Goal: Transaction & Acquisition: Book appointment/travel/reservation

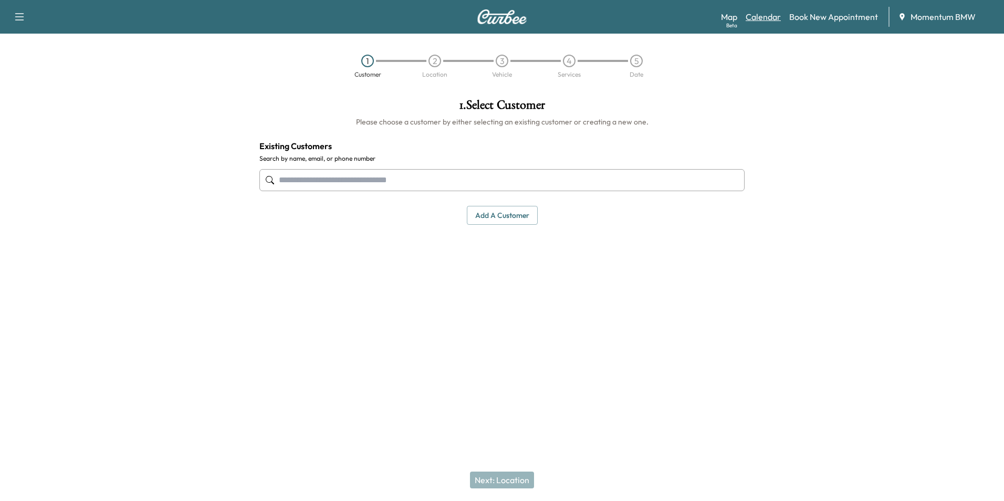
click at [775, 18] on link "Calendar" at bounding box center [763, 17] width 35 height 13
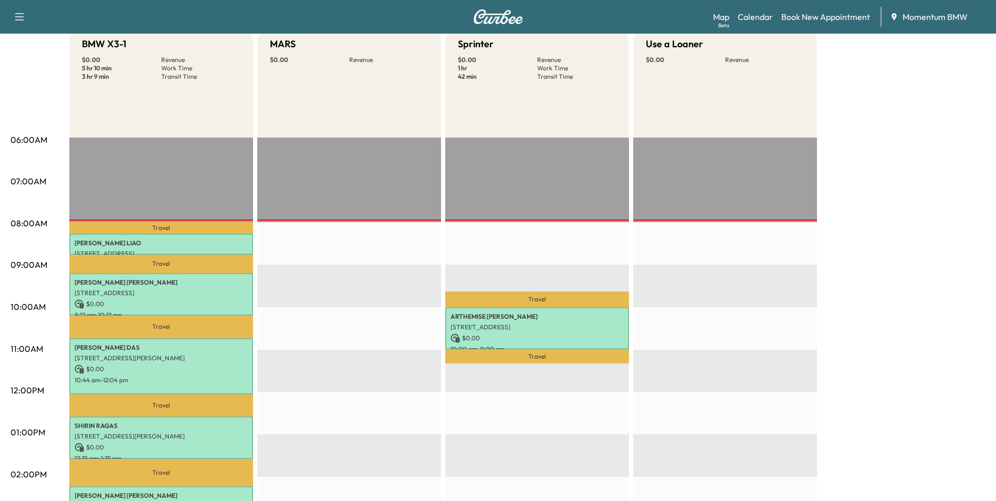
scroll to position [158, 0]
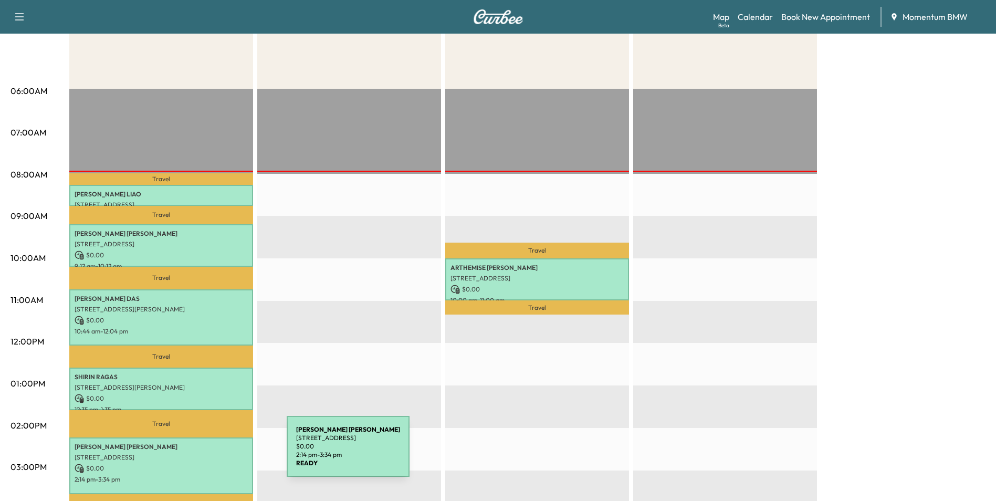
click at [208, 453] on p "[STREET_ADDRESS]" at bounding box center [161, 457] width 173 height 8
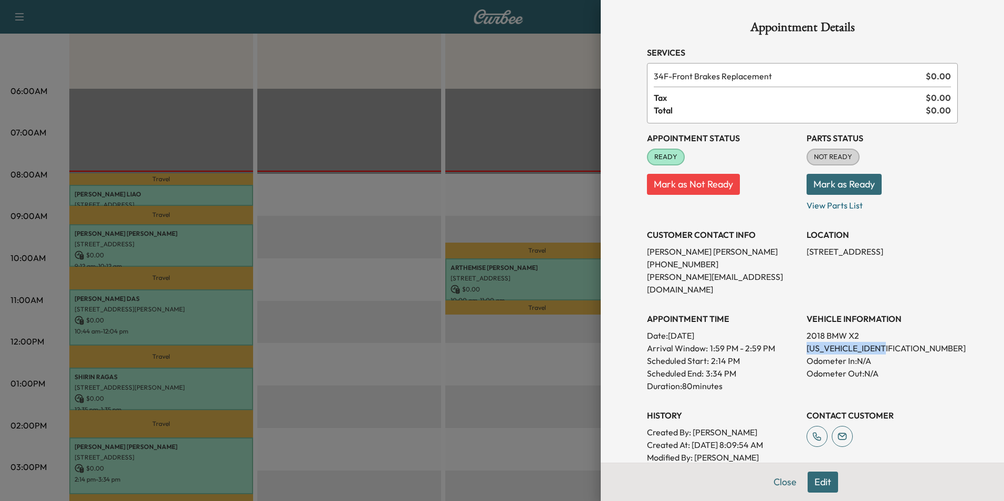
drag, startPoint x: 883, startPoint y: 337, endPoint x: 801, endPoint y: 338, distance: 81.9
click at [807, 342] on p "[US_VEHICLE_IDENTIFICATION_NUMBER]" at bounding box center [882, 348] width 151 height 13
drag, startPoint x: 801, startPoint y: 338, endPoint x: 847, endPoint y: 336, distance: 46.3
copy p "[US_VEHICLE_IDENTIFICATION_NUMBER]"
click at [778, 478] on button "Close" at bounding box center [785, 482] width 37 height 21
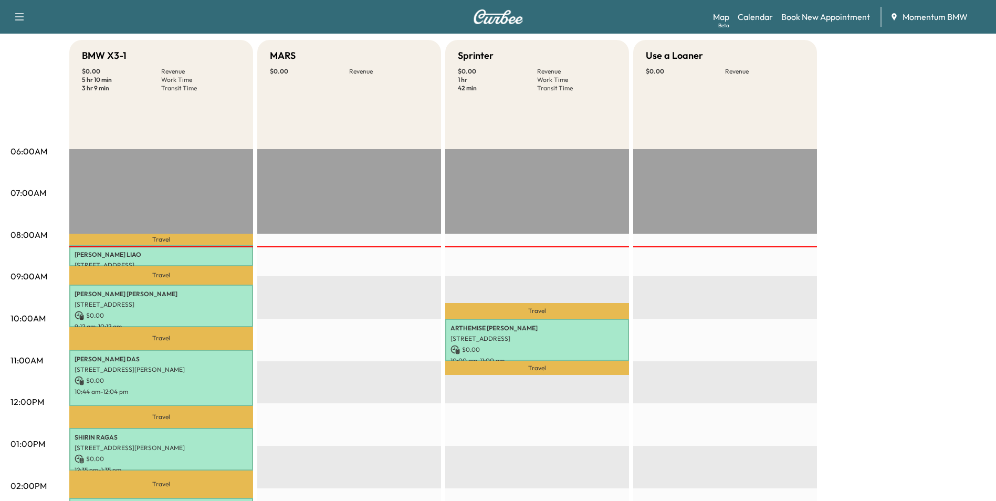
scroll to position [0, 0]
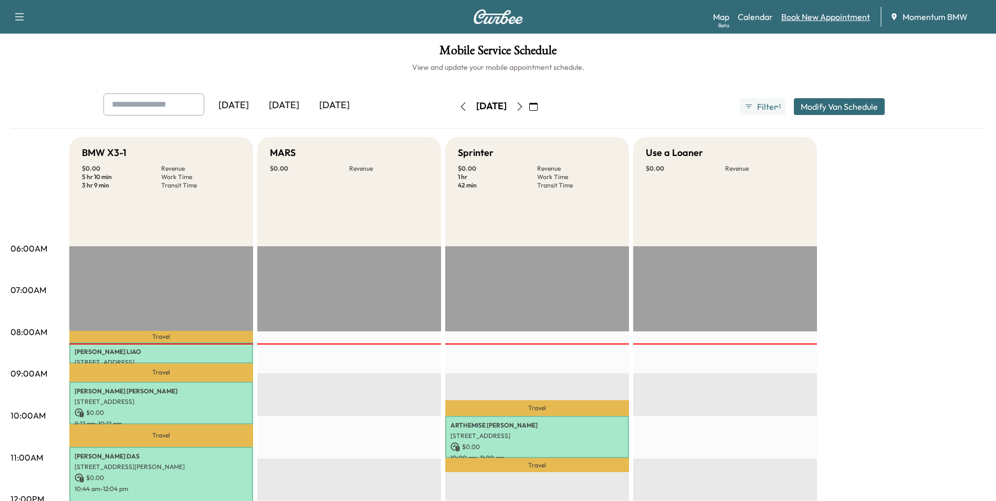
click at [845, 17] on link "Book New Appointment" at bounding box center [826, 17] width 89 height 13
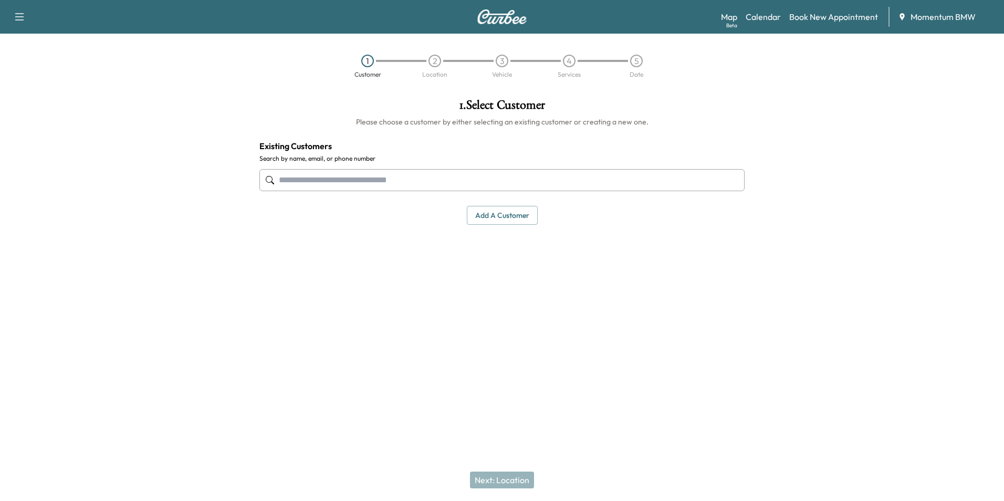
click at [410, 183] on input "text" at bounding box center [501, 180] width 485 height 22
type input "*******"
click at [847, 13] on link "Book New Appointment" at bounding box center [833, 17] width 89 height 13
click at [517, 217] on button "Add a customer" at bounding box center [502, 215] width 71 height 19
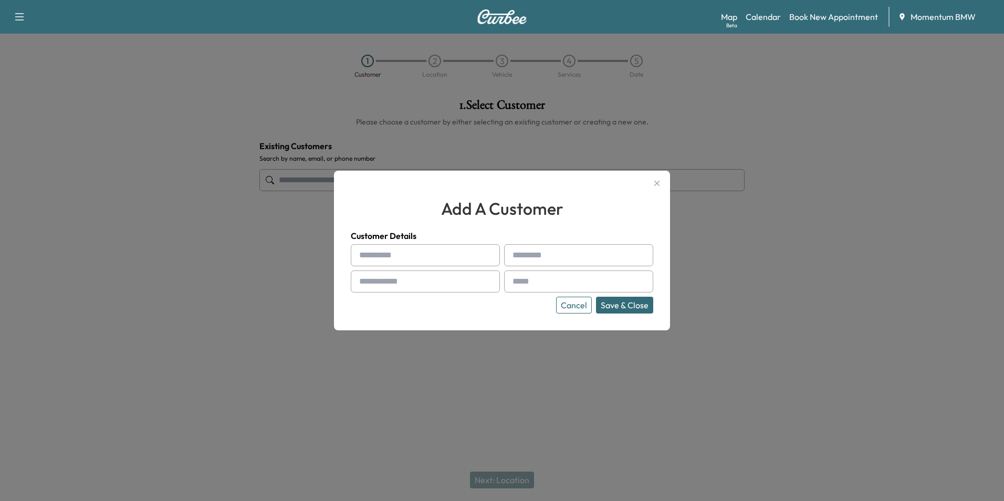
click at [411, 252] on input "text" at bounding box center [425, 255] width 149 height 22
type input "*******"
type input "*****"
type input "**********"
type input "*"
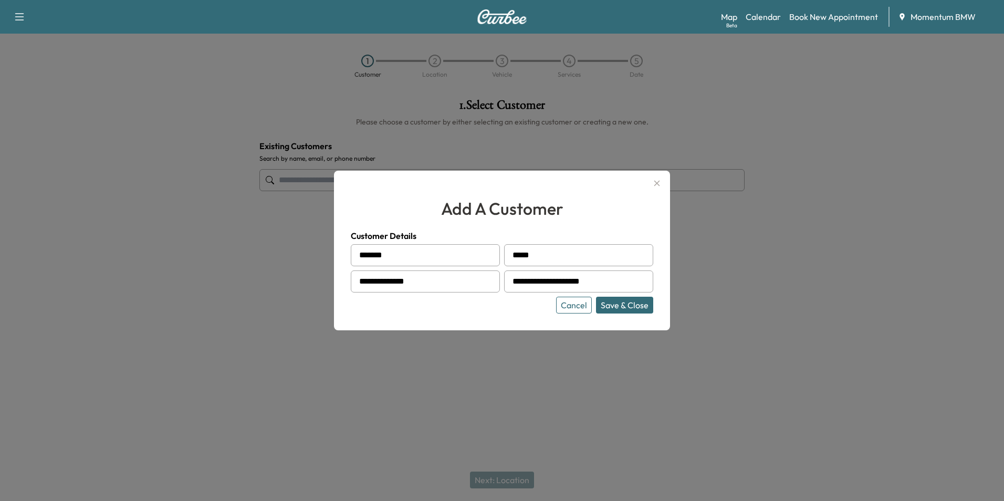
type input "**********"
click at [627, 307] on button "Save & Close" at bounding box center [624, 305] width 57 height 17
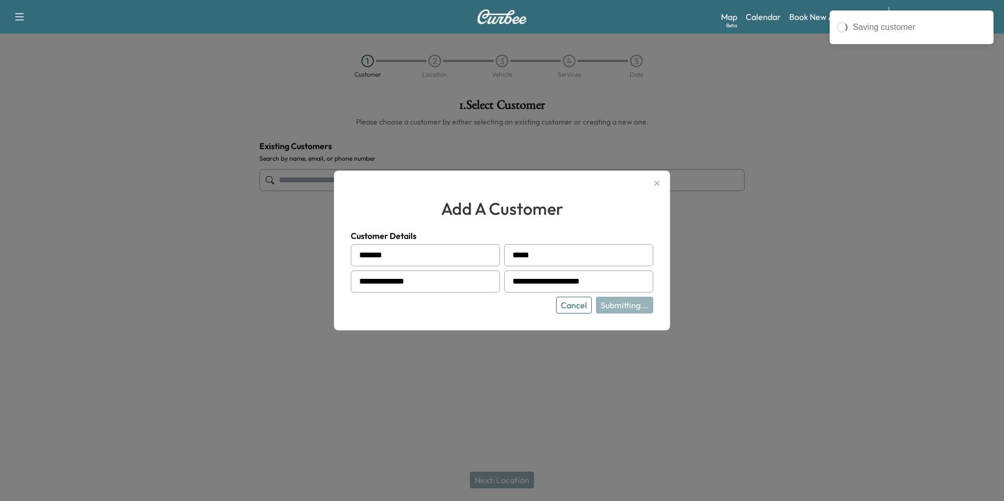
type input "**********"
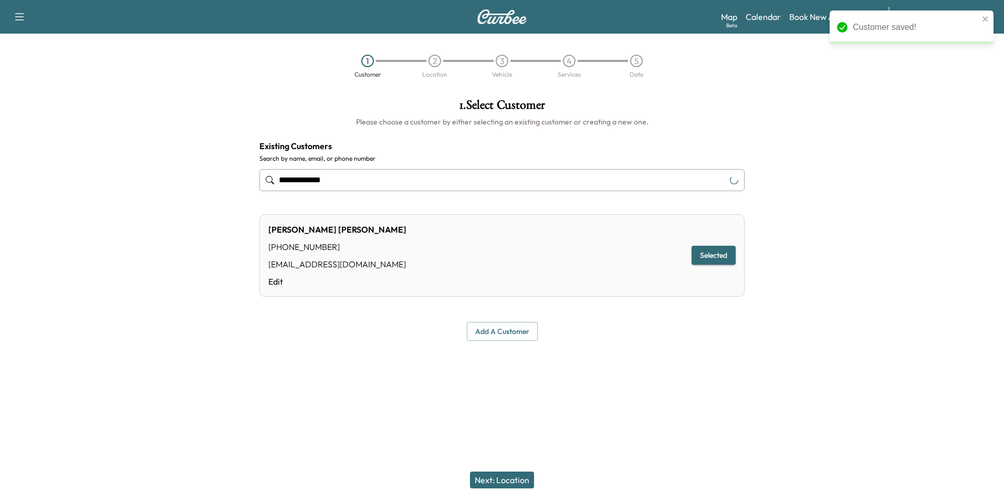
click at [508, 479] on button "Next: Location" at bounding box center [502, 480] width 64 height 17
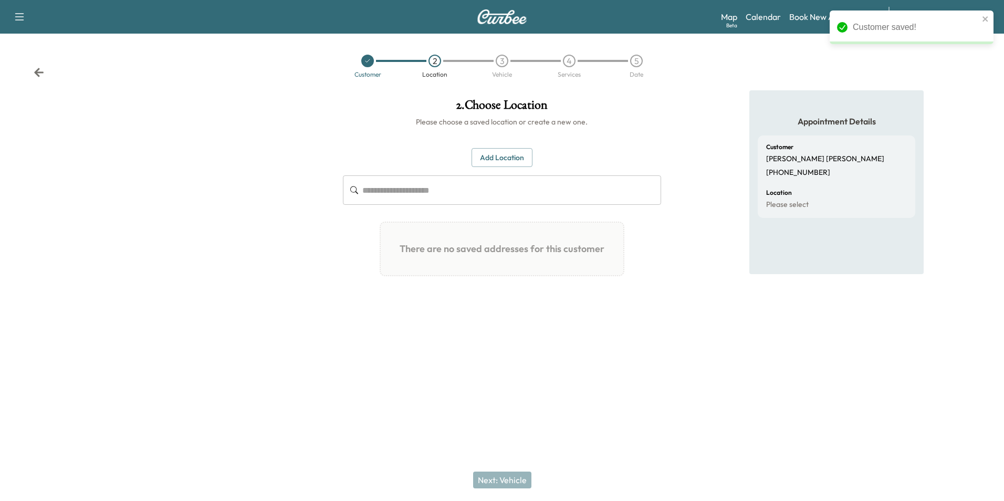
click at [507, 157] on button "Add Location" at bounding box center [502, 157] width 61 height 19
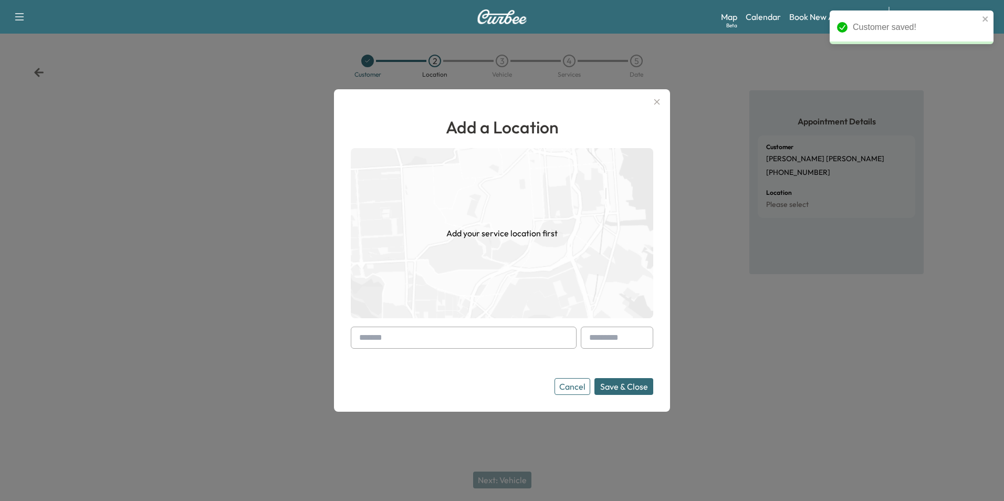
click at [430, 339] on input "text" at bounding box center [464, 338] width 226 height 22
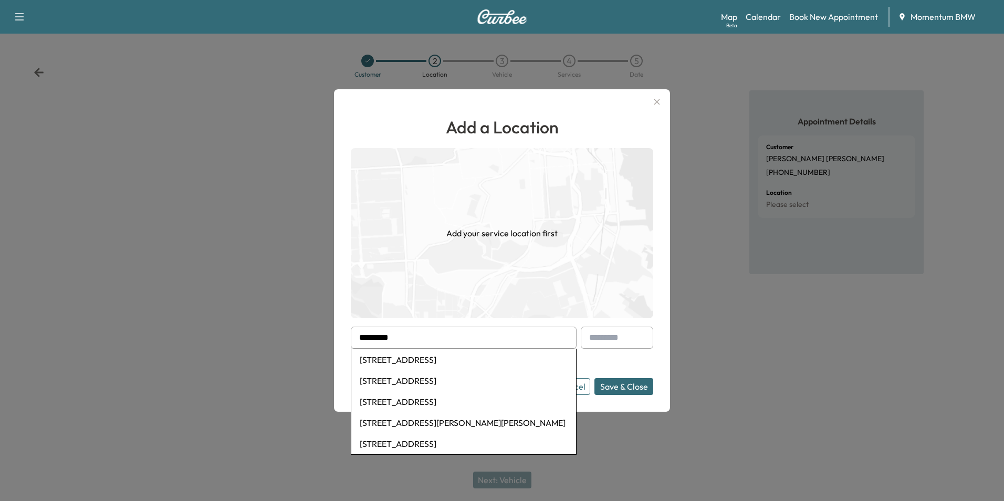
click at [502, 386] on li "[STREET_ADDRESS]" at bounding box center [463, 380] width 225 height 21
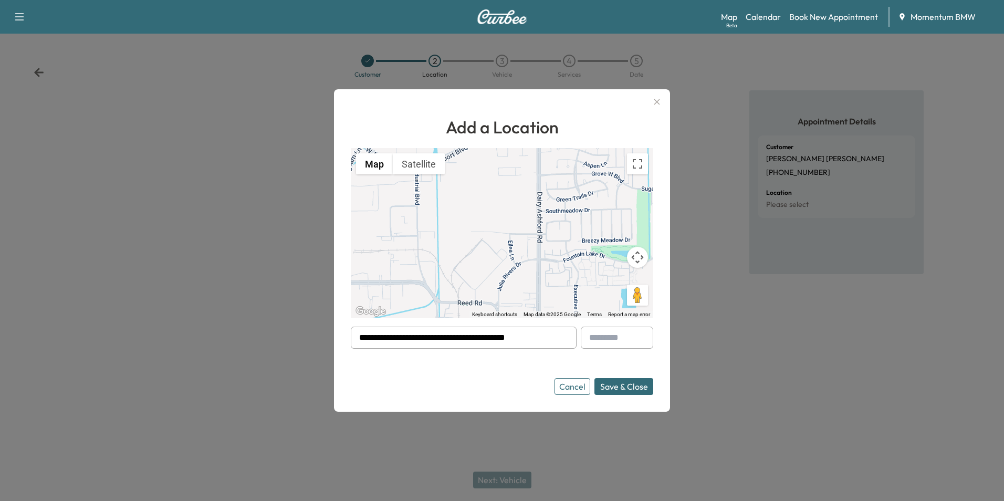
click at [641, 392] on button "Save & Close" at bounding box center [624, 386] width 59 height 17
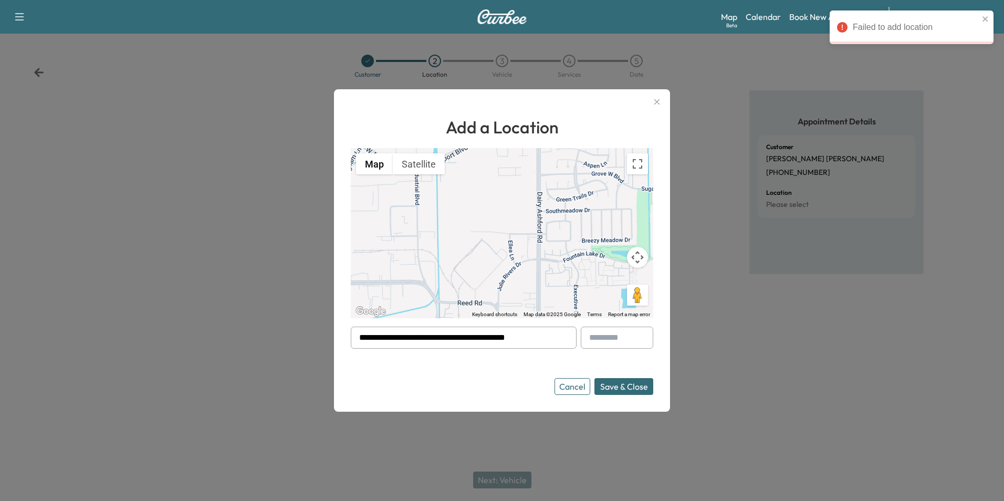
click at [636, 383] on button "Save & Close" at bounding box center [624, 386] width 59 height 17
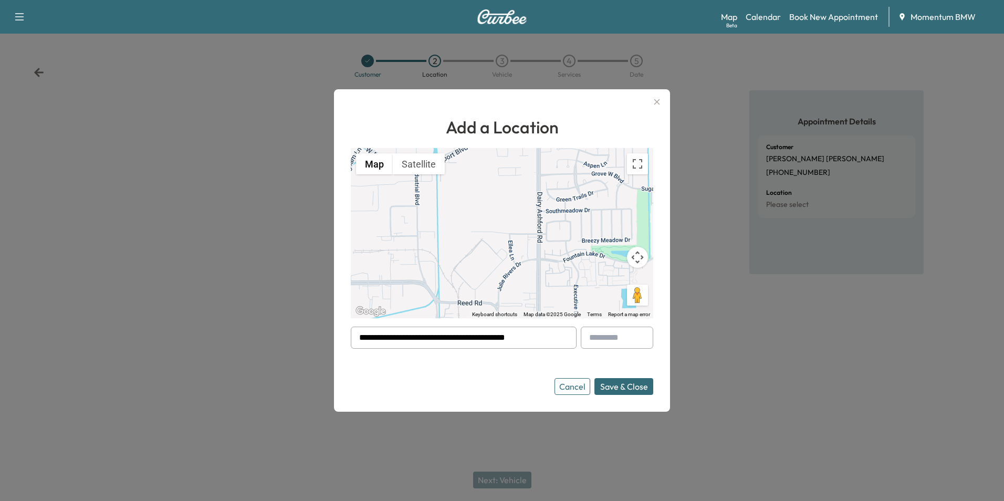
click at [549, 338] on input "**********" at bounding box center [464, 338] width 226 height 22
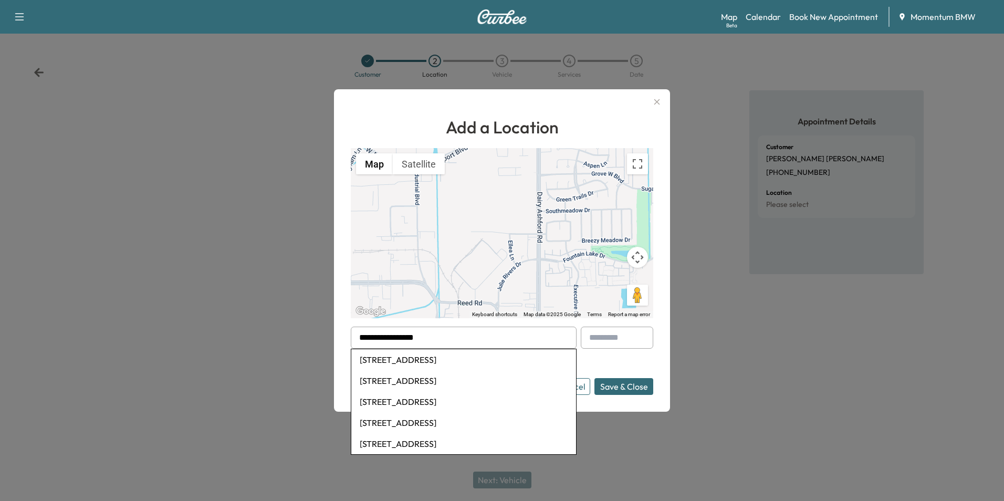
click at [501, 357] on li "[STREET_ADDRESS]" at bounding box center [463, 359] width 225 height 21
type input "**********"
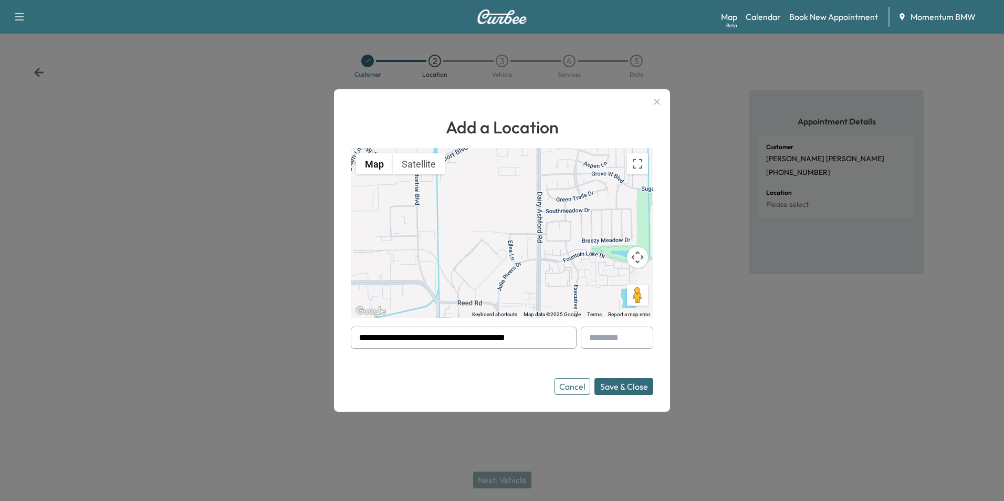
click at [626, 388] on button "Save & Close" at bounding box center [624, 386] width 59 height 17
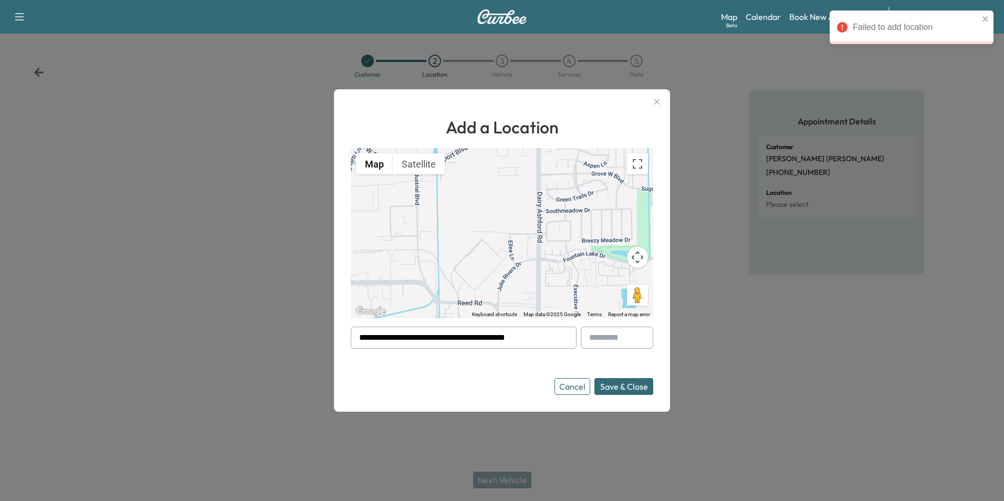
drag, startPoint x: 550, startPoint y: 336, endPoint x: 297, endPoint y: 337, distance: 253.7
click at [297, 337] on div "**********" at bounding box center [502, 250] width 1004 height 501
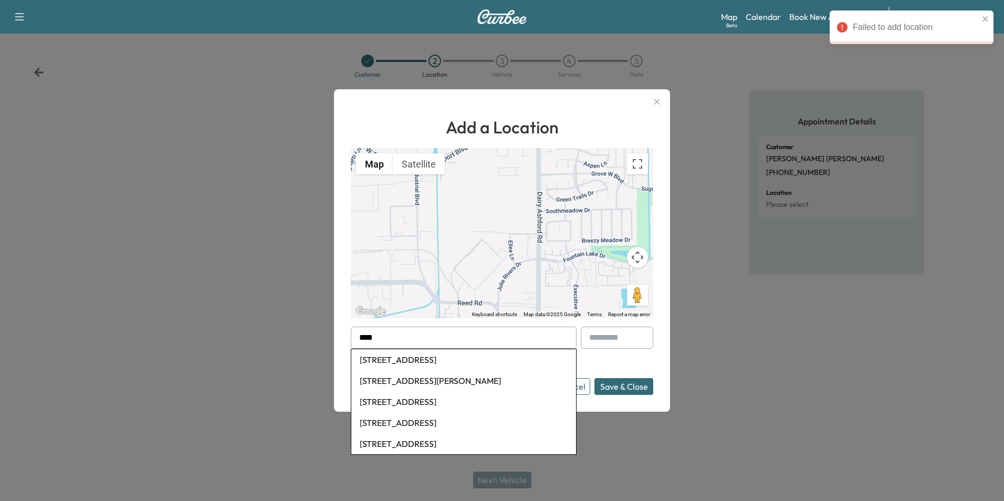
click at [465, 359] on li "[STREET_ADDRESS]" at bounding box center [463, 359] width 225 height 21
type input "**********"
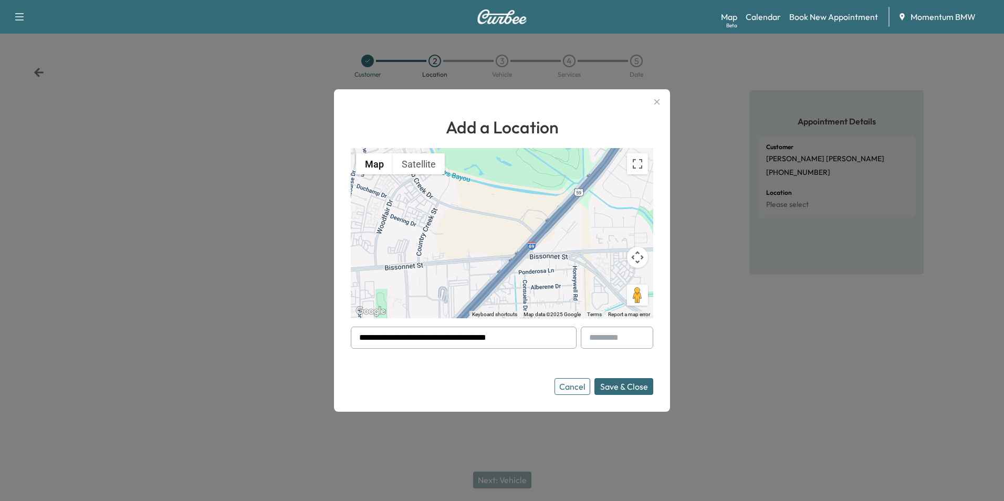
click at [634, 386] on button "Save & Close" at bounding box center [624, 386] width 59 height 17
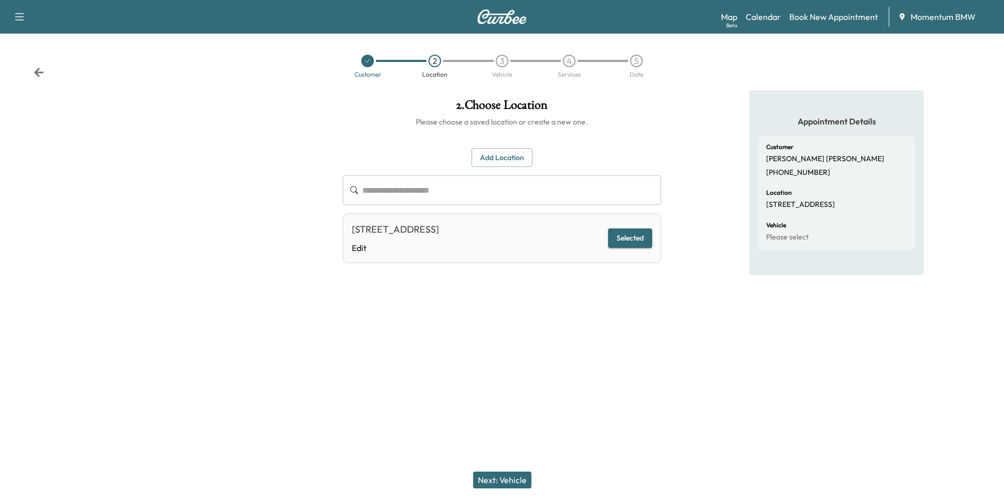
click at [512, 483] on button "Next: Vehicle" at bounding box center [502, 480] width 58 height 17
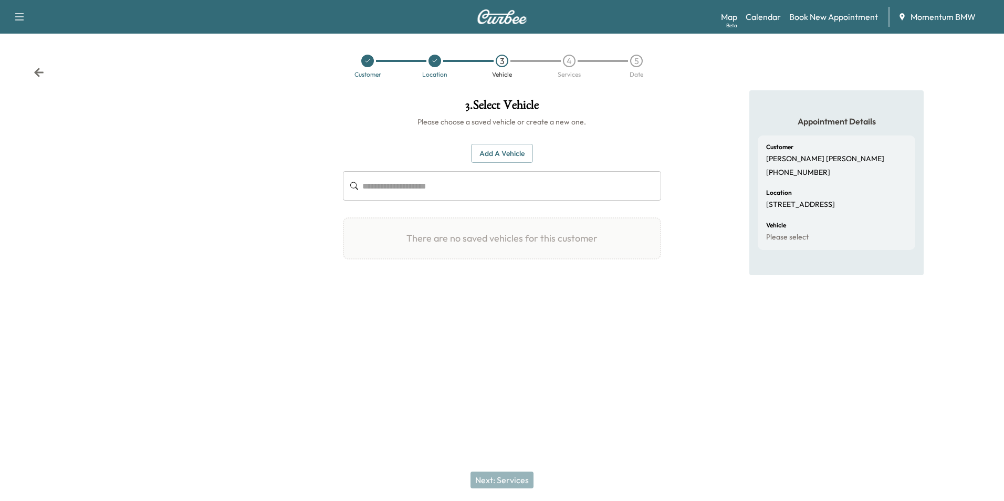
click at [520, 151] on button "Add a Vehicle" at bounding box center [502, 153] width 62 height 19
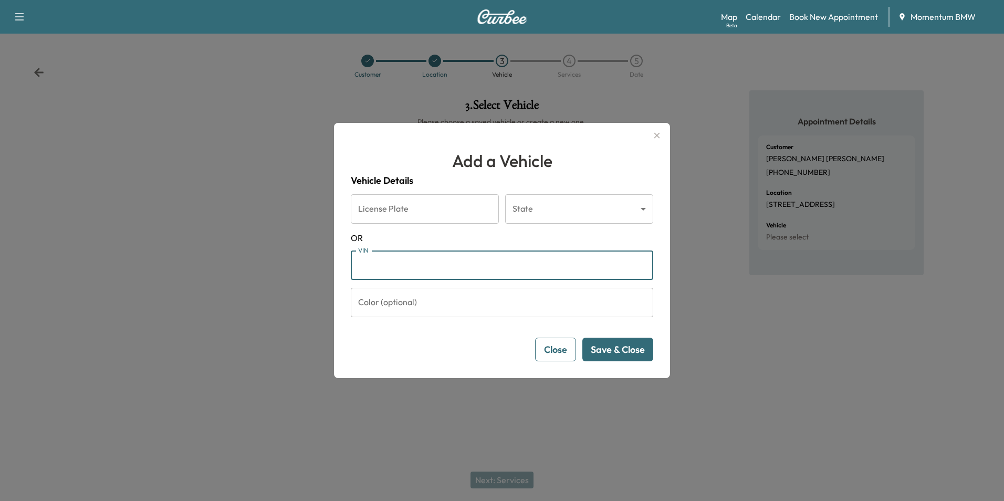
paste input "**********"
type input "**********"
click at [628, 354] on button "Save & Close" at bounding box center [618, 350] width 71 height 24
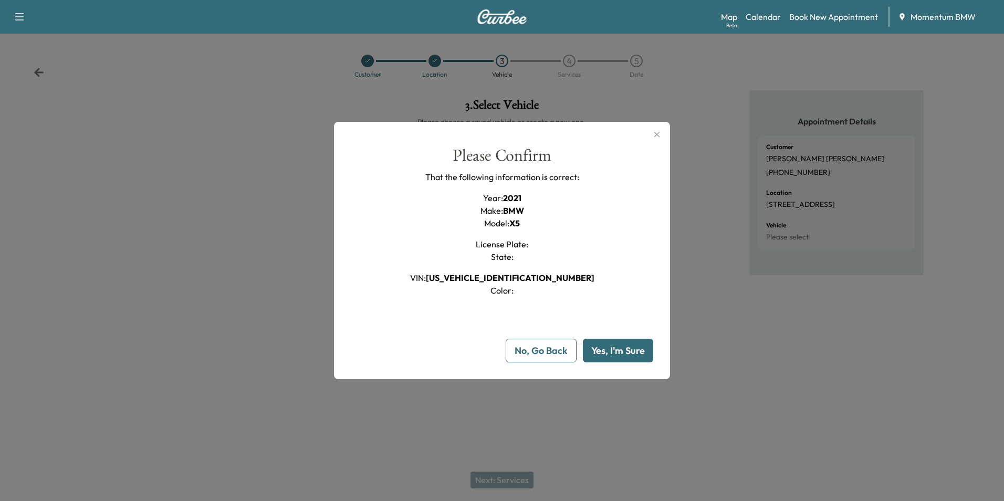
click at [628, 354] on button "Yes, I'm Sure" at bounding box center [618, 351] width 70 height 24
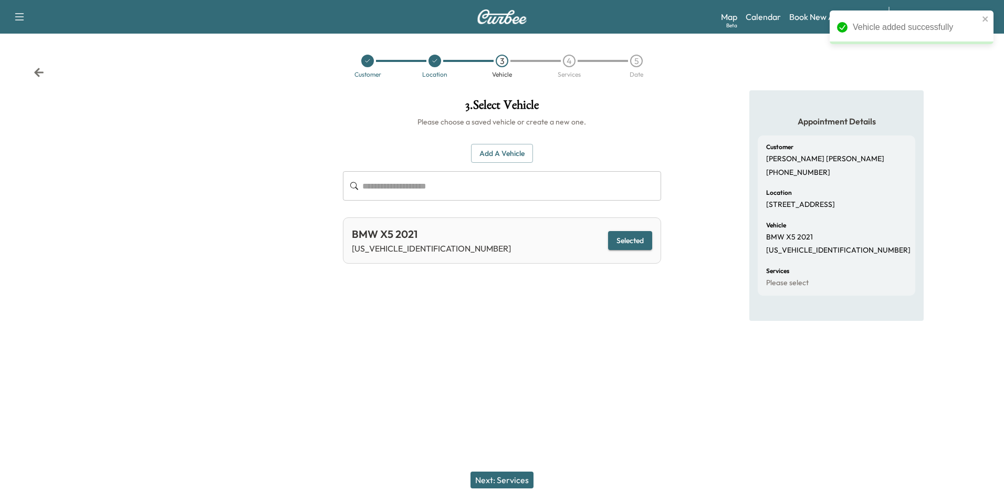
click at [521, 483] on button "Next: Services" at bounding box center [502, 480] width 63 height 17
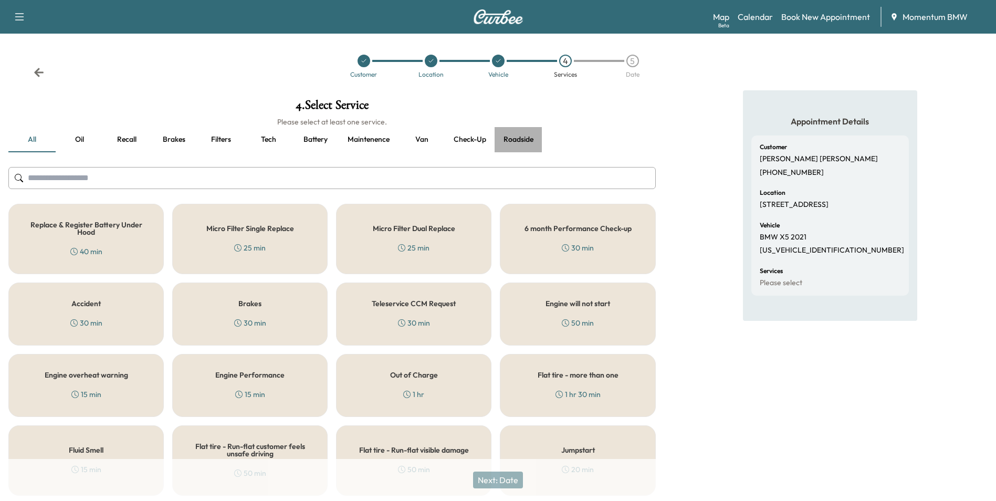
click at [516, 137] on button "Roadside" at bounding box center [518, 139] width 47 height 25
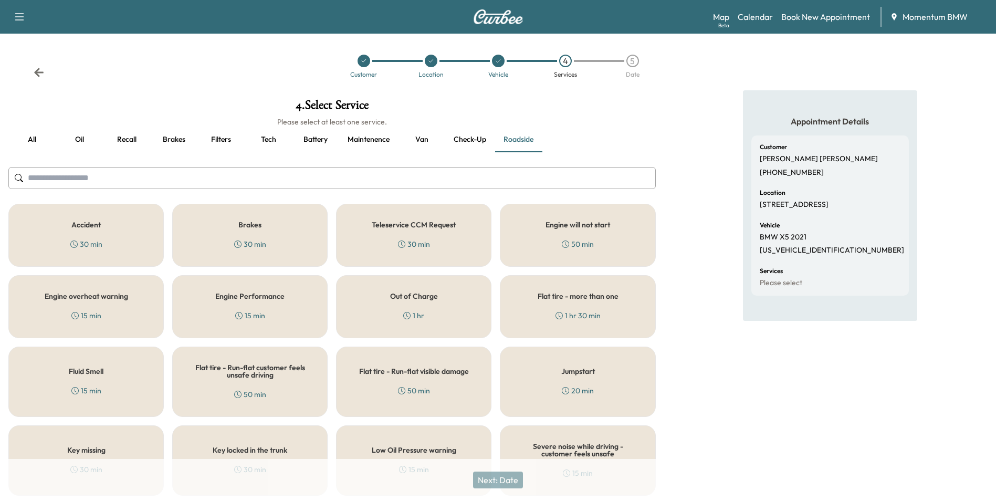
click at [451, 388] on div "Flat tire - Run-flat visible damage 50 min" at bounding box center [413, 382] width 155 height 70
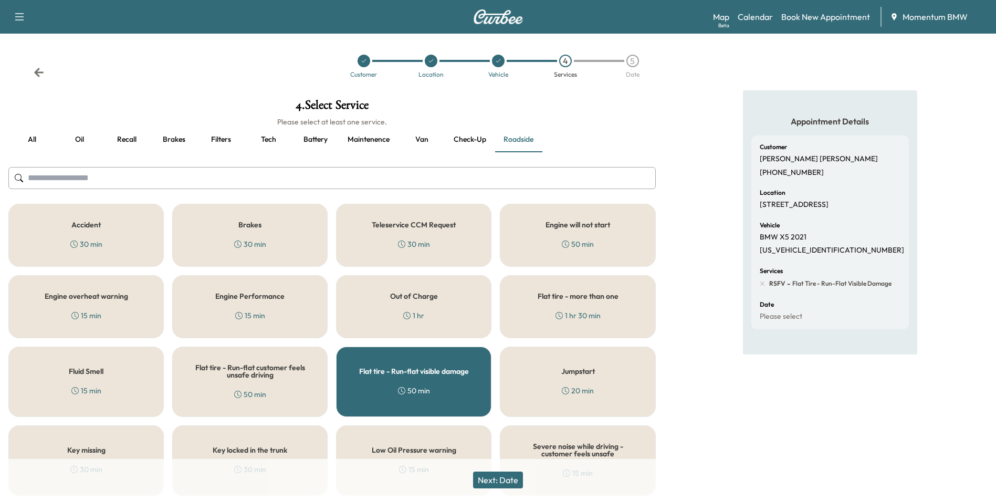
click at [506, 476] on button "Next: Date" at bounding box center [498, 480] width 50 height 17
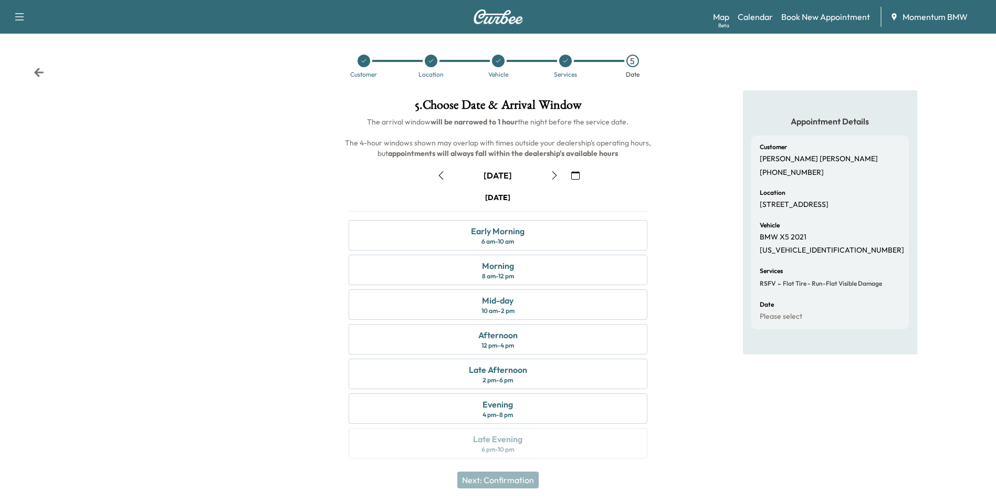
click at [440, 177] on icon "button" at bounding box center [441, 175] width 8 height 8
click at [496, 338] on div "Afternoon" at bounding box center [498, 335] width 39 height 13
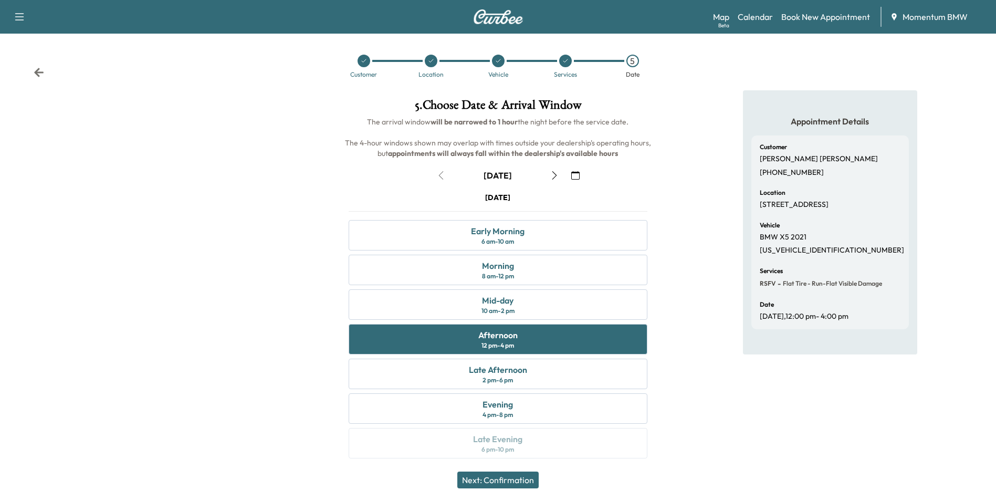
click at [526, 483] on button "Next: Confirmation" at bounding box center [497, 480] width 81 height 17
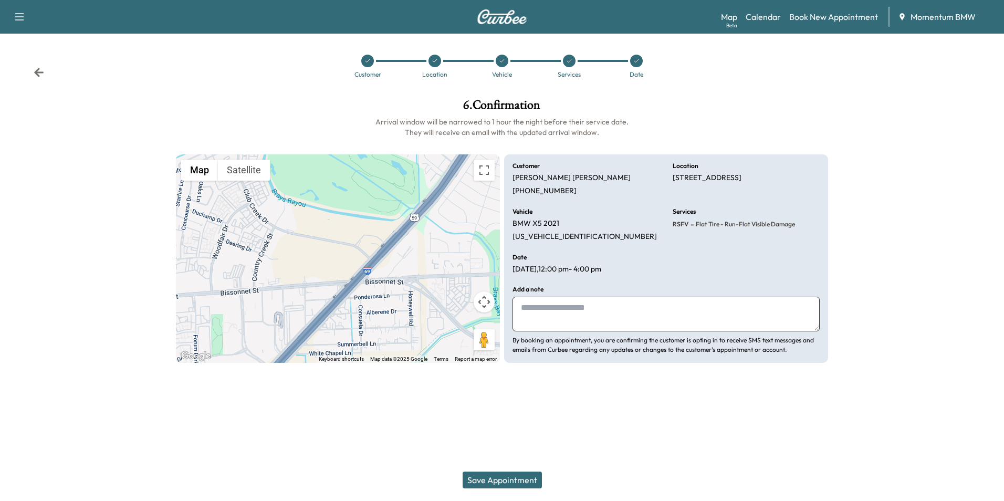
click at [561, 320] on textarea at bounding box center [666, 314] width 307 height 35
type textarea "**********"
click at [530, 482] on button "Save Appointment" at bounding box center [502, 480] width 79 height 17
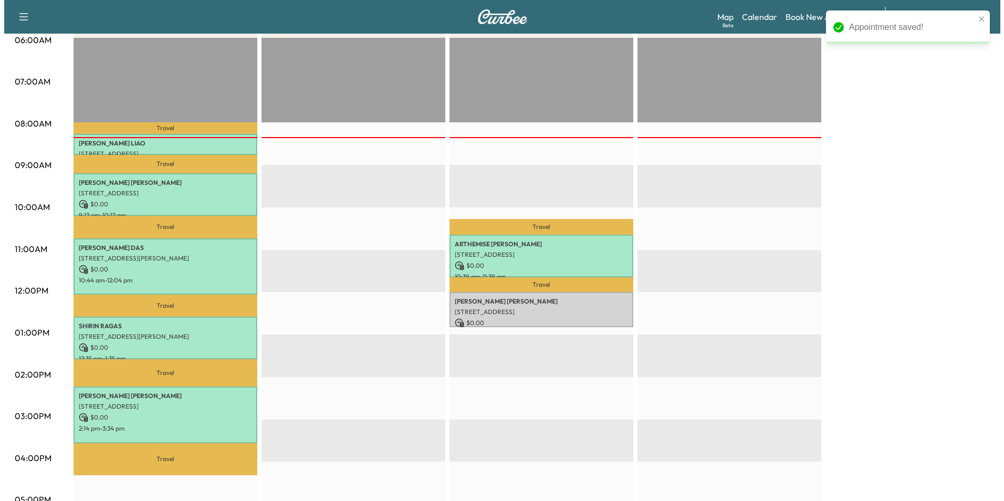
scroll to position [210, 0]
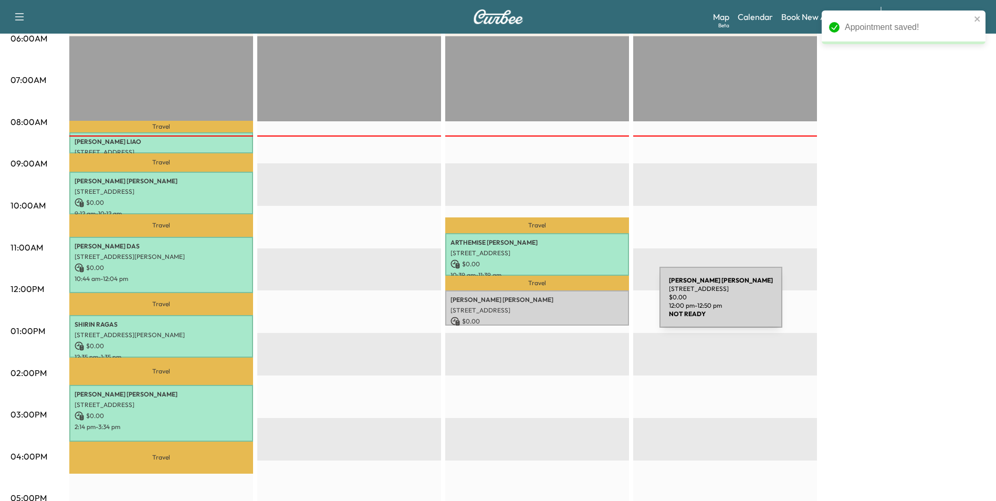
click at [581, 306] on p "[STREET_ADDRESS]" at bounding box center [537, 310] width 173 height 8
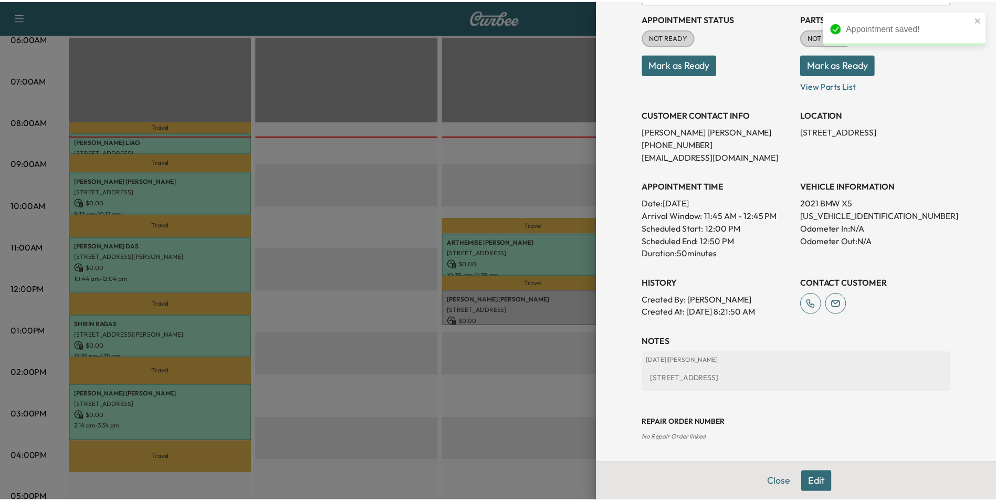
scroll to position [121, 0]
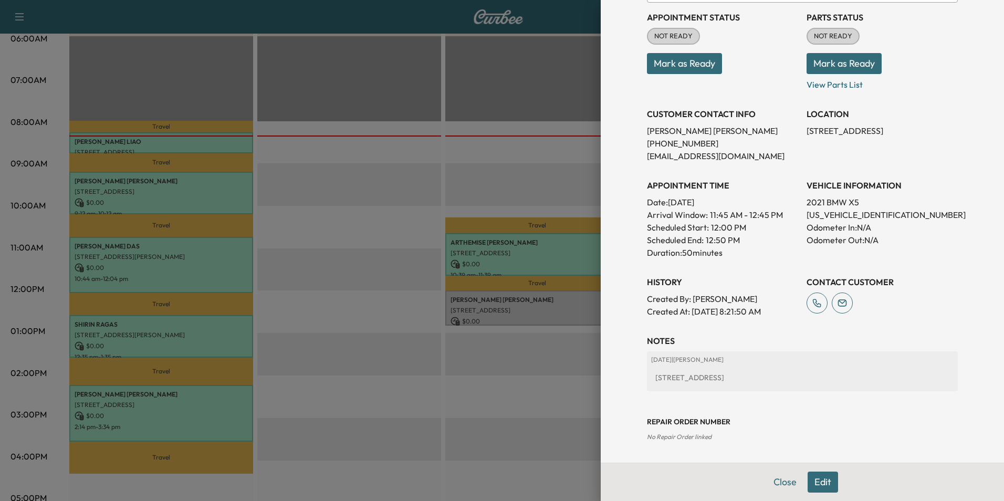
click at [702, 61] on button "Mark as Ready" at bounding box center [684, 63] width 75 height 21
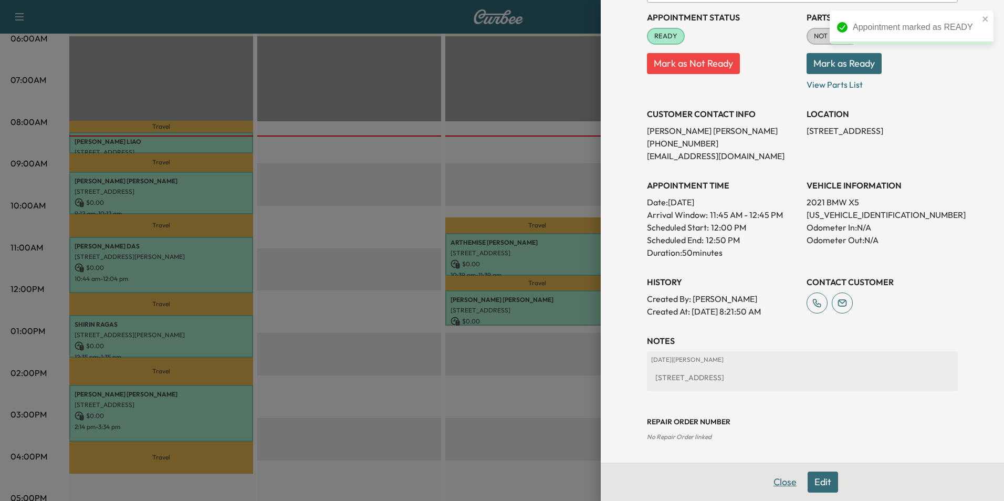
click at [784, 481] on button "Close" at bounding box center [785, 482] width 37 height 21
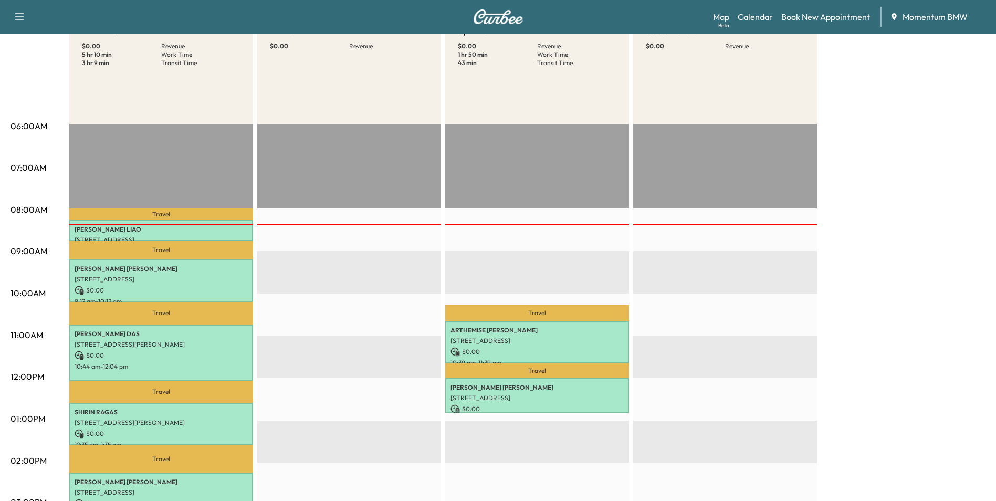
scroll to position [0, 0]
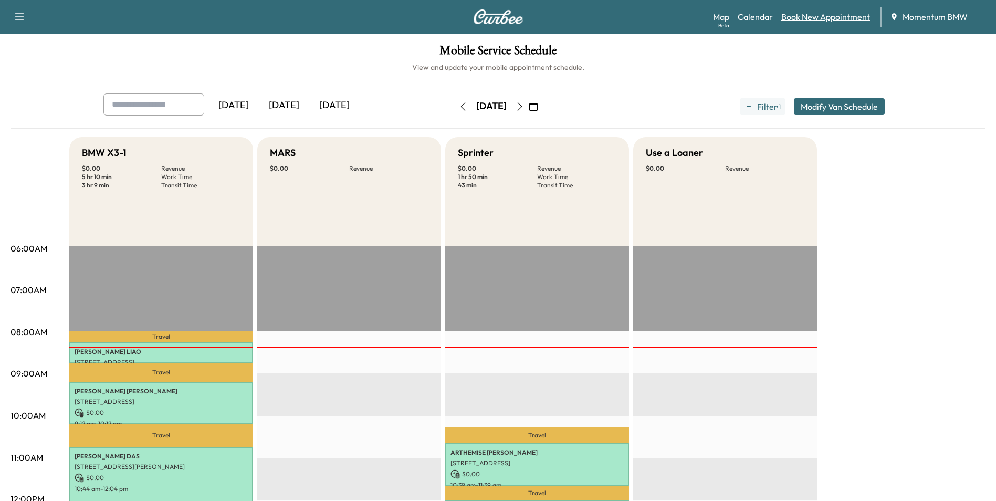
click at [855, 17] on link "Book New Appointment" at bounding box center [826, 17] width 89 height 13
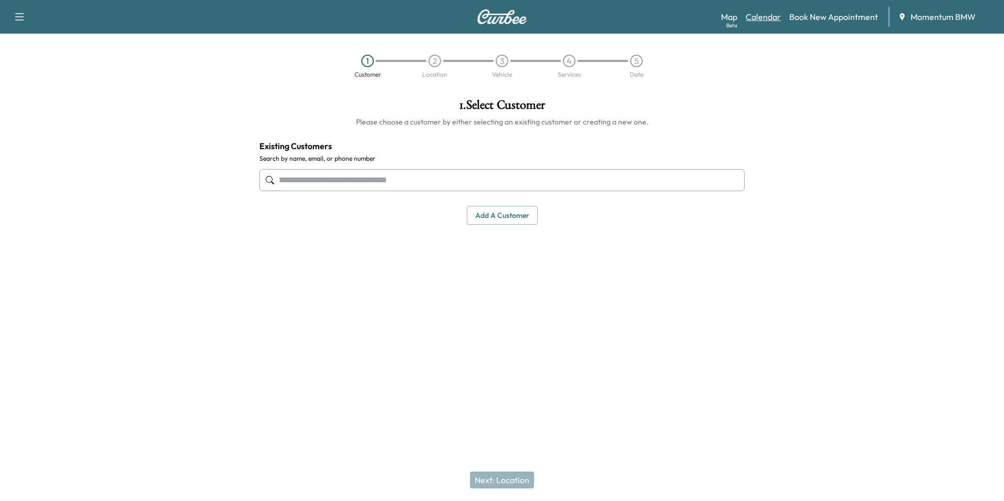
click at [765, 17] on link "Calendar" at bounding box center [763, 17] width 35 height 13
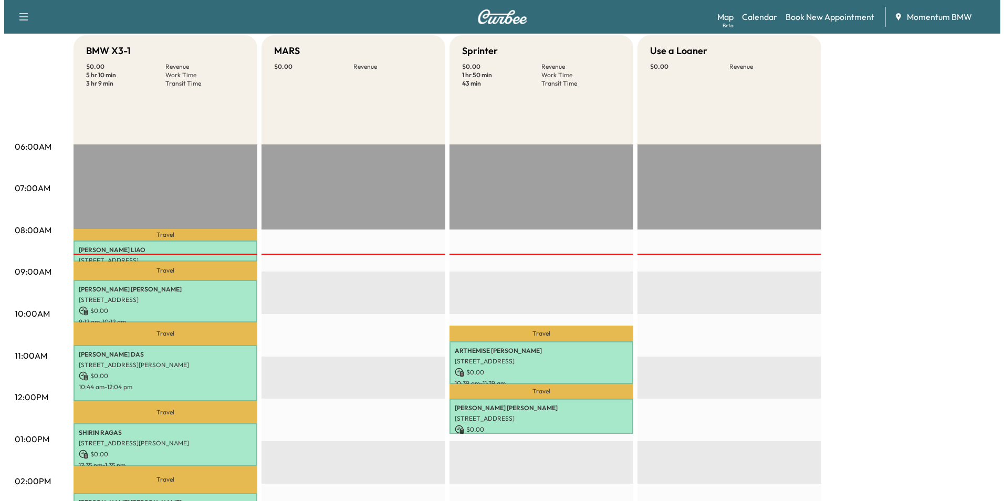
scroll to position [105, 0]
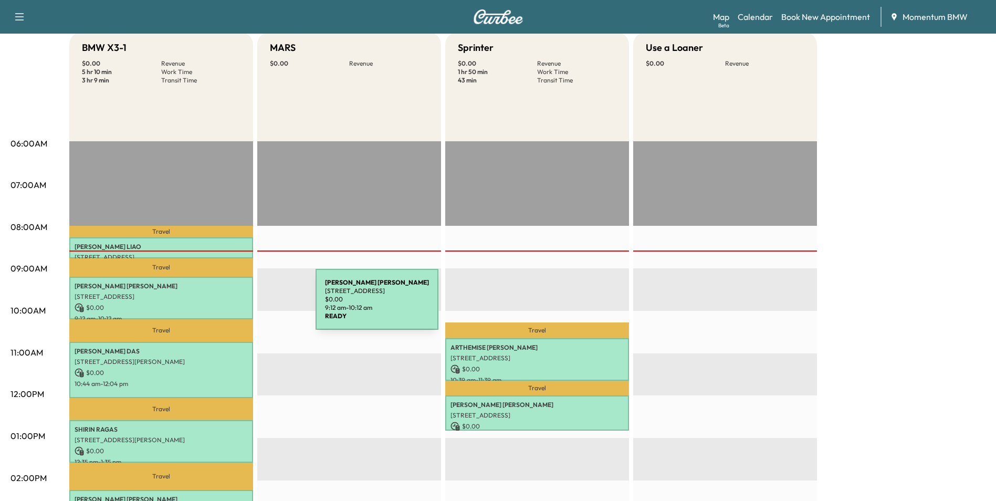
click at [237, 306] on p "$ 0.00" at bounding box center [161, 307] width 173 height 9
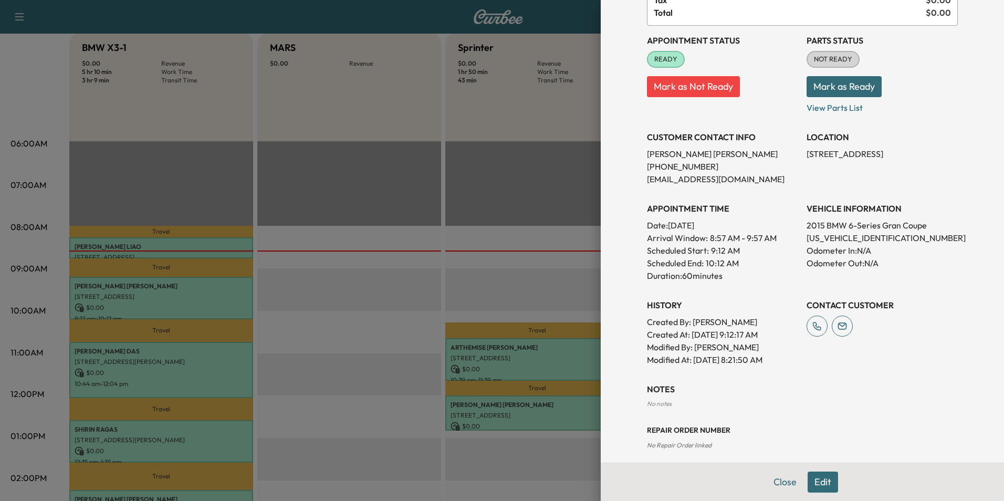
scroll to position [106, 0]
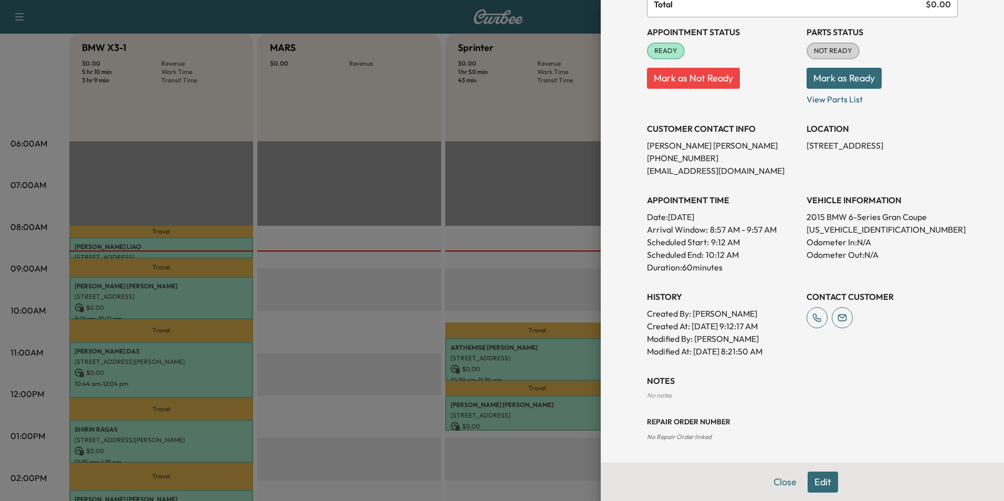
click at [814, 483] on button "Edit" at bounding box center [823, 482] width 30 height 21
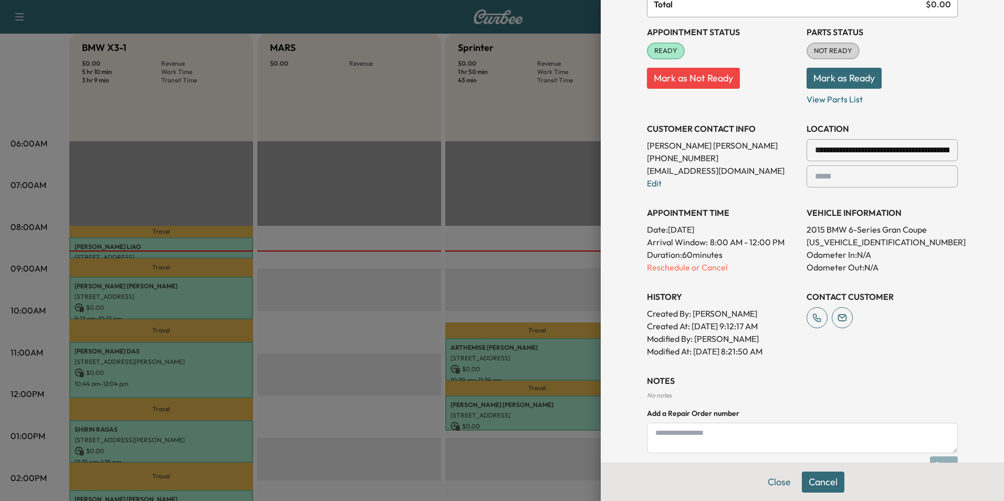
scroll to position [216, 0]
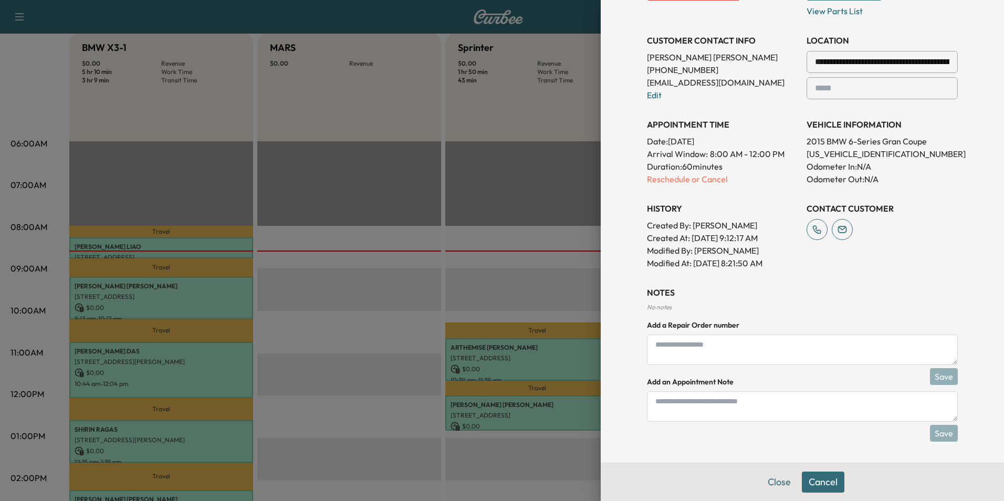
click at [730, 406] on textarea at bounding box center [802, 406] width 311 height 30
type textarea "**********"
click at [945, 433] on button "Save" at bounding box center [944, 433] width 28 height 17
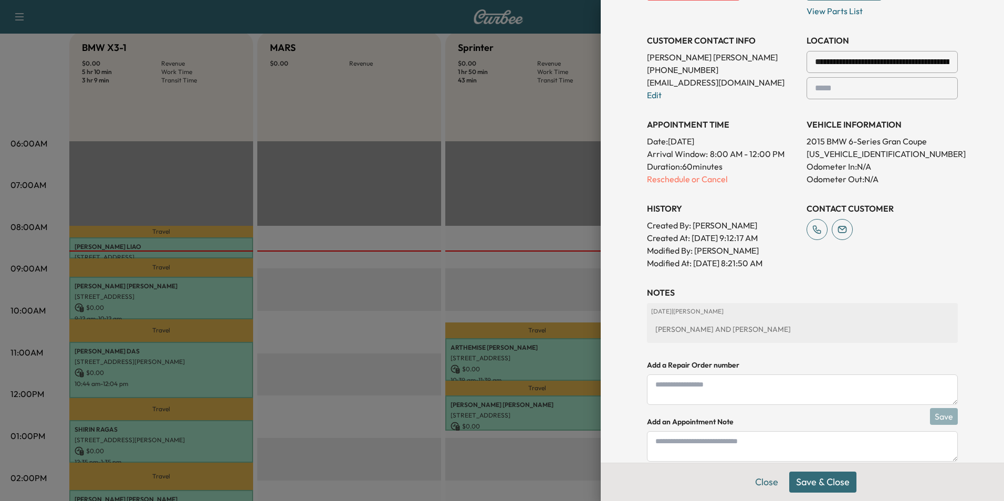
click at [838, 486] on button "Save & Close" at bounding box center [822, 482] width 67 height 21
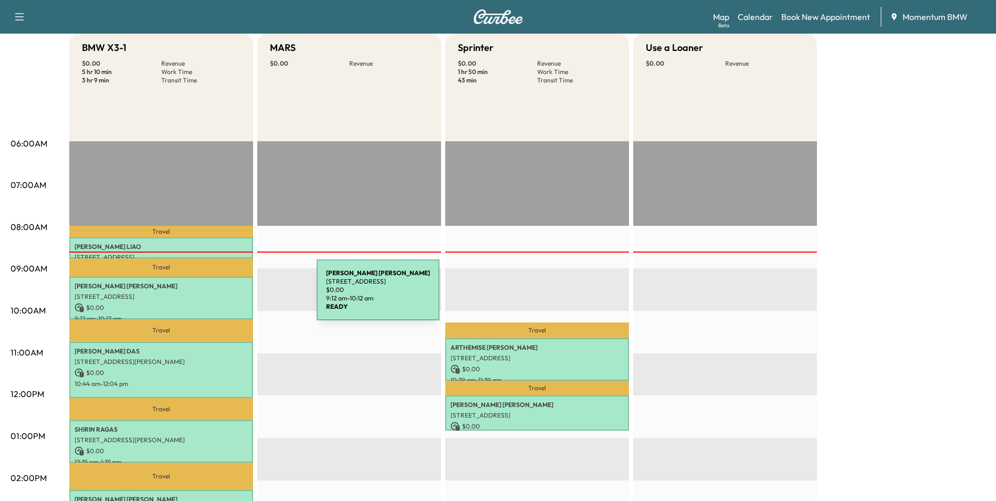
click at [238, 296] on p "[STREET_ADDRESS]" at bounding box center [161, 297] width 173 height 8
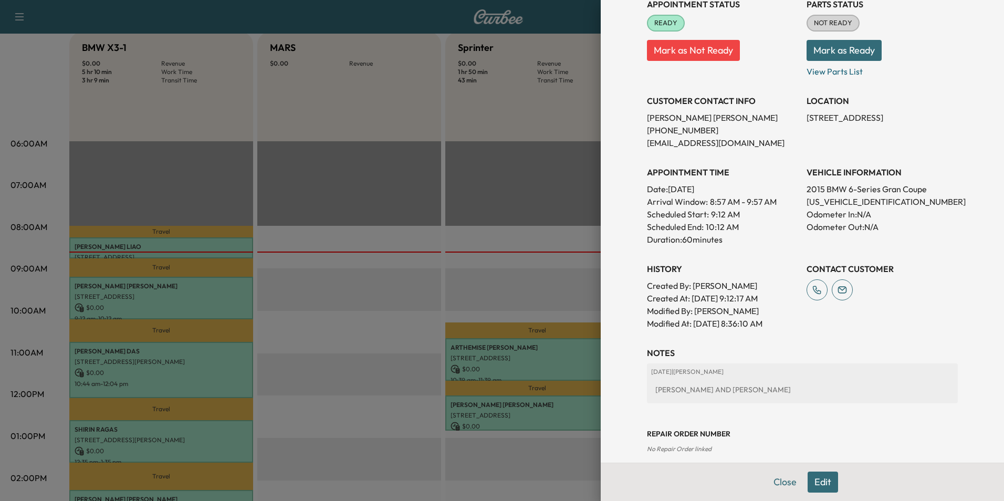
scroll to position [146, 0]
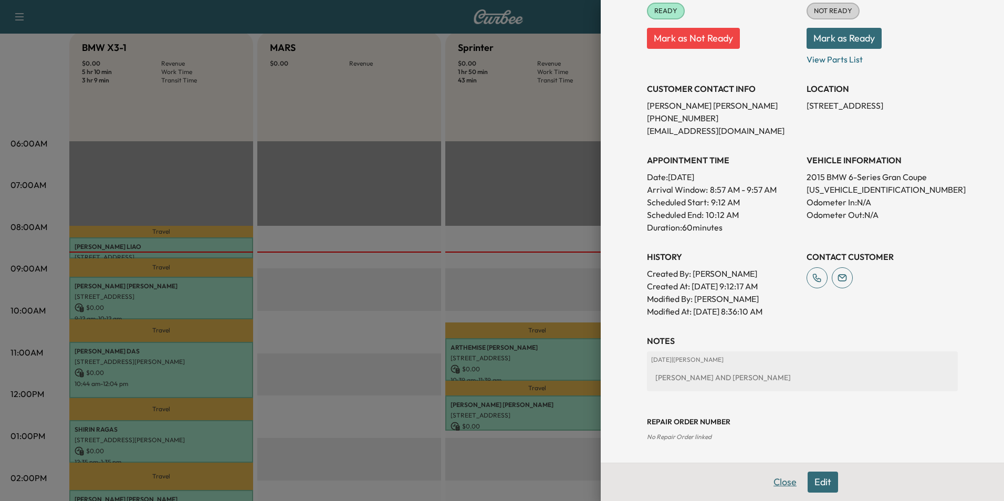
drag, startPoint x: 785, startPoint y: 483, endPoint x: 525, endPoint y: 371, distance: 283.3
click at [784, 483] on button "Close" at bounding box center [785, 482] width 37 height 21
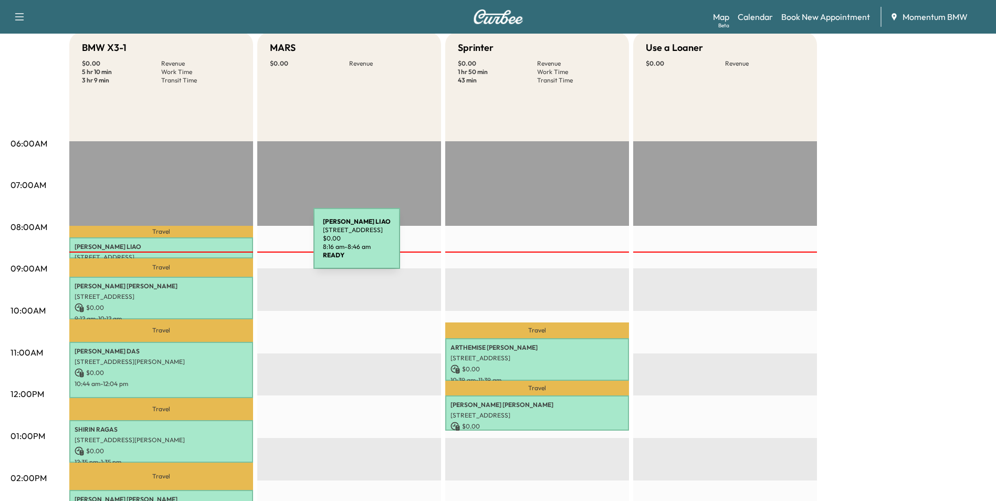
click at [235, 245] on p "[PERSON_NAME]" at bounding box center [161, 247] width 173 height 8
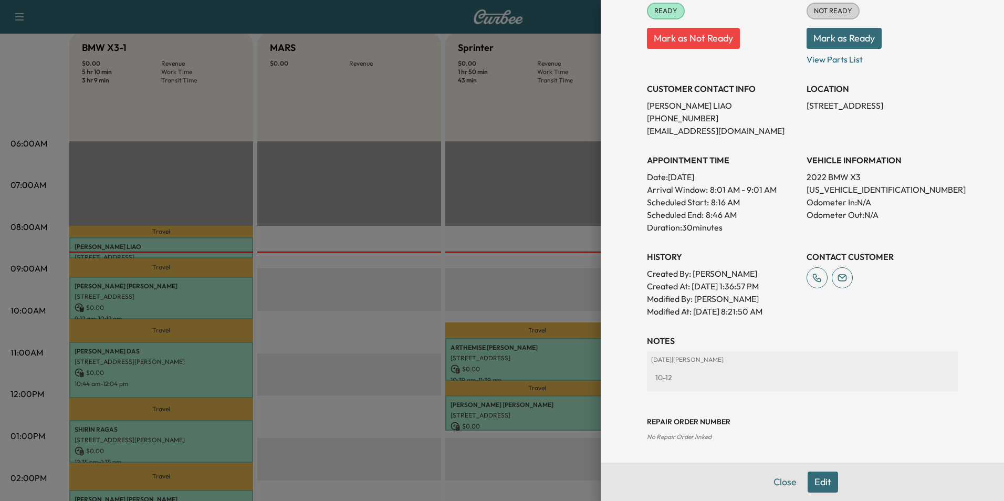
click at [819, 479] on button "Edit" at bounding box center [823, 482] width 30 height 21
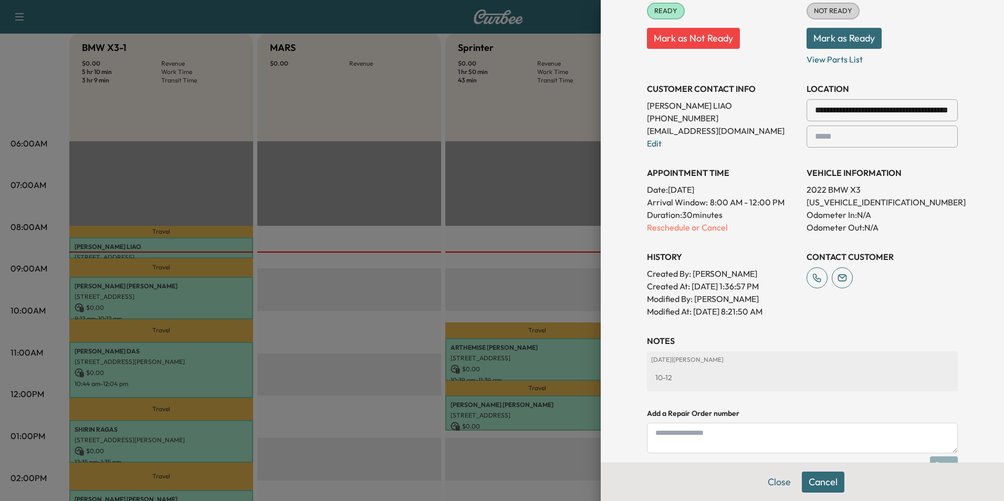
click at [716, 443] on textarea at bounding box center [802, 438] width 311 height 30
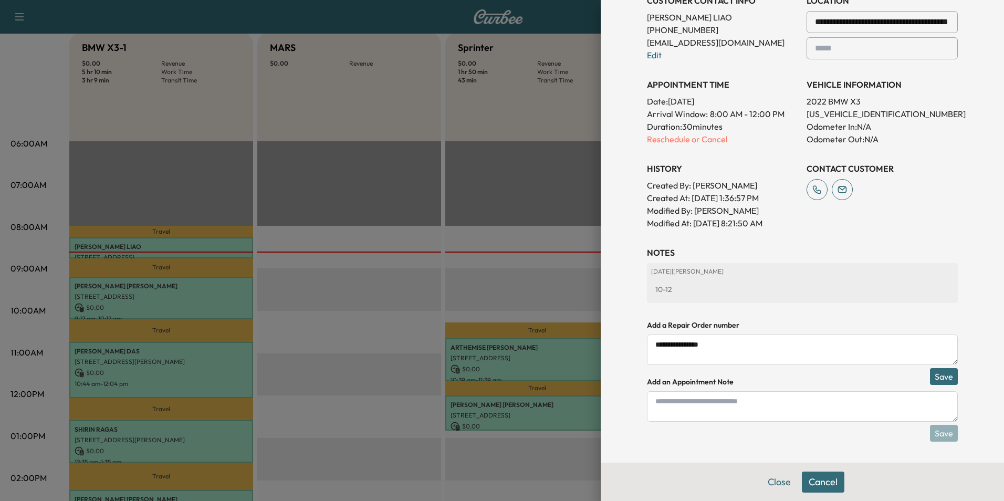
type textarea "**********"
click at [940, 379] on button "Save" at bounding box center [944, 376] width 28 height 17
click at [762, 481] on button "Close" at bounding box center [766, 482] width 37 height 21
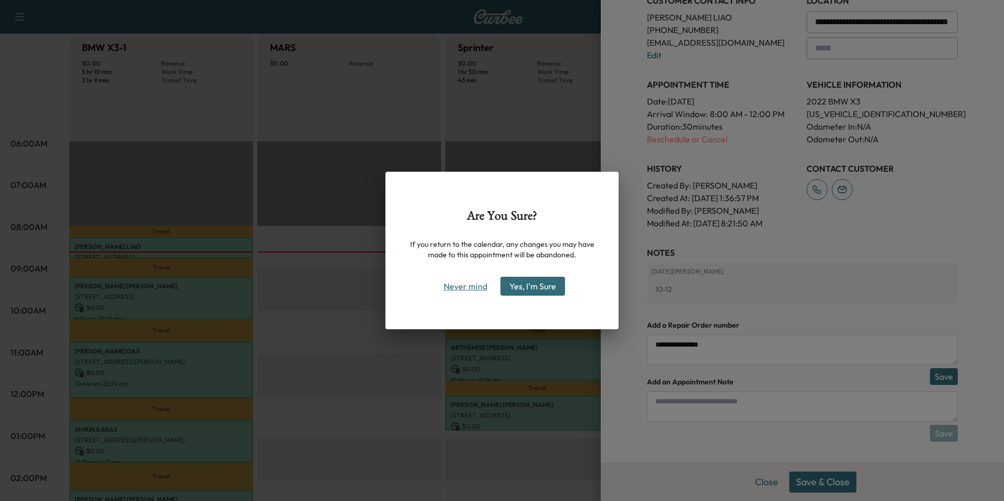
click at [460, 290] on button "Never mind" at bounding box center [465, 286] width 53 height 17
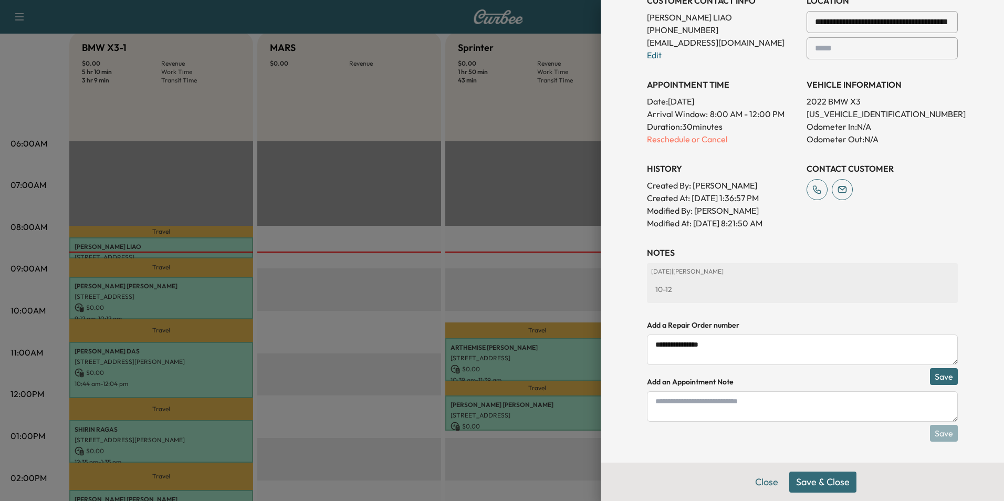
click at [814, 483] on button "Save & Close" at bounding box center [822, 482] width 67 height 21
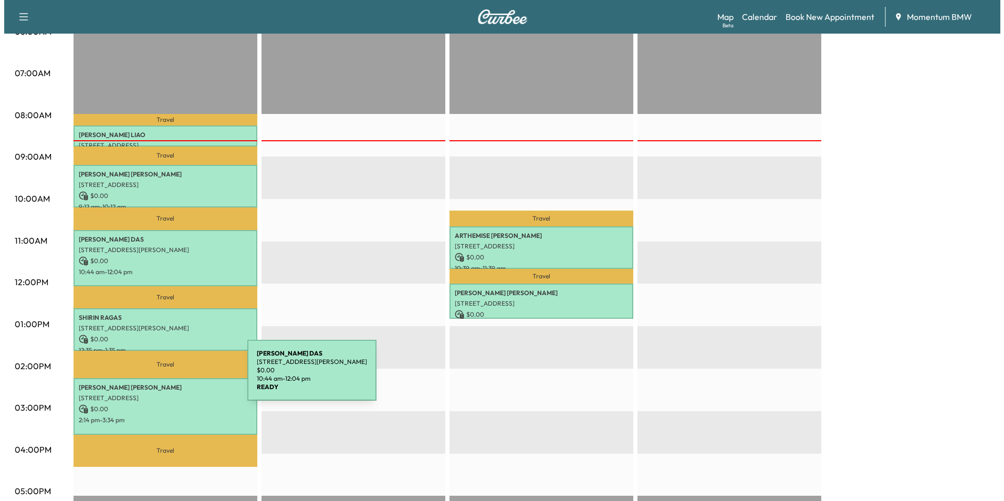
scroll to position [263, 0]
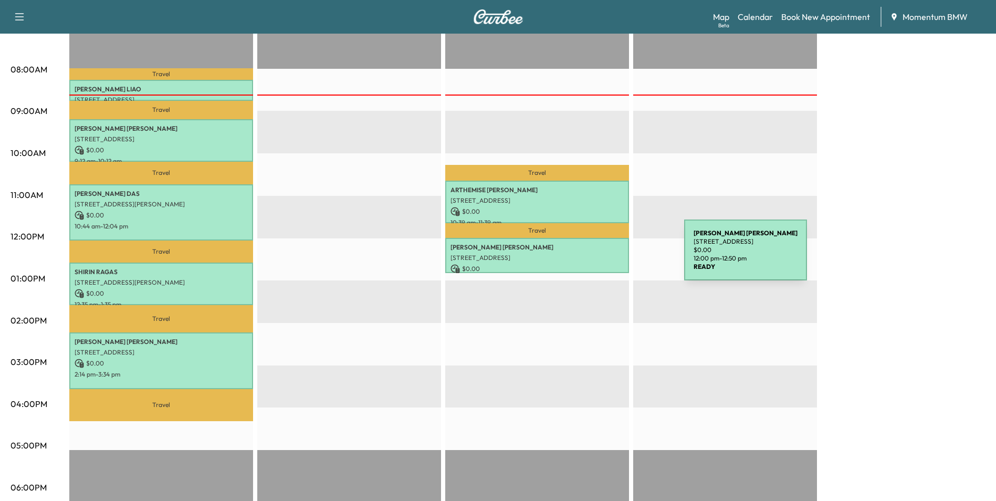
click at [606, 256] on p "[STREET_ADDRESS]" at bounding box center [537, 258] width 173 height 8
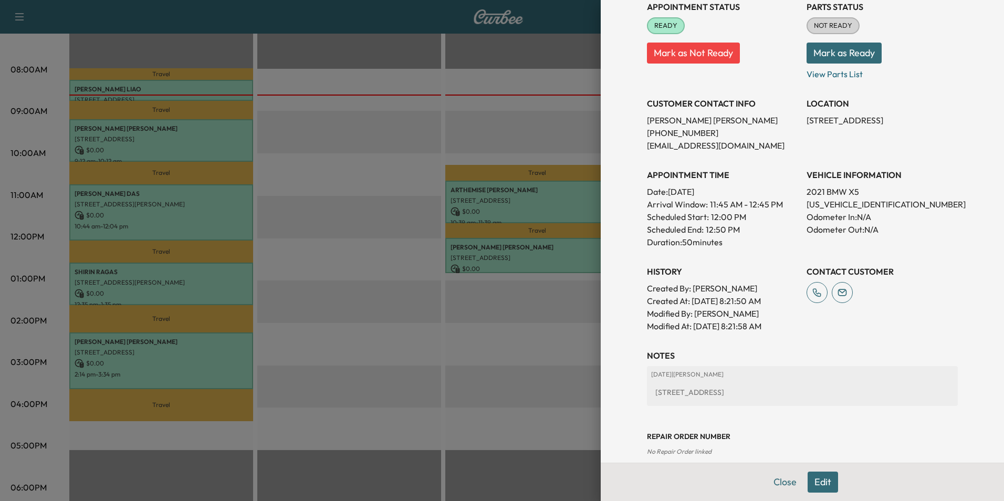
scroll to position [146, 0]
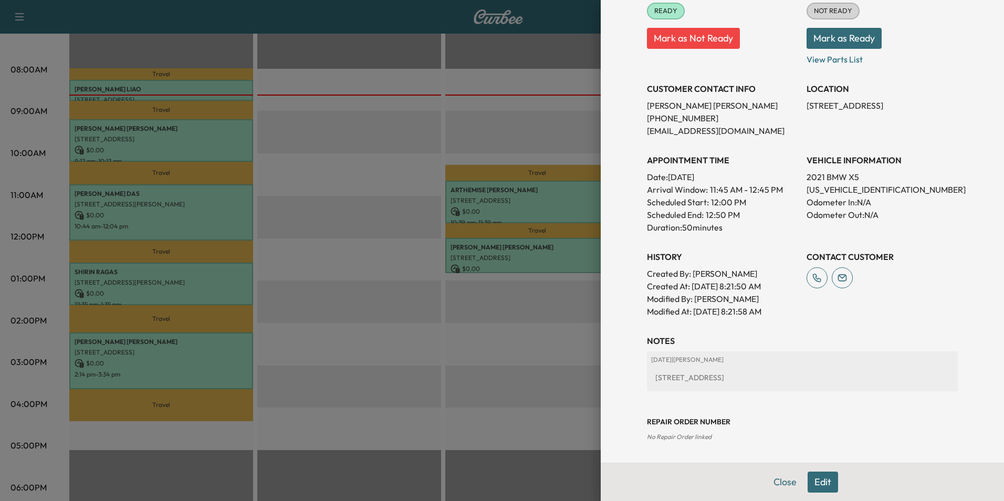
click at [813, 480] on button "Edit" at bounding box center [823, 482] width 30 height 21
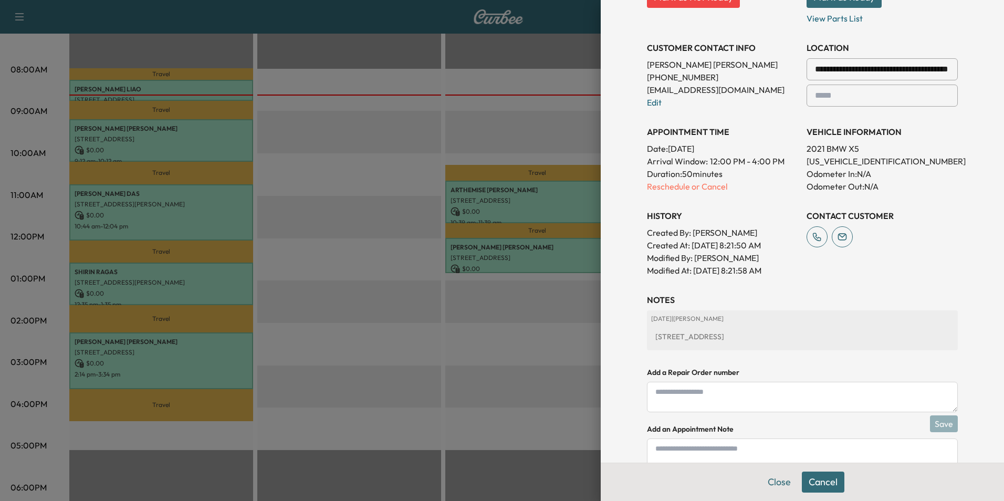
scroll to position [256, 0]
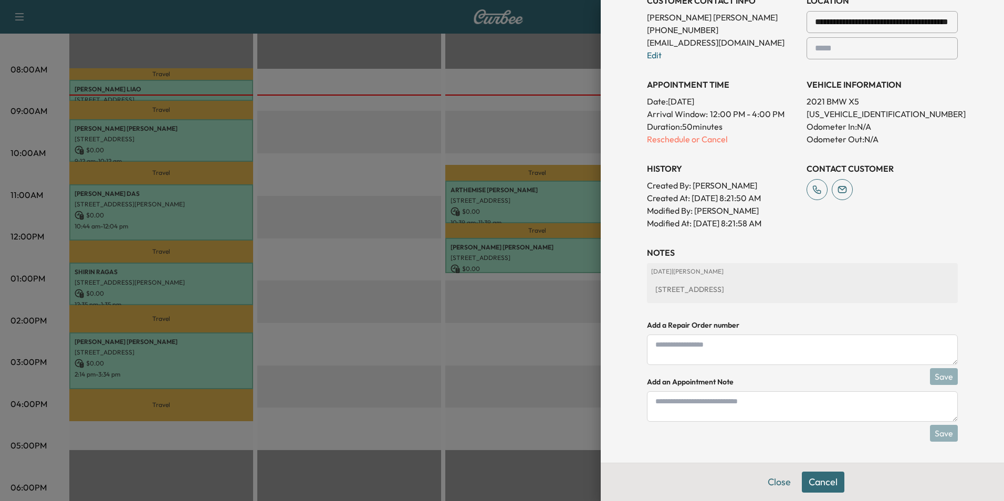
click at [727, 409] on textarea at bounding box center [802, 406] width 311 height 30
type textarea "**********"
click at [937, 434] on button "Save" at bounding box center [944, 433] width 28 height 17
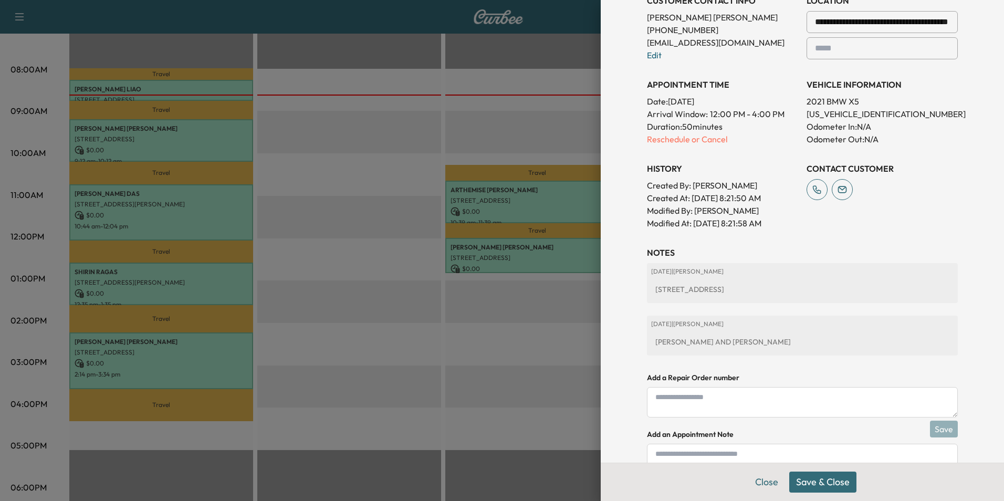
click at [810, 485] on button "Save & Close" at bounding box center [822, 482] width 67 height 21
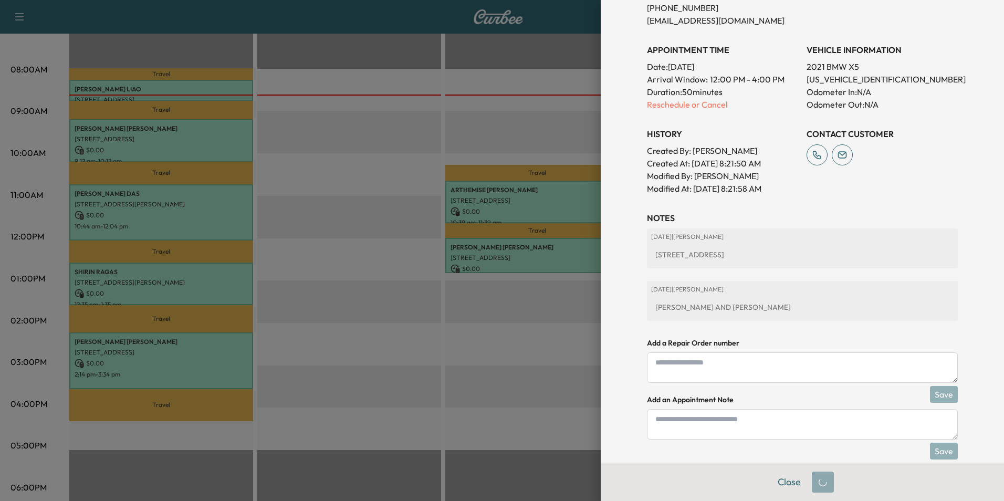
scroll to position [234, 0]
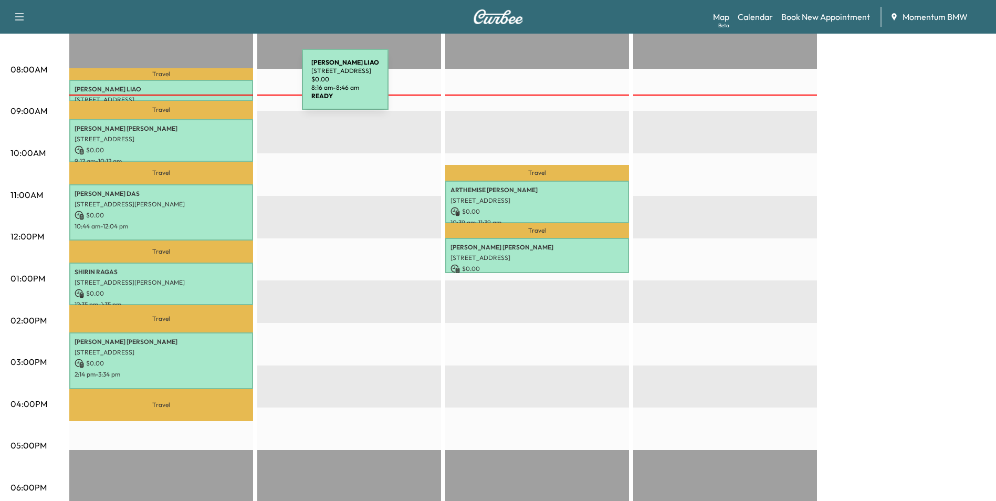
click at [223, 86] on p "[PERSON_NAME]" at bounding box center [161, 89] width 173 height 8
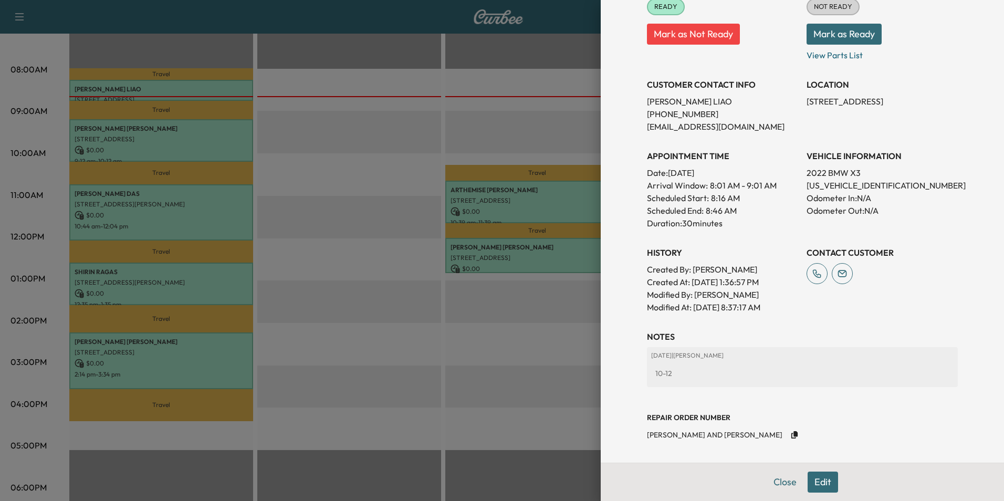
scroll to position [151, 0]
click at [784, 484] on button "Close" at bounding box center [785, 482] width 37 height 21
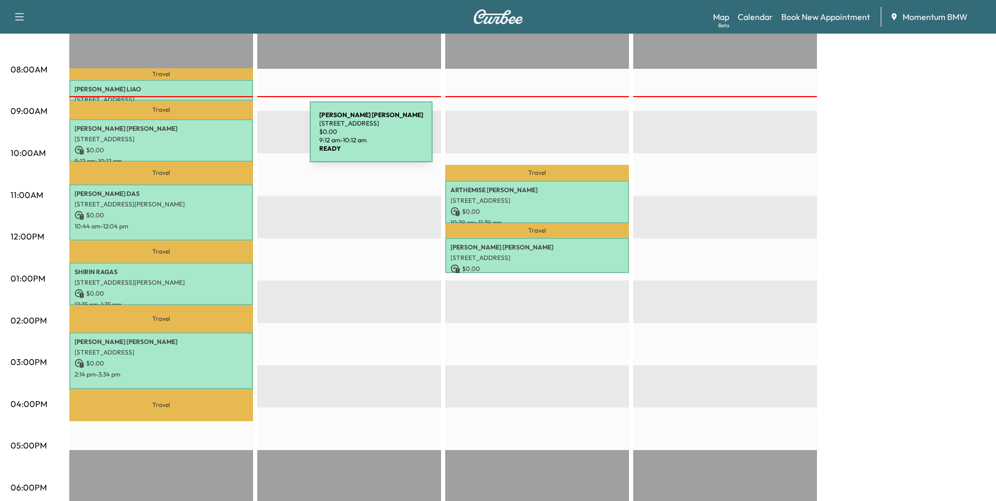
click at [231, 138] on p "[STREET_ADDRESS]" at bounding box center [161, 139] width 173 height 8
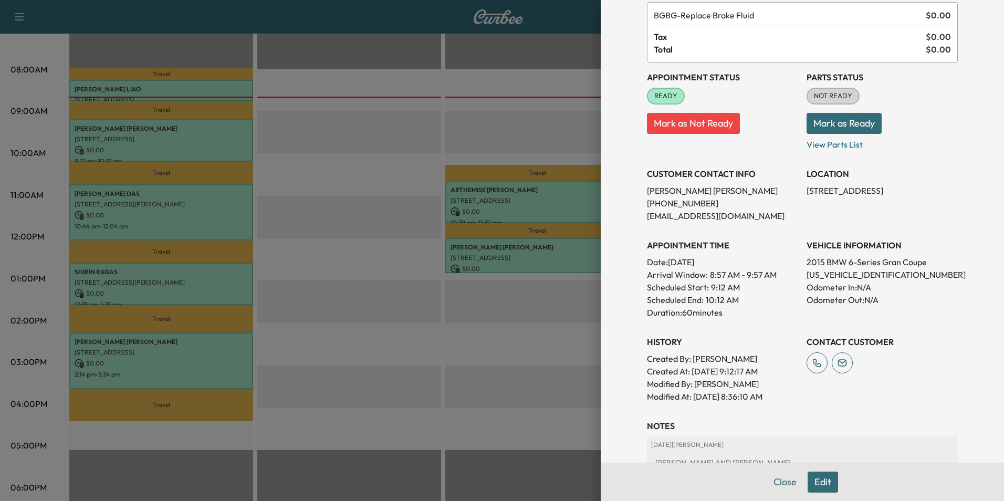
scroll to position [146, 0]
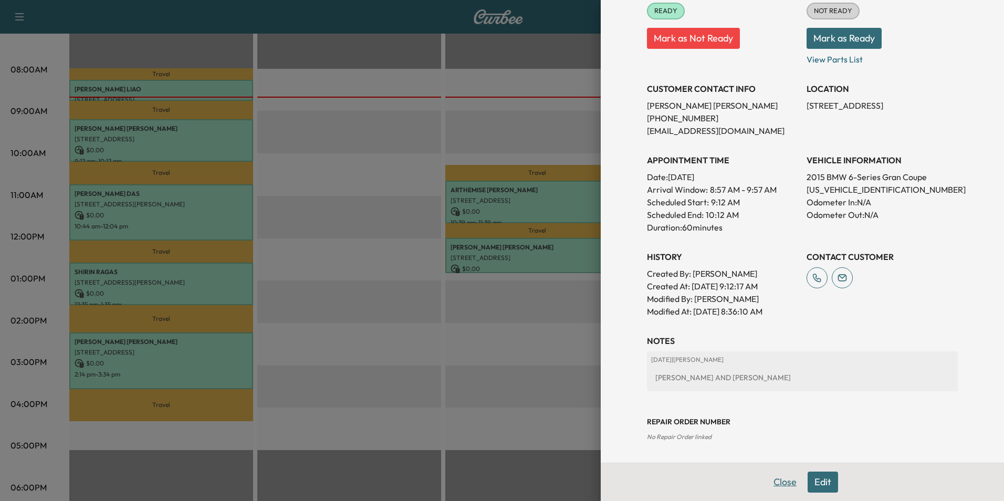
click at [787, 480] on button "Close" at bounding box center [785, 482] width 37 height 21
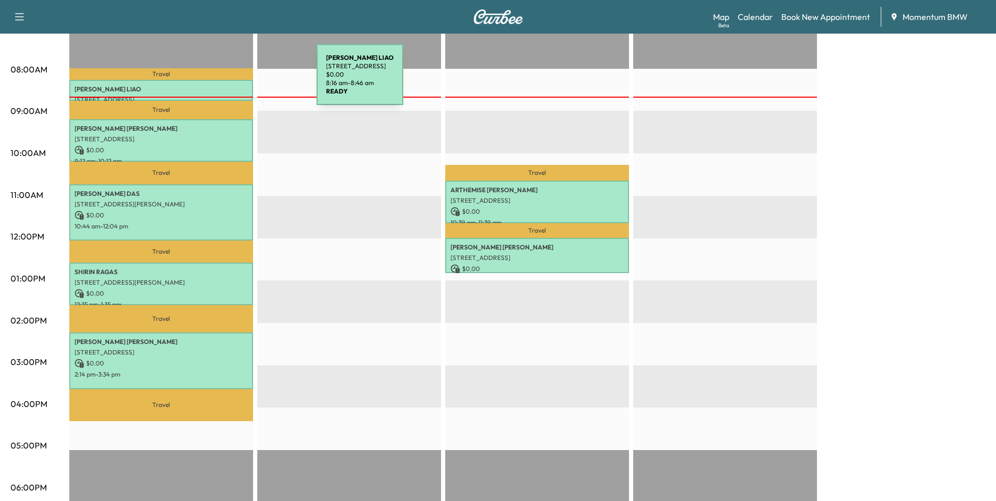
click at [238, 81] on div "[PERSON_NAME] [STREET_ADDRESS] $ 0.00 8:16 am - 8:46 am" at bounding box center [161, 90] width 184 height 21
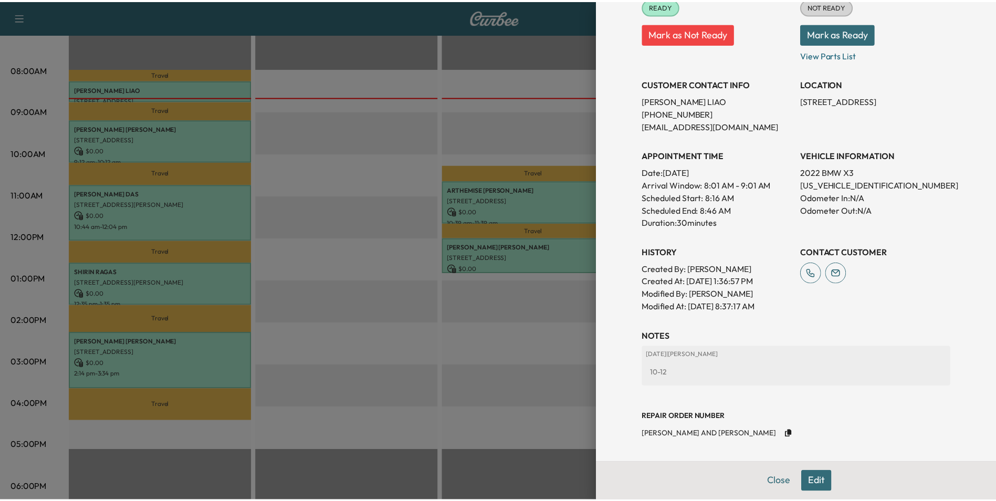
scroll to position [151, 0]
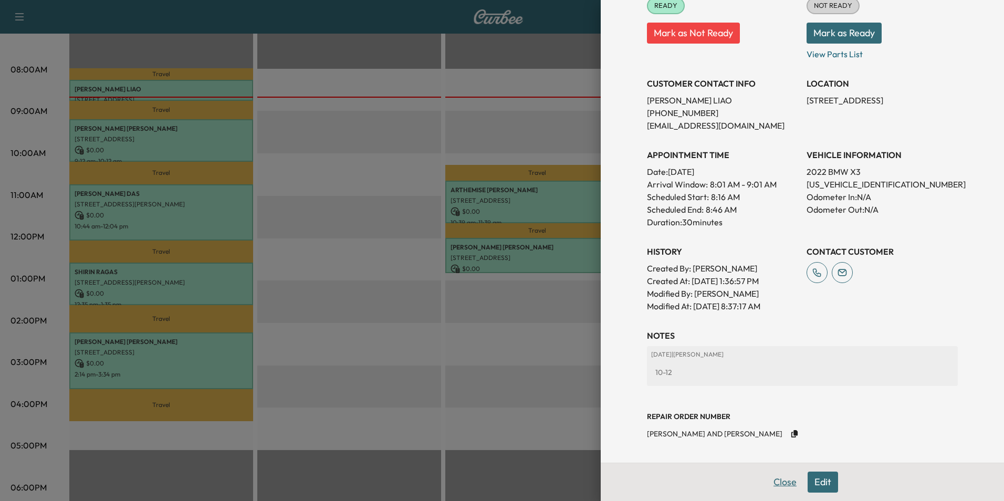
click at [778, 487] on button "Close" at bounding box center [785, 482] width 37 height 21
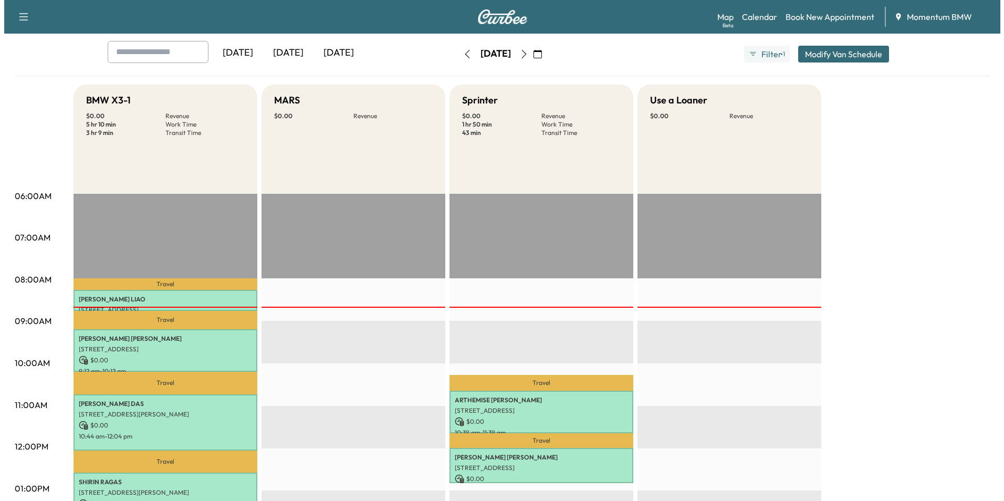
scroll to position [0, 0]
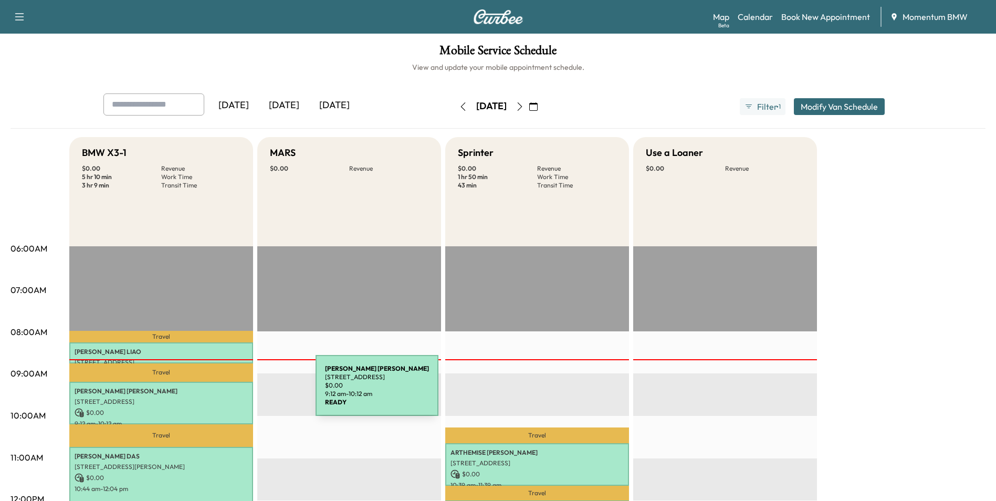
click at [237, 392] on p "[PERSON_NAME]" at bounding box center [161, 391] width 173 height 8
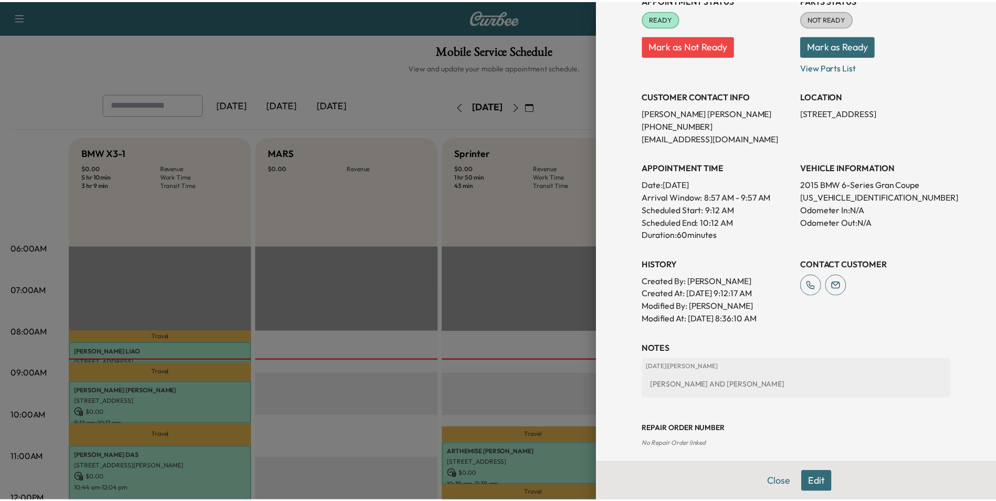
scroll to position [146, 0]
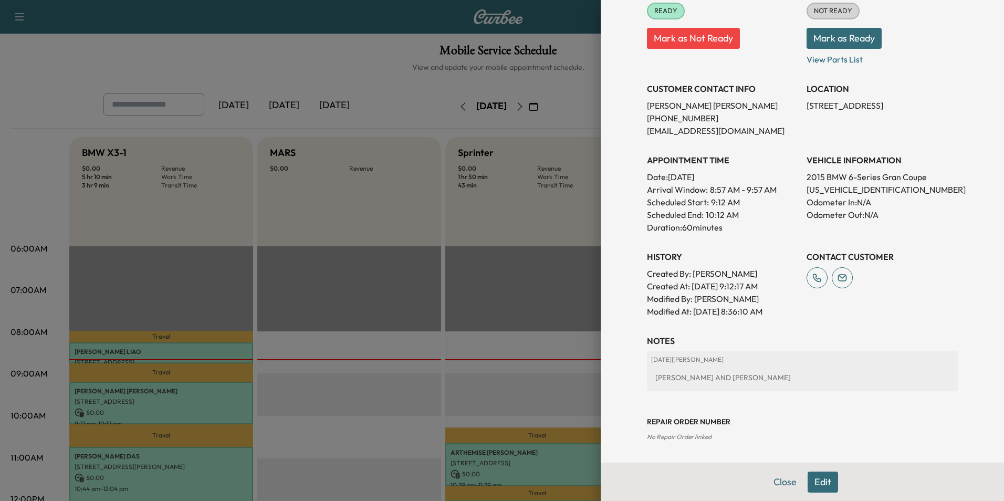
click at [785, 484] on button "Close" at bounding box center [785, 482] width 37 height 21
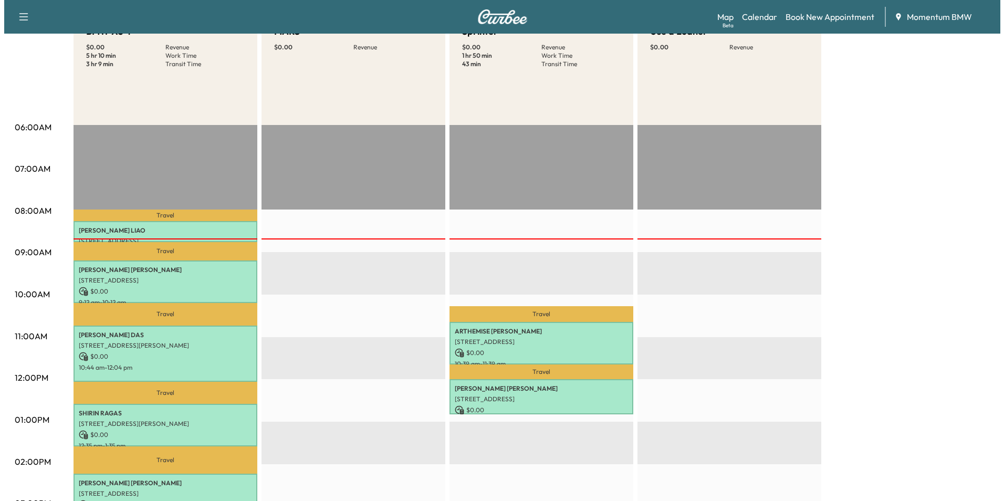
scroll to position [158, 0]
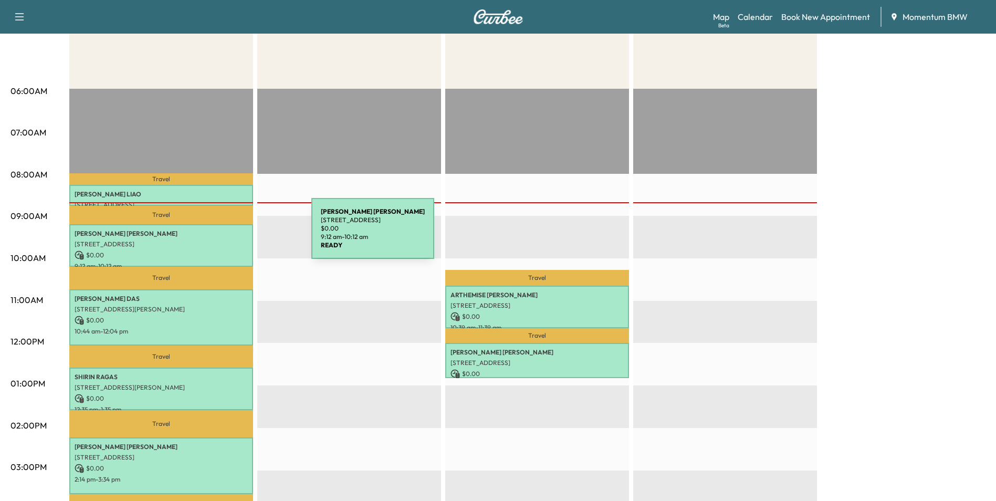
click at [233, 235] on p "[PERSON_NAME]" at bounding box center [161, 234] width 173 height 8
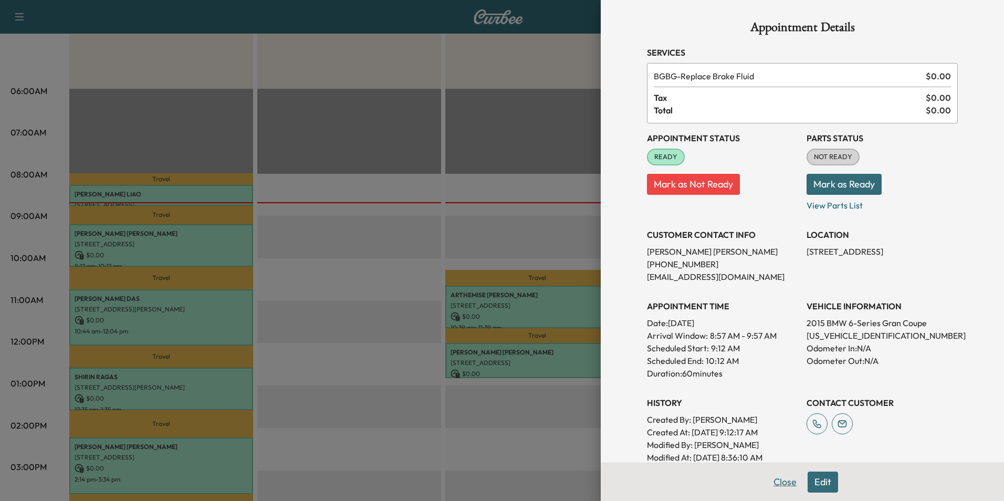
click at [782, 484] on button "Close" at bounding box center [785, 482] width 37 height 21
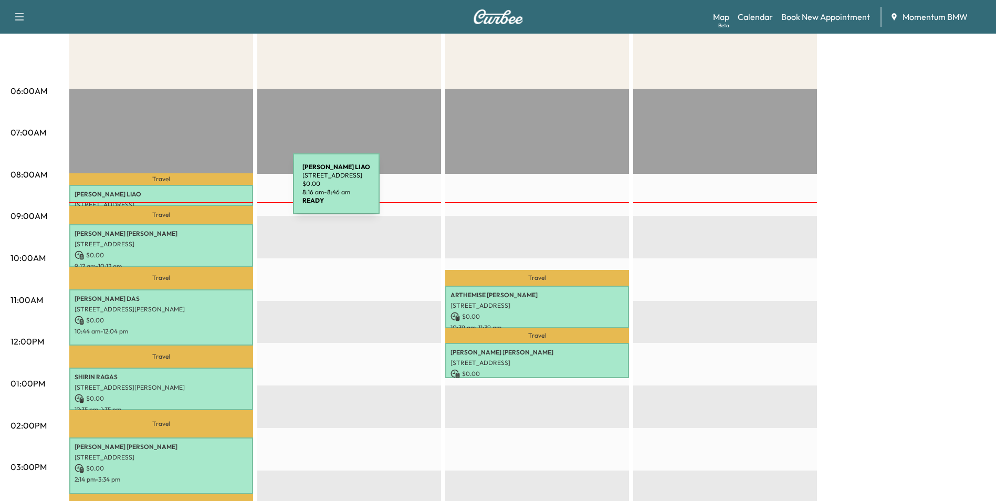
click at [214, 190] on p "[PERSON_NAME]" at bounding box center [161, 194] width 173 height 8
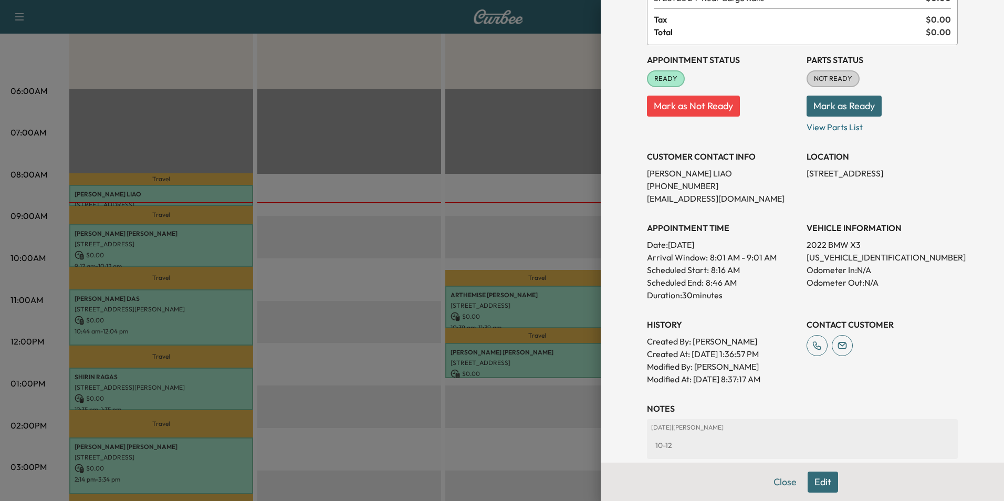
scroll to position [105, 0]
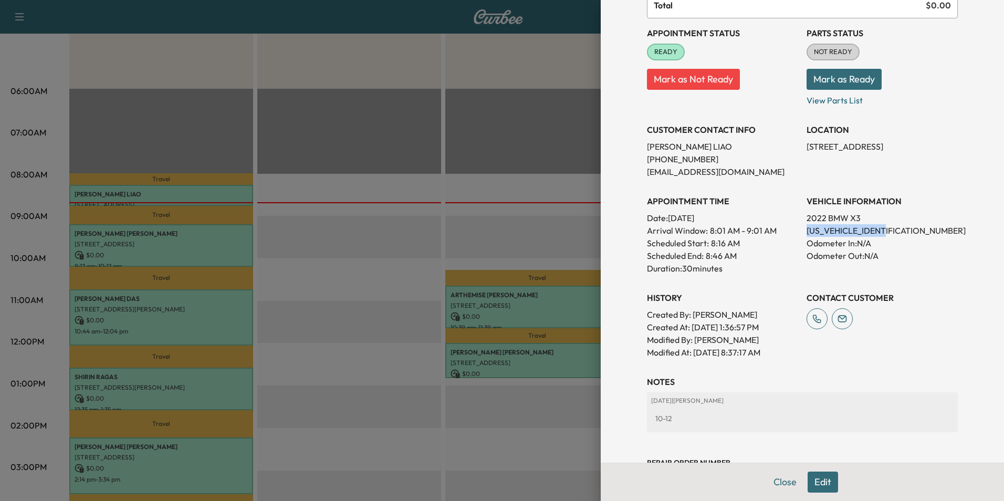
drag, startPoint x: 887, startPoint y: 230, endPoint x: 799, endPoint y: 231, distance: 87.2
click at [807, 231] on p "[US_VEHICLE_IDENTIFICATION_NUMBER]" at bounding box center [882, 230] width 151 height 13
drag, startPoint x: 799, startPoint y: 231, endPoint x: 872, endPoint y: 231, distance: 72.5
copy p "[US_VEHICLE_IDENTIFICATION_NUMBER]"
drag, startPoint x: 873, startPoint y: 144, endPoint x: 800, endPoint y: 143, distance: 73.0
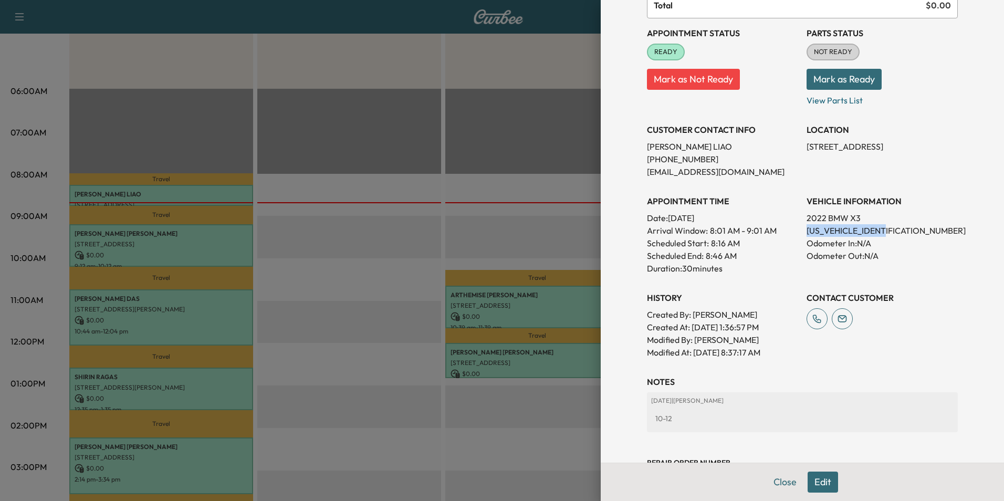
click at [807, 143] on p "[STREET_ADDRESS]" at bounding box center [882, 146] width 151 height 13
drag, startPoint x: 800, startPoint y: 143, endPoint x: 831, endPoint y: 145, distance: 30.5
copy p "[STREET_ADDRESS]"
click at [779, 483] on button "Close" at bounding box center [785, 482] width 37 height 21
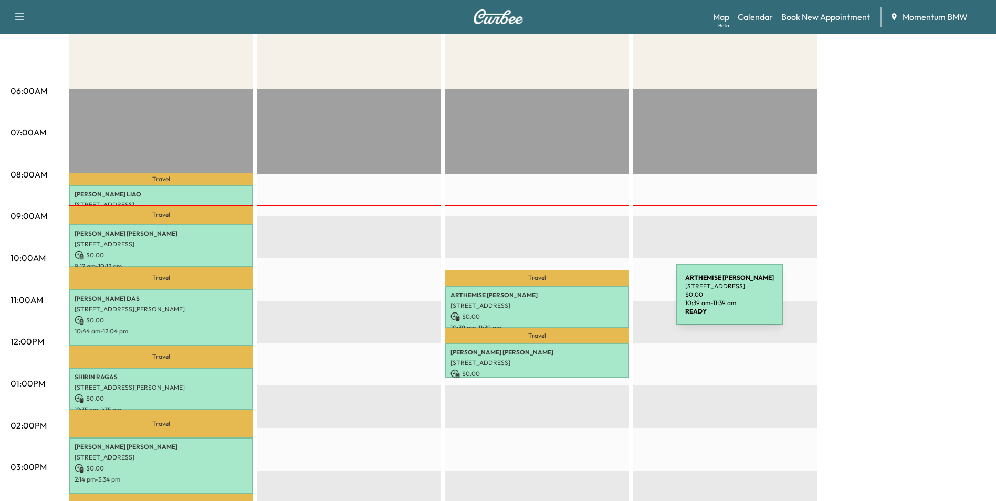
click at [597, 301] on p "[STREET_ADDRESS]" at bounding box center [537, 305] width 173 height 8
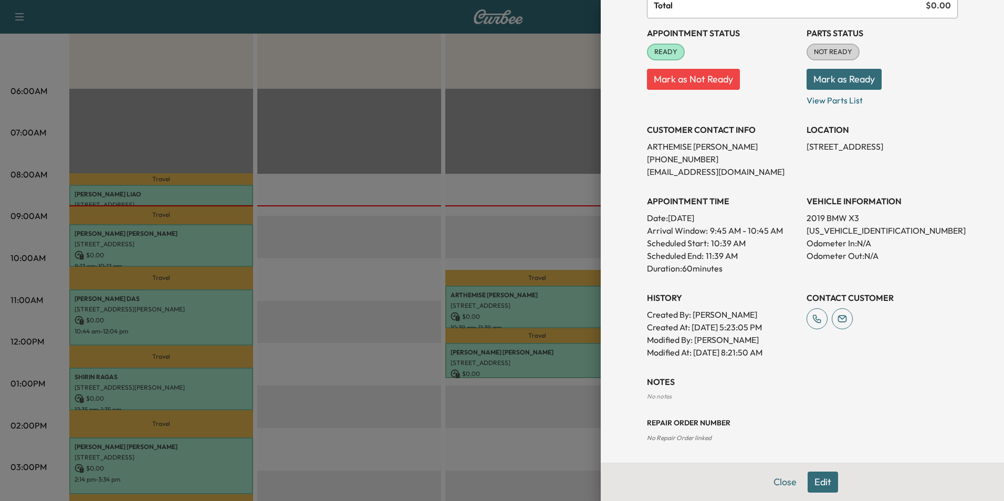
scroll to position [106, 0]
click at [817, 478] on button "Edit" at bounding box center [823, 482] width 30 height 21
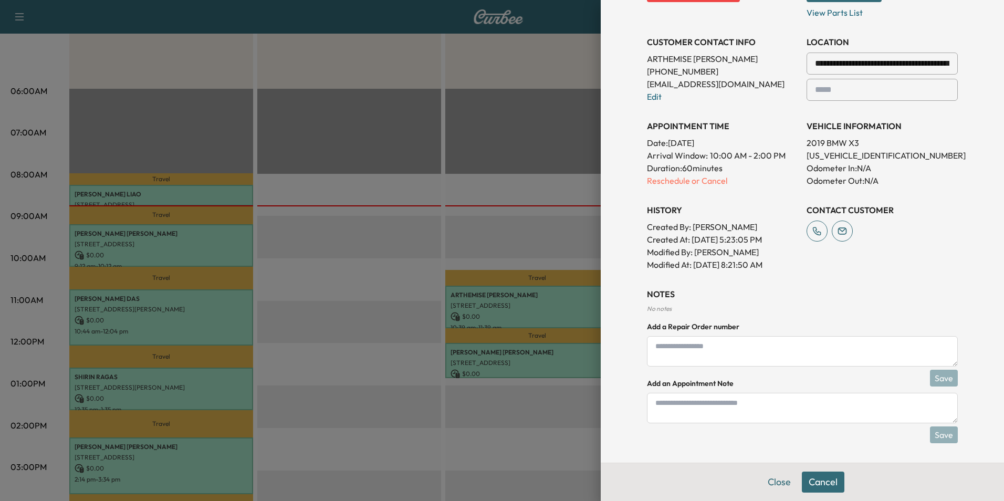
scroll to position [216, 0]
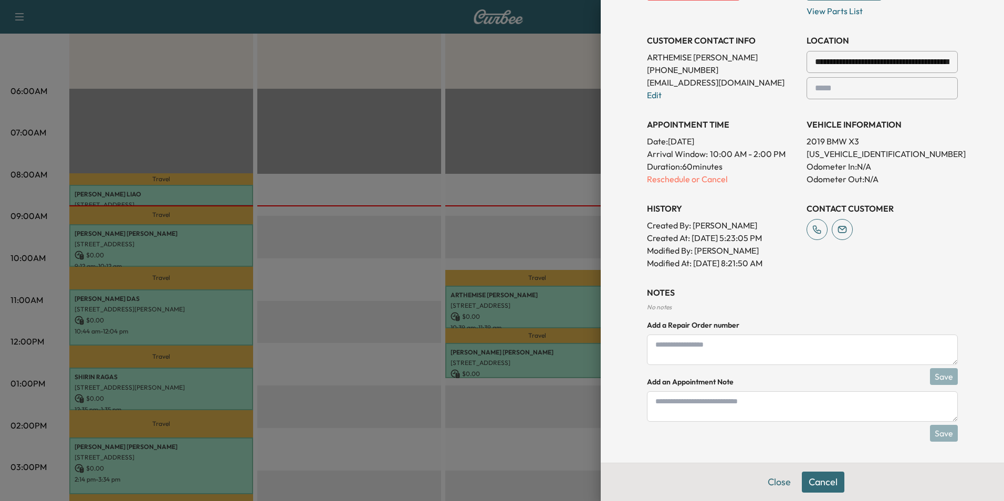
click at [717, 405] on textarea at bounding box center [802, 406] width 311 height 30
type textarea "**********"
click at [941, 438] on button "Save" at bounding box center [944, 433] width 28 height 17
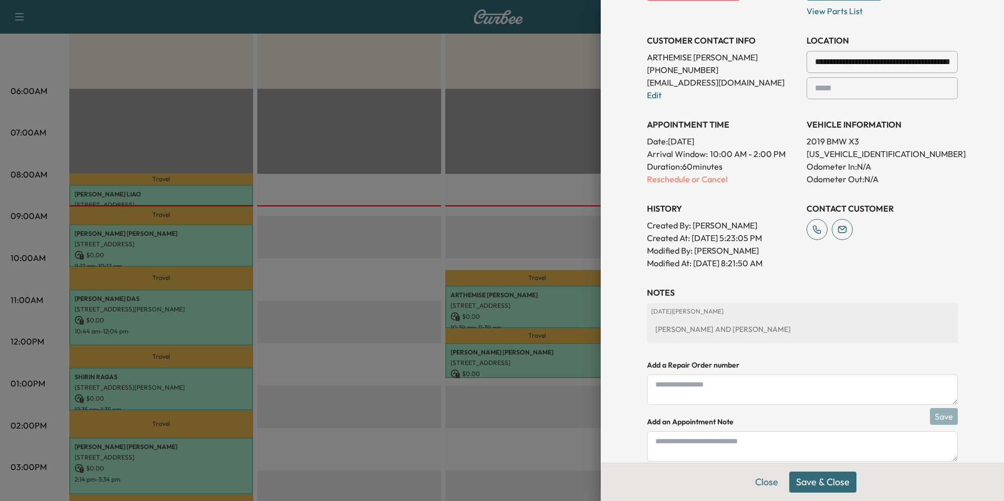
click at [809, 484] on button "Save & Close" at bounding box center [822, 482] width 67 height 21
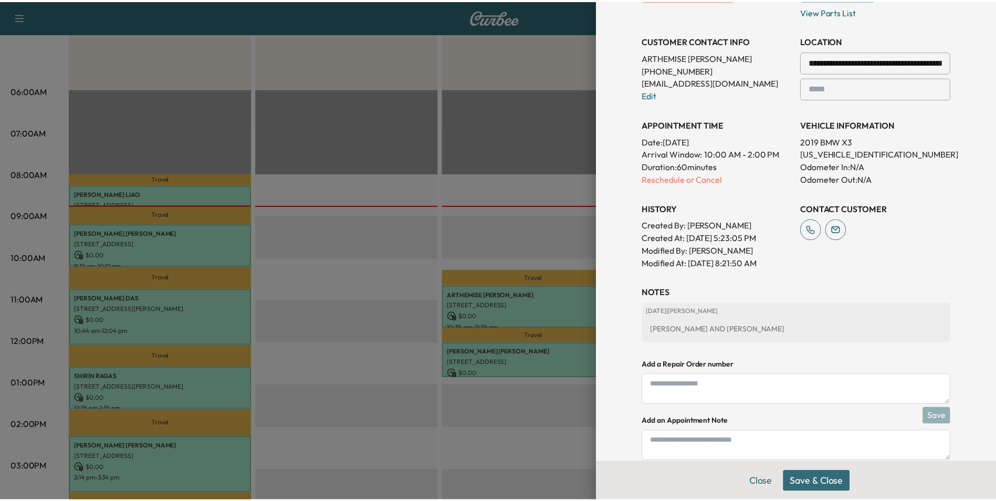
scroll to position [194, 0]
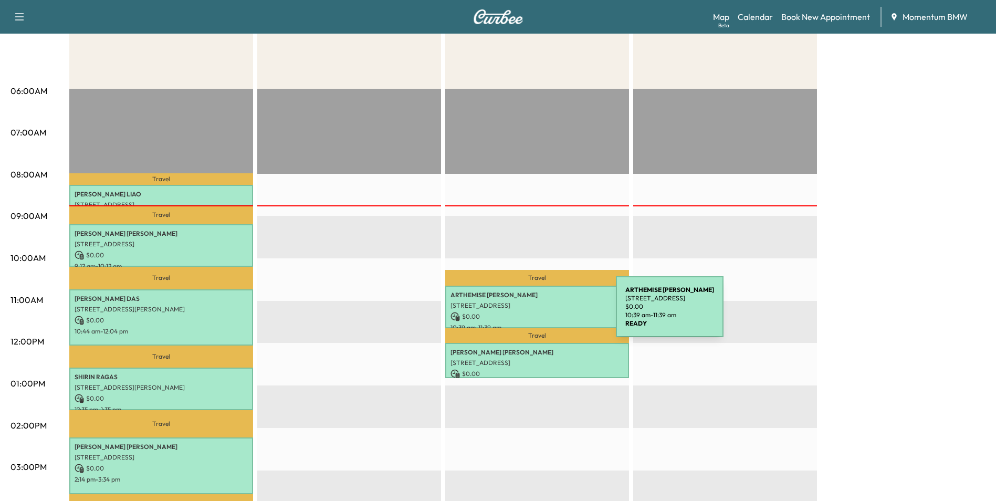
click at [537, 313] on p "$ 0.00" at bounding box center [537, 316] width 173 height 9
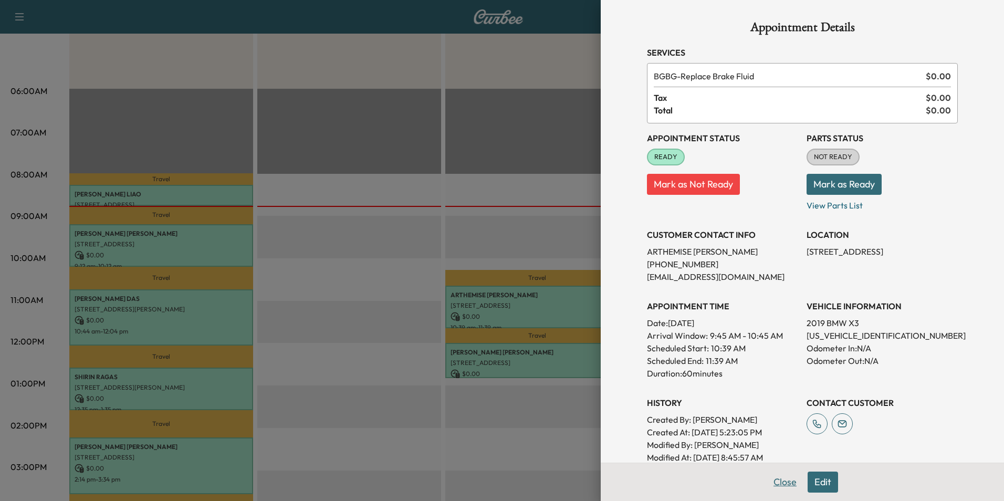
drag, startPoint x: 772, startPoint y: 480, endPoint x: 806, endPoint y: 476, distance: 34.3
click at [772, 480] on button "Close" at bounding box center [785, 482] width 37 height 21
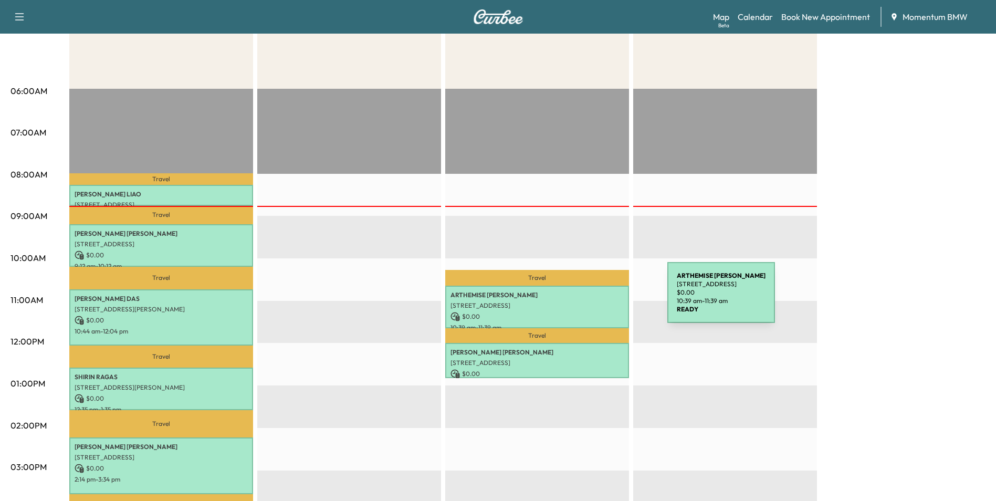
click at [589, 301] on p "[STREET_ADDRESS]" at bounding box center [537, 305] width 173 height 8
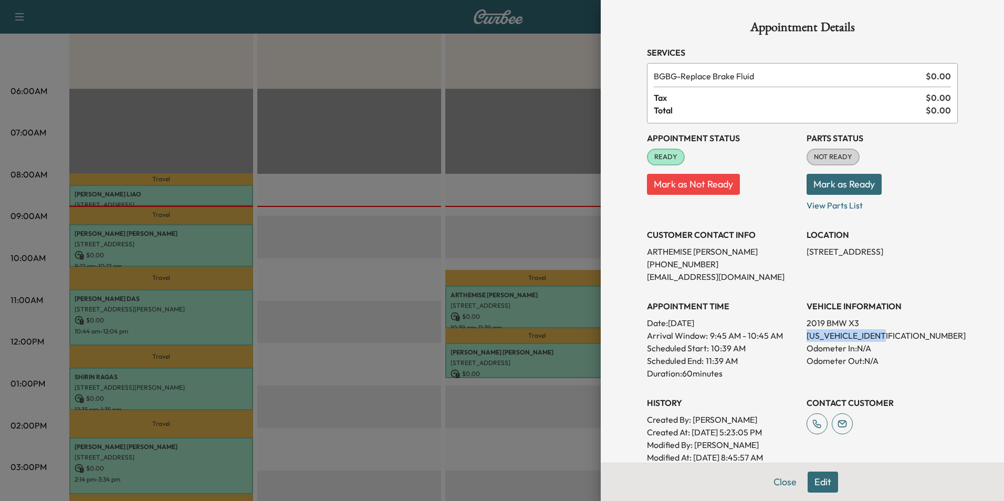
drag, startPoint x: 881, startPoint y: 331, endPoint x: 799, endPoint y: 334, distance: 82.5
click at [807, 334] on p "[US_VEHICLE_IDENTIFICATION_NUMBER]" at bounding box center [882, 335] width 151 height 13
drag, startPoint x: 799, startPoint y: 334, endPoint x: 867, endPoint y: 337, distance: 68.4
copy p "[US_VEHICLE_IDENTIFICATION_NUMBER]"
click at [782, 481] on button "Close" at bounding box center [785, 482] width 37 height 21
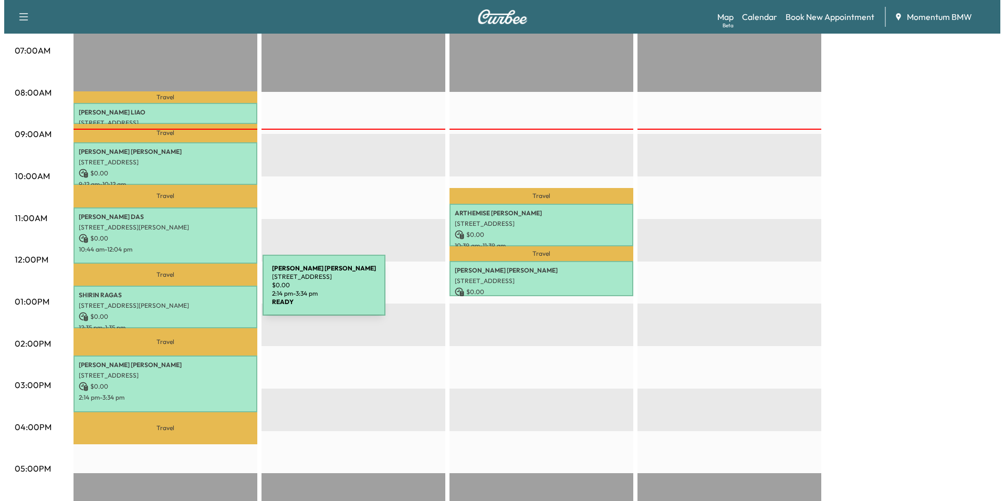
scroll to position [210, 0]
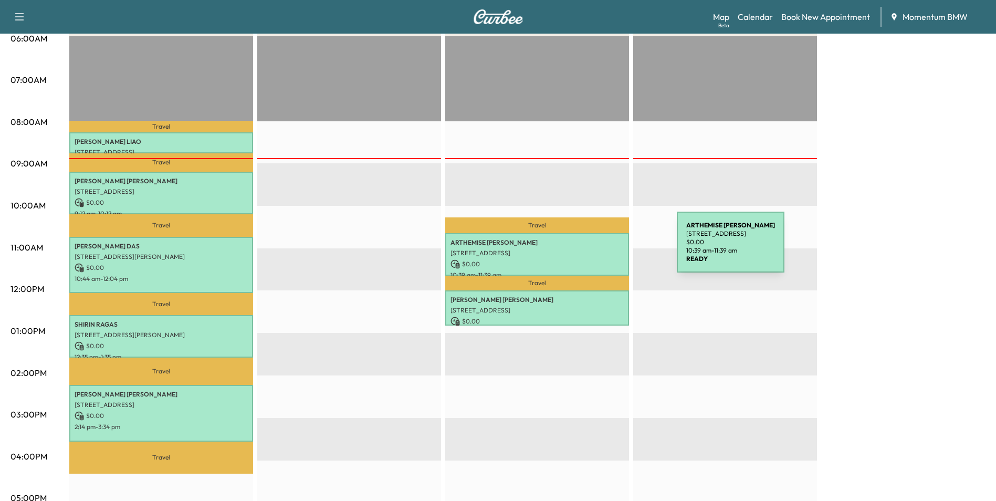
click at [598, 249] on p "[STREET_ADDRESS]" at bounding box center [537, 253] width 173 height 8
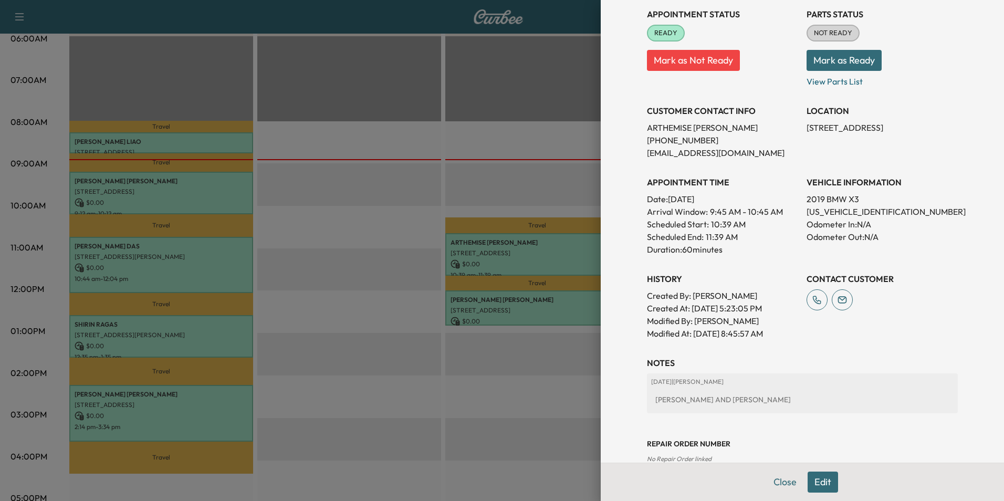
scroll to position [146, 0]
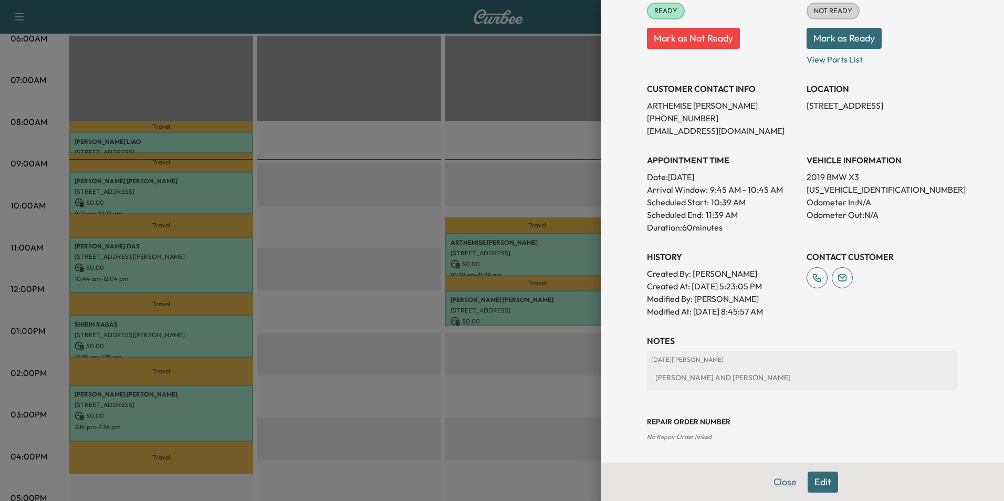
click at [777, 483] on button "Close" at bounding box center [785, 482] width 37 height 21
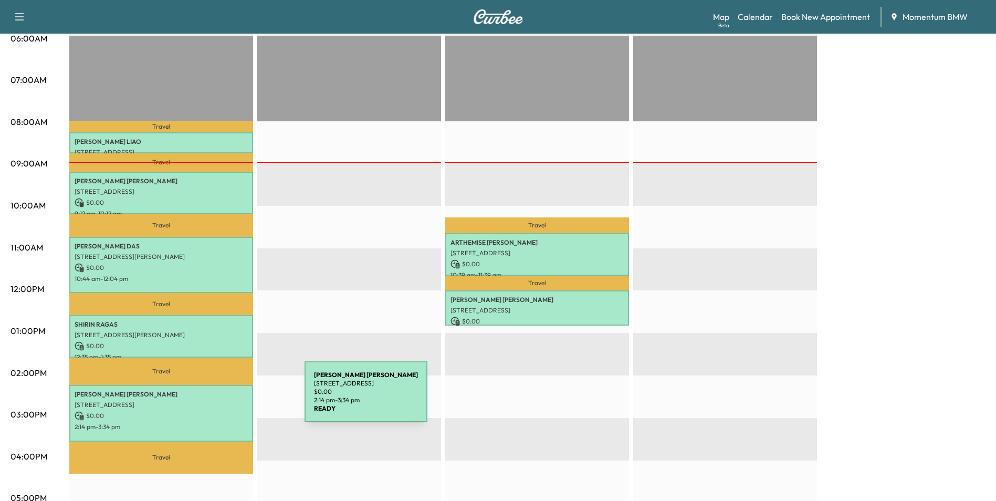
click at [226, 401] on p "[STREET_ADDRESS]" at bounding box center [161, 405] width 173 height 8
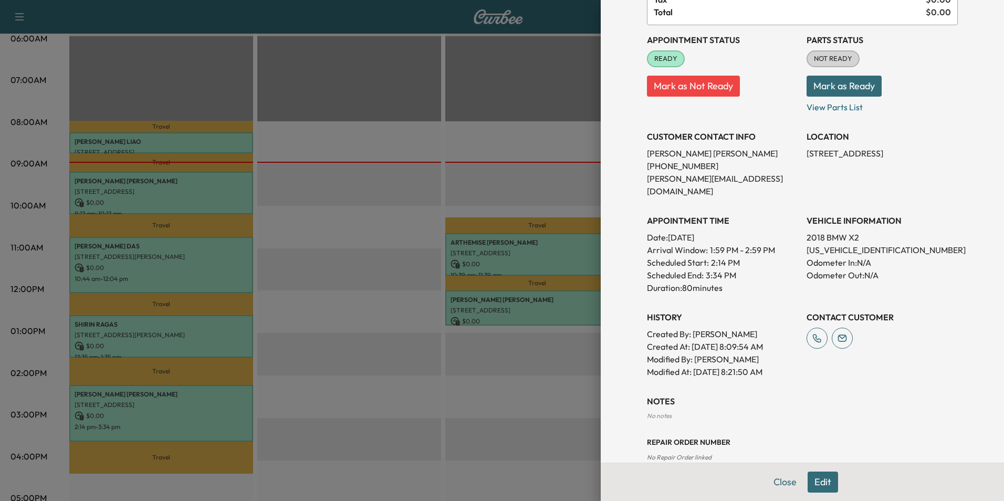
scroll to position [106, 0]
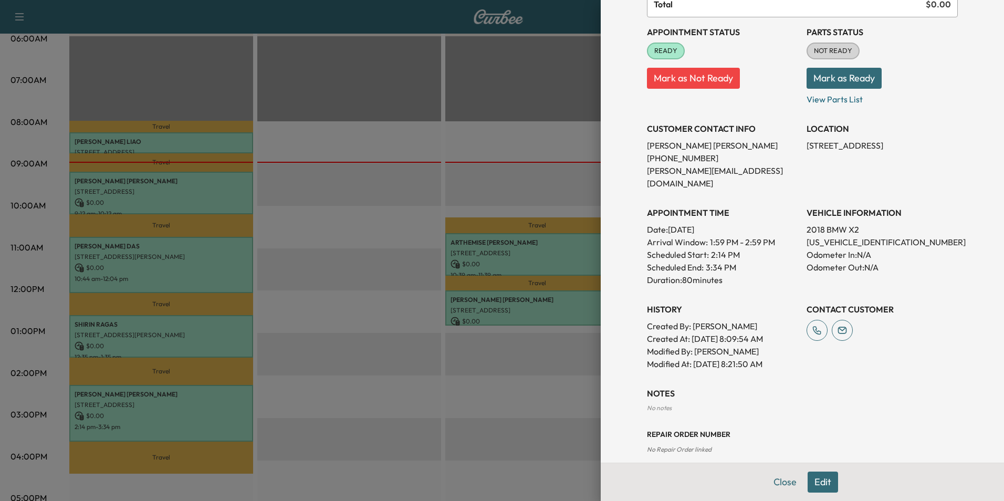
click at [815, 480] on button "Edit" at bounding box center [823, 482] width 30 height 21
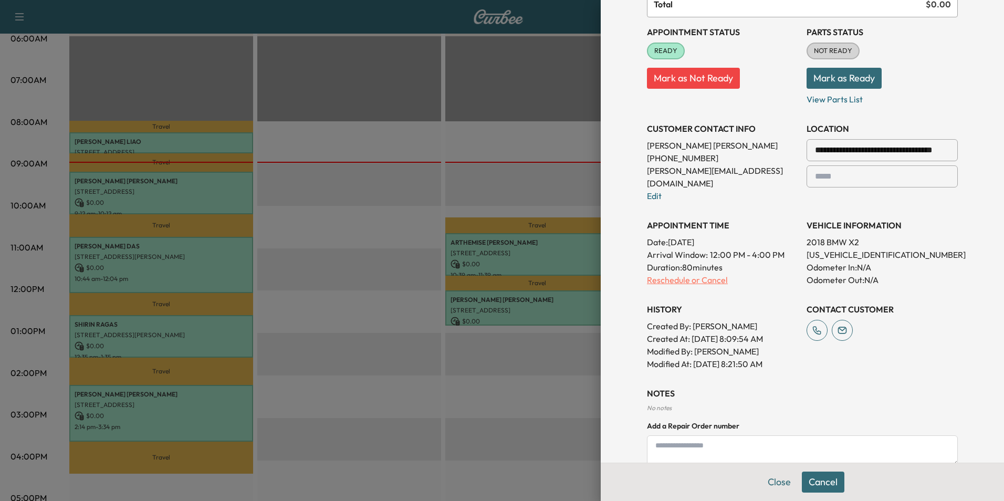
click at [704, 274] on p "Reschedule or Cancel" at bounding box center [722, 280] width 151 height 13
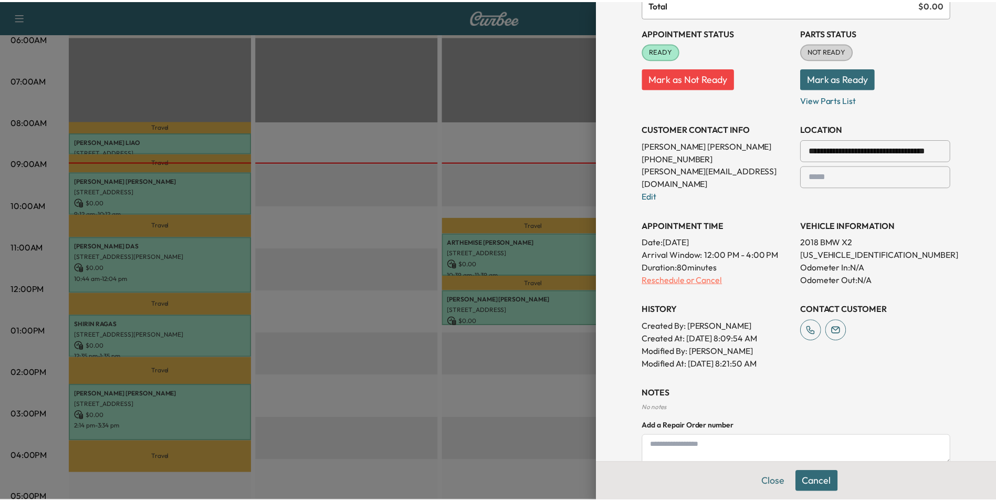
scroll to position [0, 0]
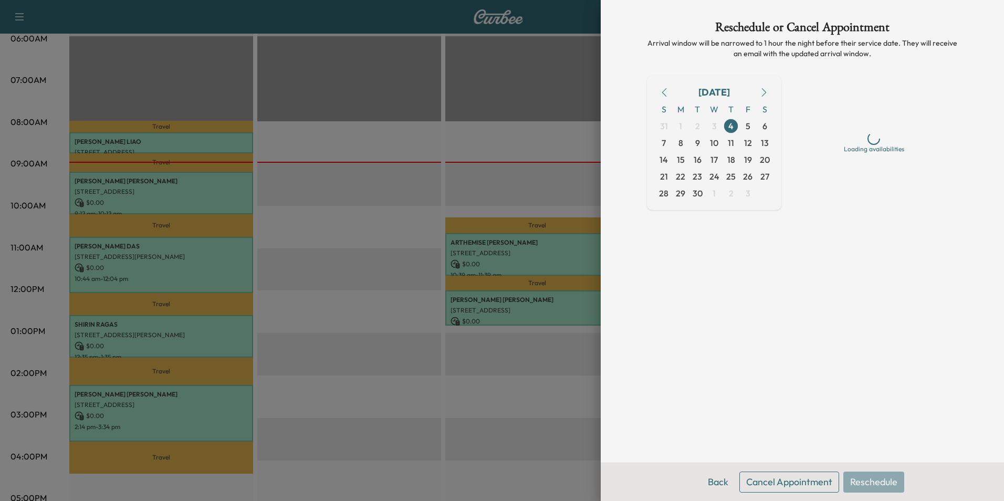
click at [798, 484] on button "Cancel Appointment" at bounding box center [790, 482] width 100 height 21
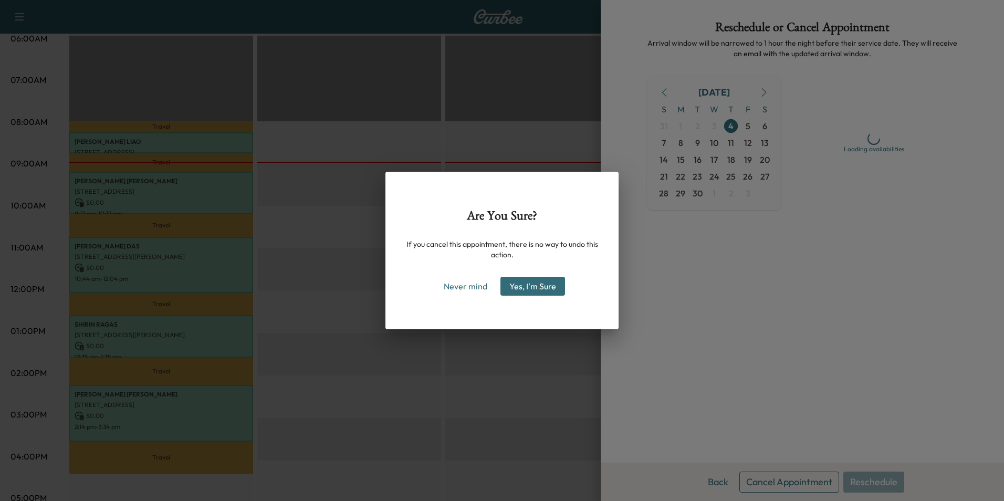
click at [525, 278] on button "Yes, I'm Sure" at bounding box center [533, 286] width 65 height 19
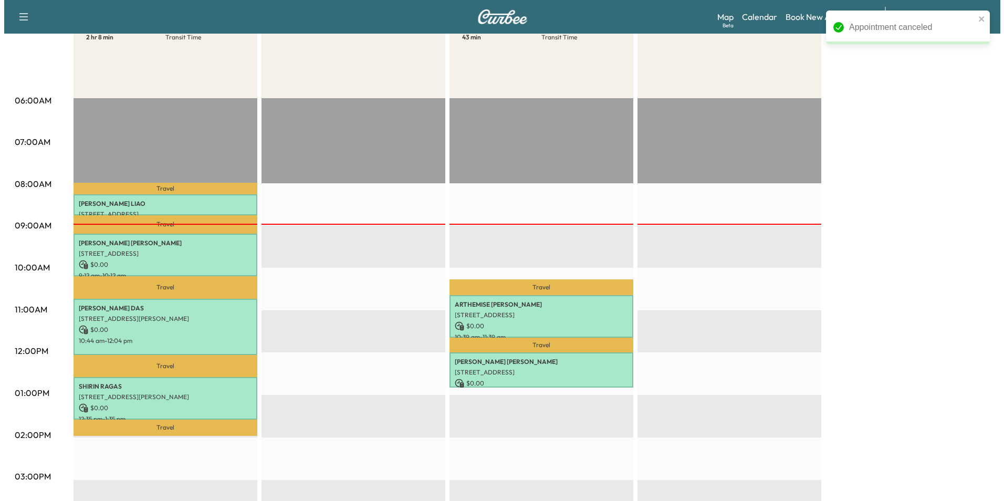
scroll to position [158, 0]
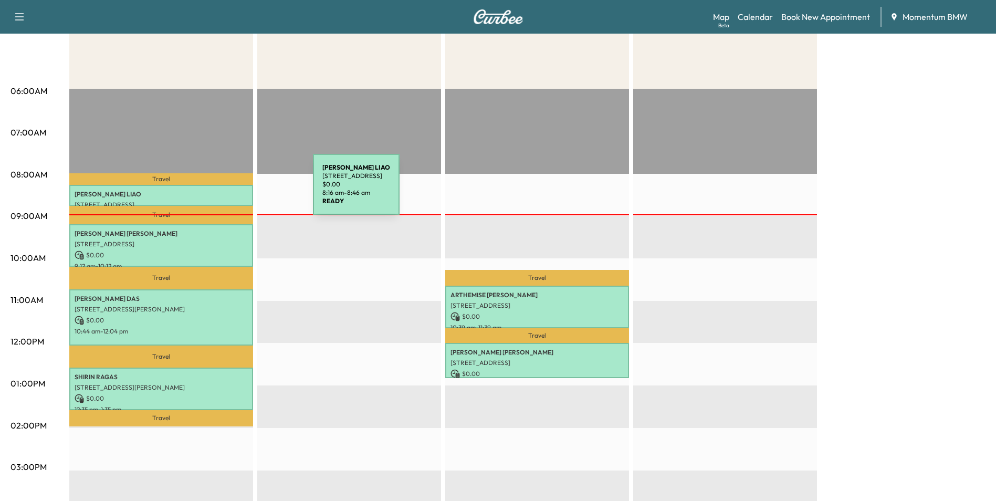
click at [234, 191] on p "[PERSON_NAME]" at bounding box center [161, 194] width 173 height 8
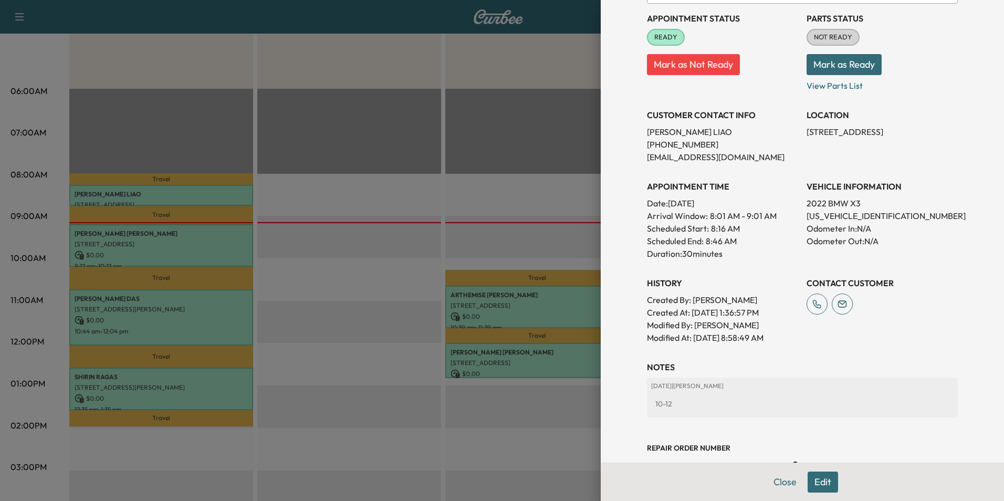
scroll to position [151, 0]
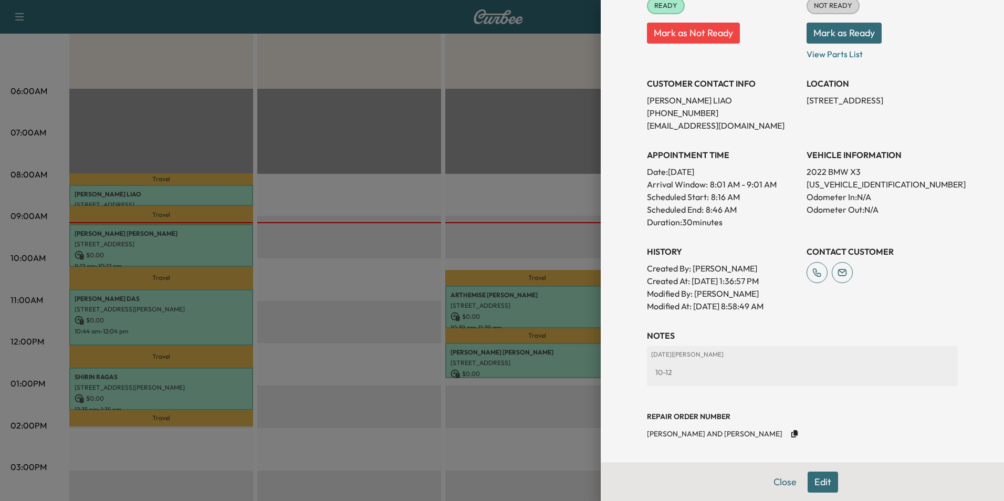
click at [777, 482] on button "Close" at bounding box center [785, 482] width 37 height 21
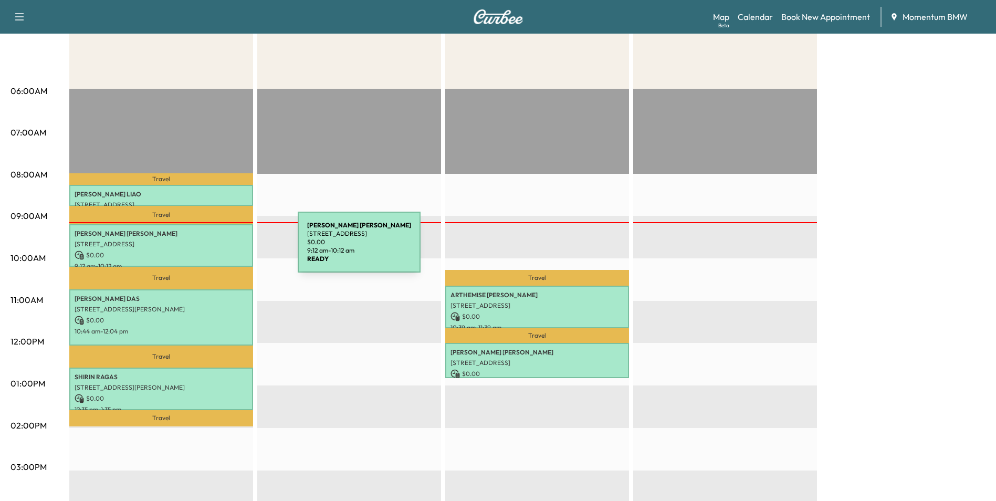
click at [219, 251] on p "$ 0.00" at bounding box center [161, 255] width 173 height 9
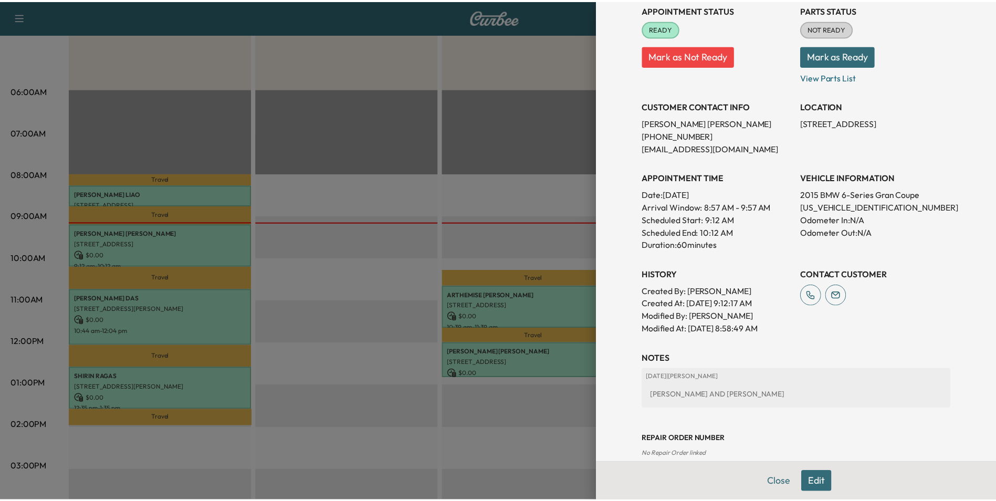
scroll to position [146, 0]
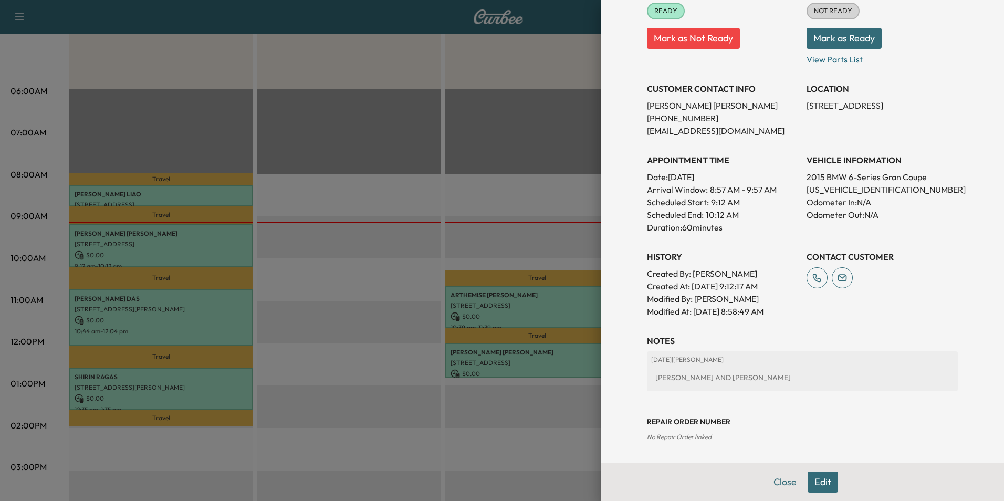
click at [785, 485] on button "Close" at bounding box center [785, 482] width 37 height 21
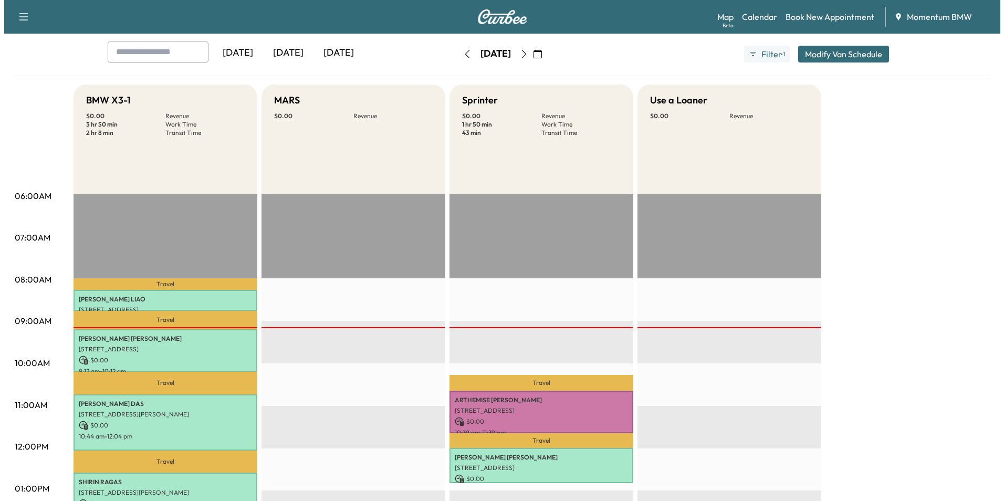
scroll to position [0, 0]
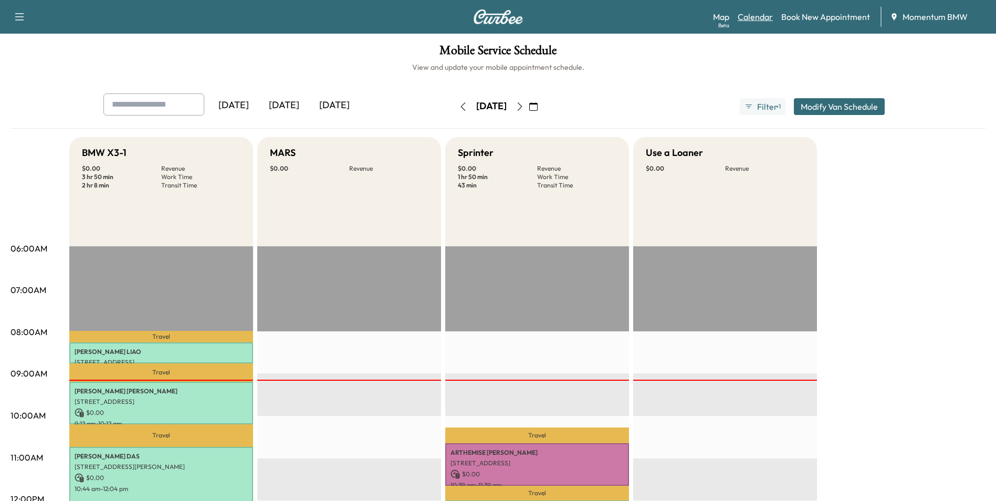
click at [755, 17] on link "Calendar" at bounding box center [755, 17] width 35 height 13
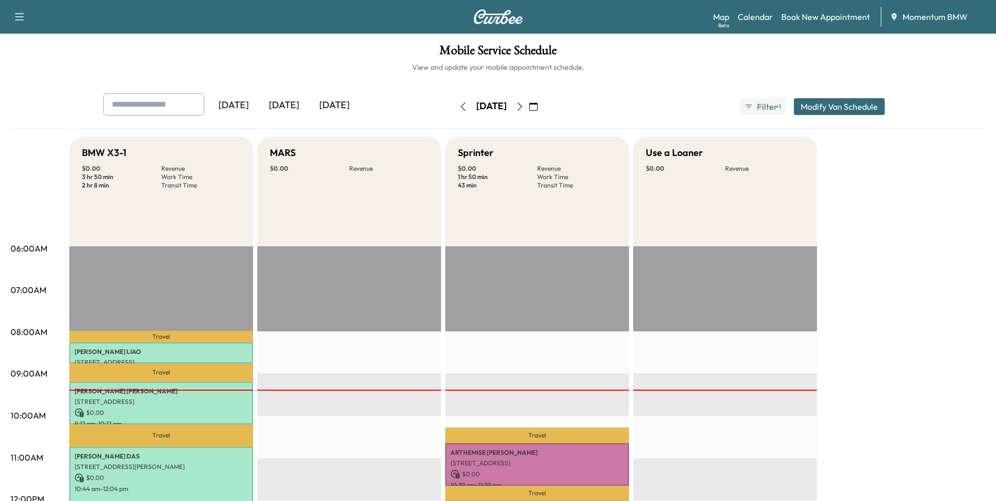
click at [538, 107] on icon "button" at bounding box center [533, 106] width 8 height 8
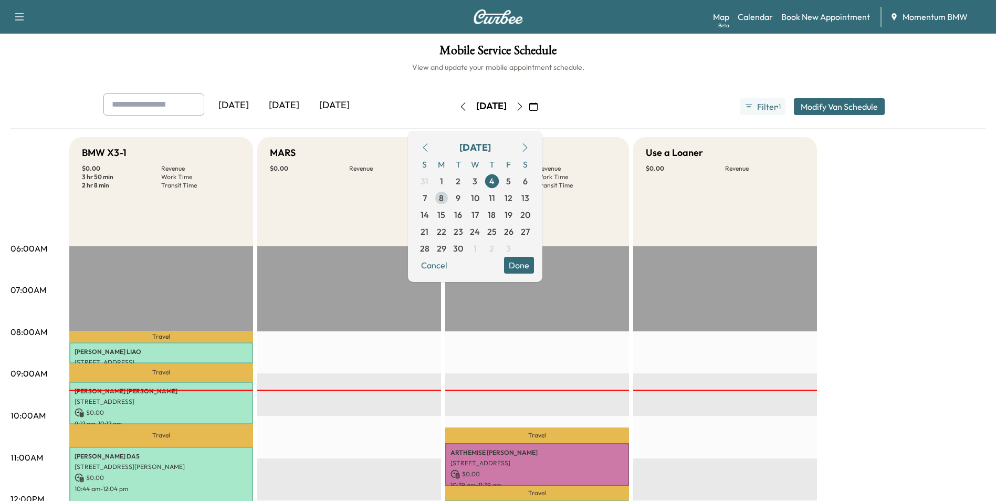
click at [444, 198] on span "8" at bounding box center [441, 198] width 5 height 13
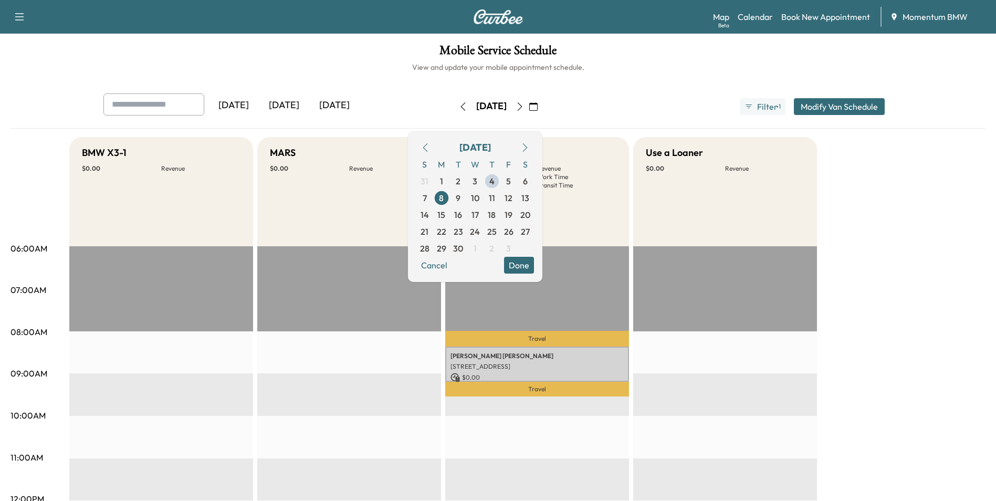
click at [534, 266] on button "Done" at bounding box center [519, 265] width 30 height 17
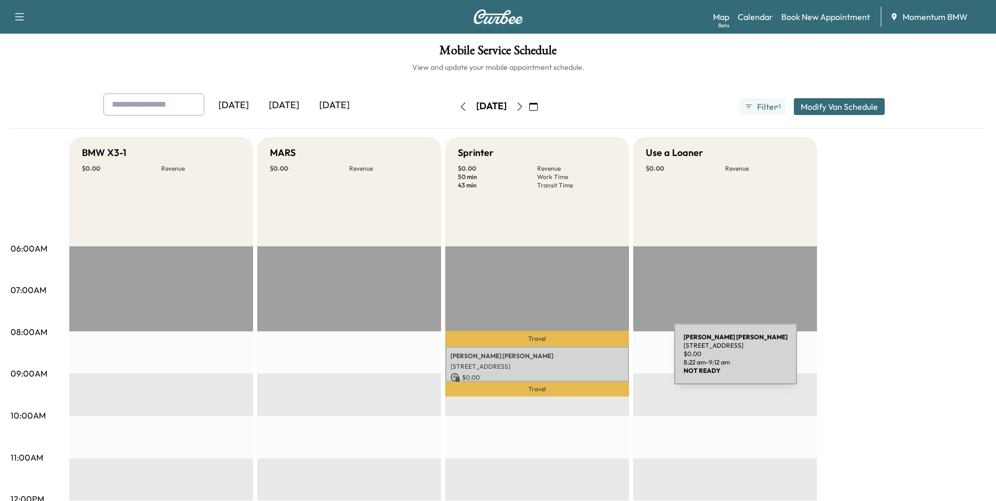
click at [596, 360] on div "[PERSON_NAME] [STREET_ADDRESS] $ 0.00 8:22 am - 9:12 am" at bounding box center [537, 364] width 184 height 35
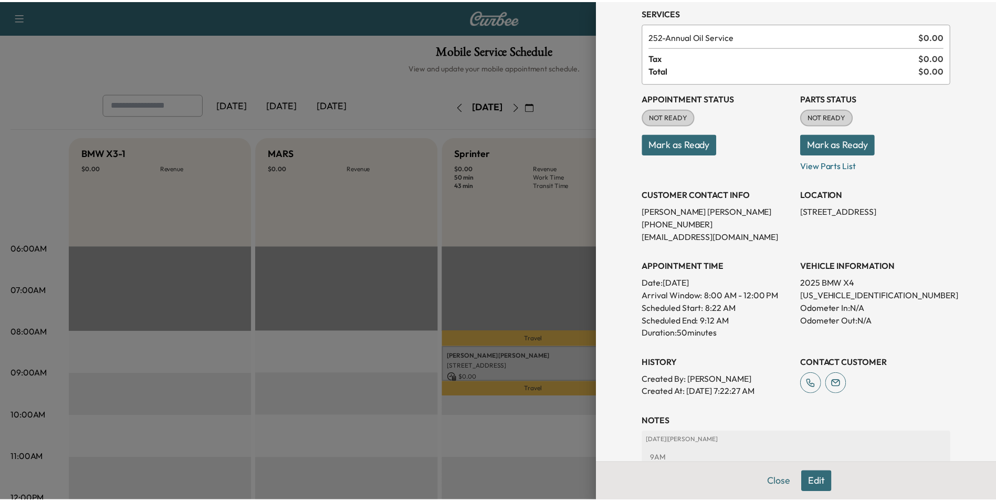
scroll to position [121, 0]
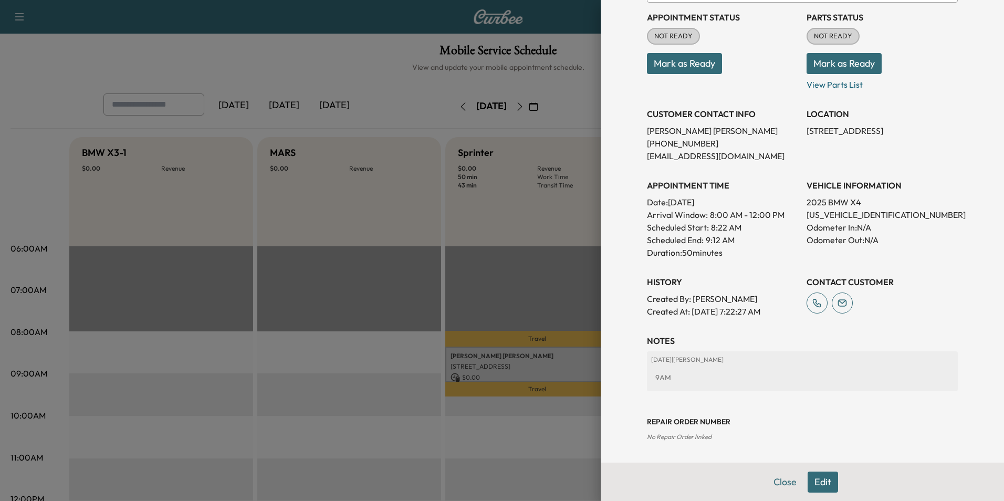
click at [783, 479] on button "Close" at bounding box center [785, 482] width 37 height 21
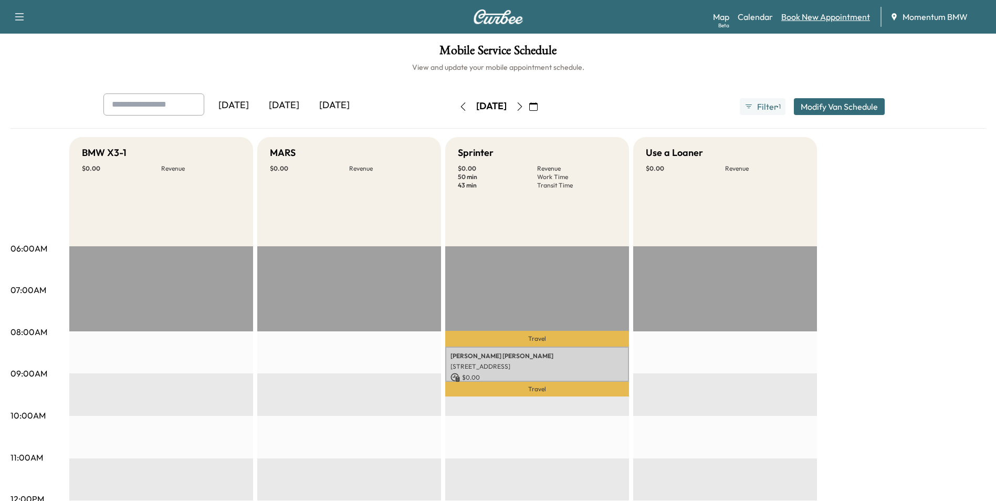
click at [853, 18] on link "Book New Appointment" at bounding box center [826, 17] width 89 height 13
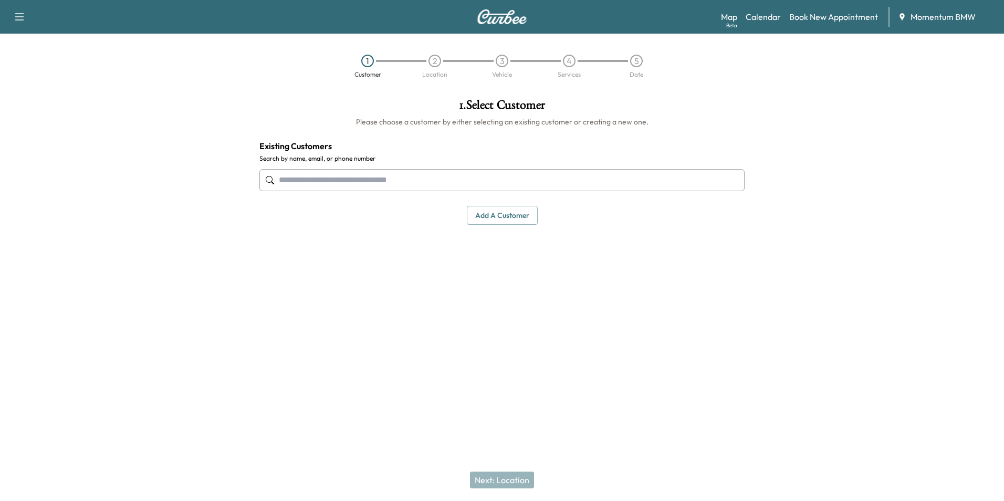
click at [442, 181] on input "text" at bounding box center [501, 180] width 485 height 22
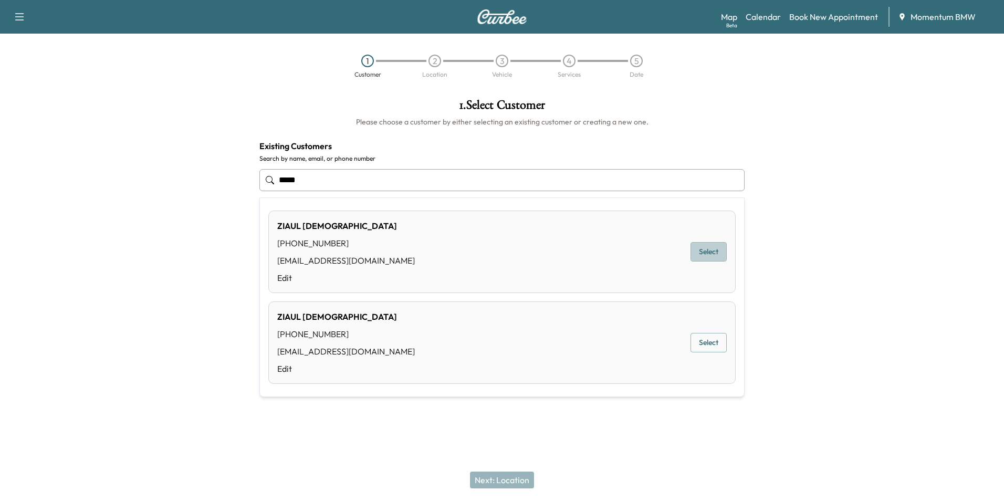
click at [706, 255] on button "Select" at bounding box center [709, 251] width 36 height 19
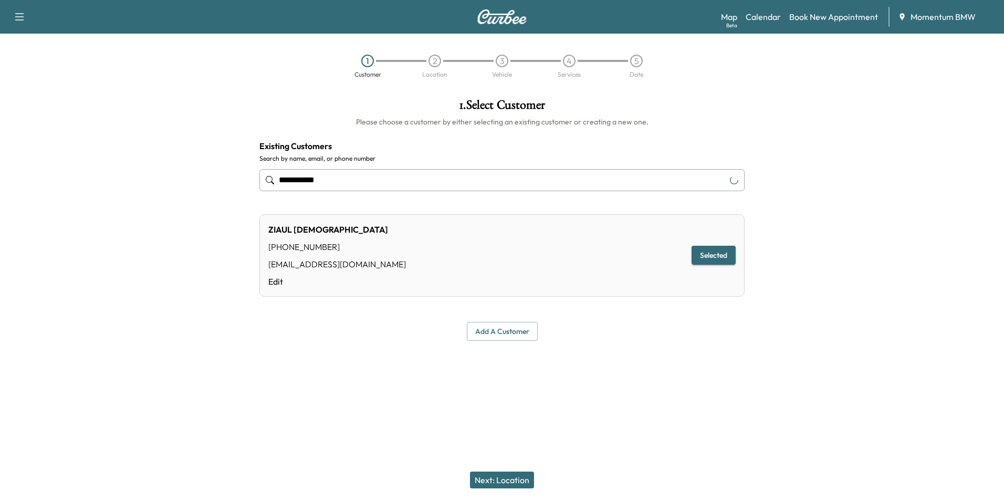
type input "**********"
click at [504, 481] on button "Next: Location" at bounding box center [502, 480] width 64 height 17
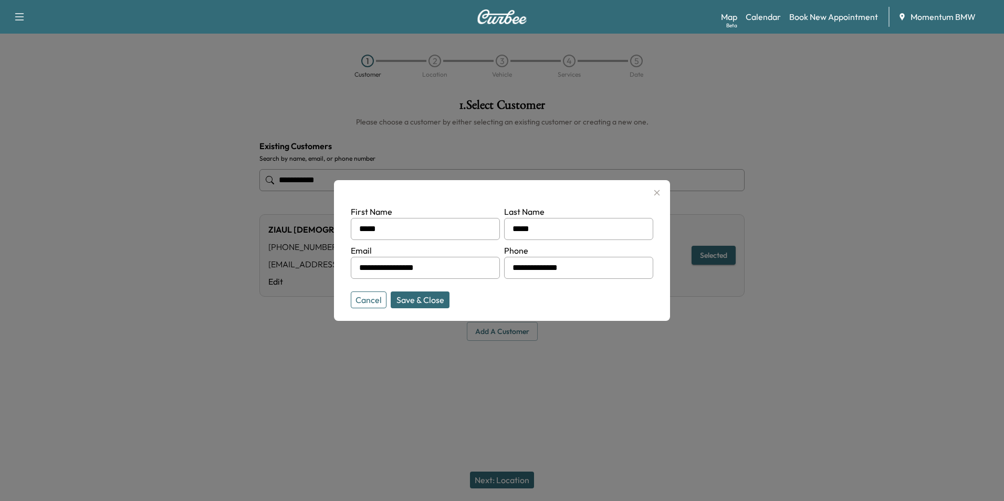
click at [425, 305] on button "Save & Close" at bounding box center [420, 300] width 59 height 17
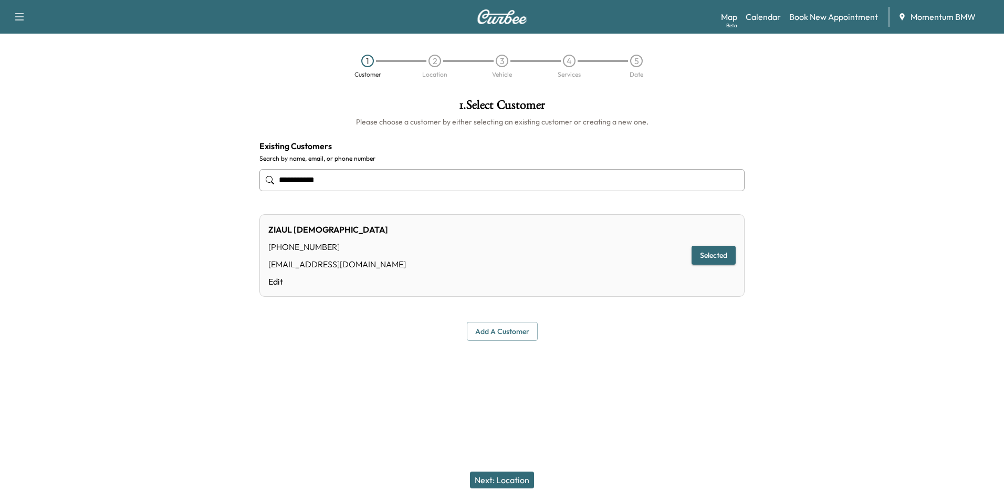
click at [503, 482] on button "Next: Location" at bounding box center [502, 480] width 64 height 17
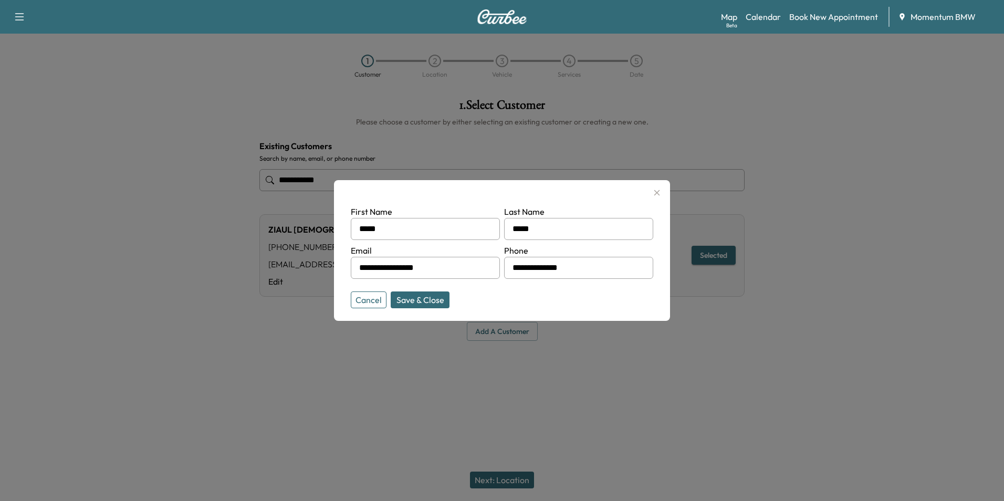
click at [369, 299] on button "Cancel" at bounding box center [369, 300] width 36 height 17
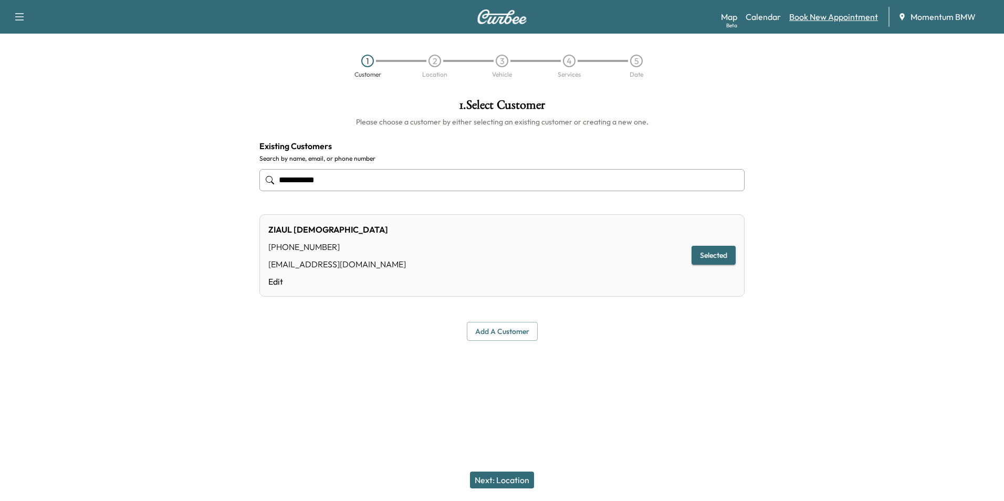
click at [823, 14] on link "Book New Appointment" at bounding box center [833, 17] width 89 height 13
click at [828, 17] on link "Book New Appointment" at bounding box center [833, 17] width 89 height 13
click at [831, 16] on link "Book New Appointment" at bounding box center [833, 17] width 89 height 13
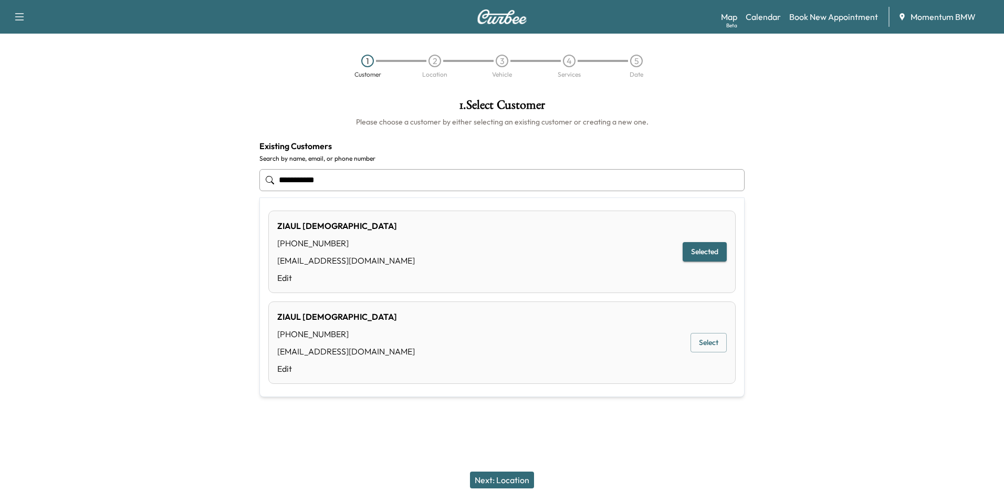
drag, startPoint x: 338, startPoint y: 186, endPoint x: 178, endPoint y: 190, distance: 159.7
click at [178, 190] on div "**********" at bounding box center [502, 219] width 1004 height 259
click at [721, 348] on button "Select" at bounding box center [709, 342] width 36 height 19
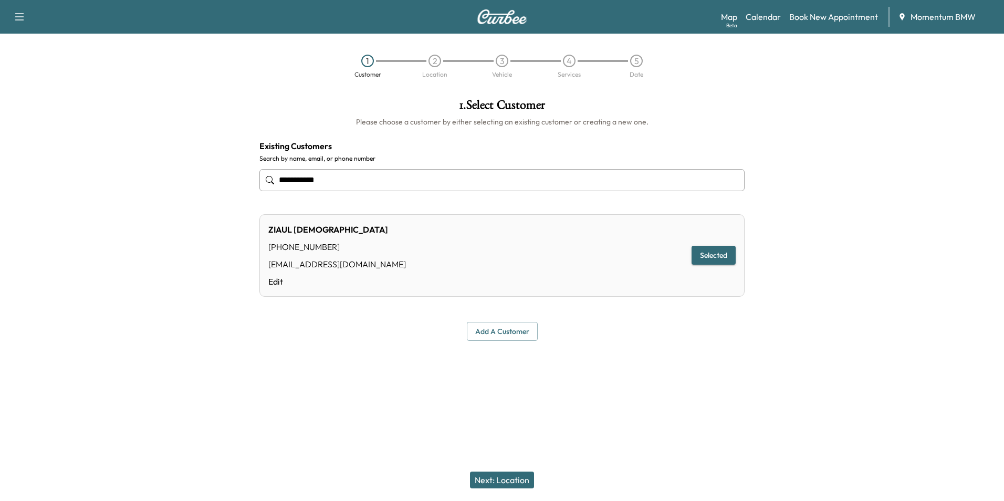
click at [507, 480] on button "Next: Location" at bounding box center [502, 480] width 64 height 17
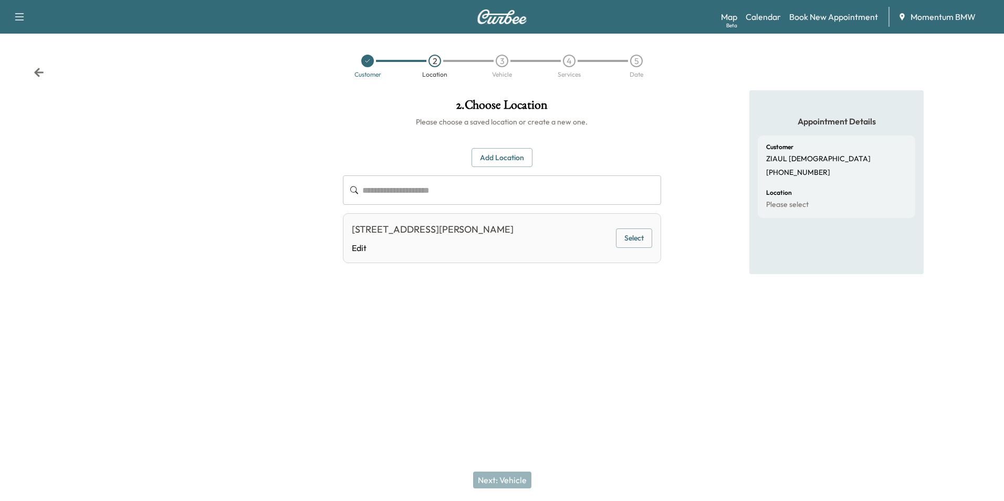
click at [641, 238] on button "Select" at bounding box center [634, 237] width 36 height 19
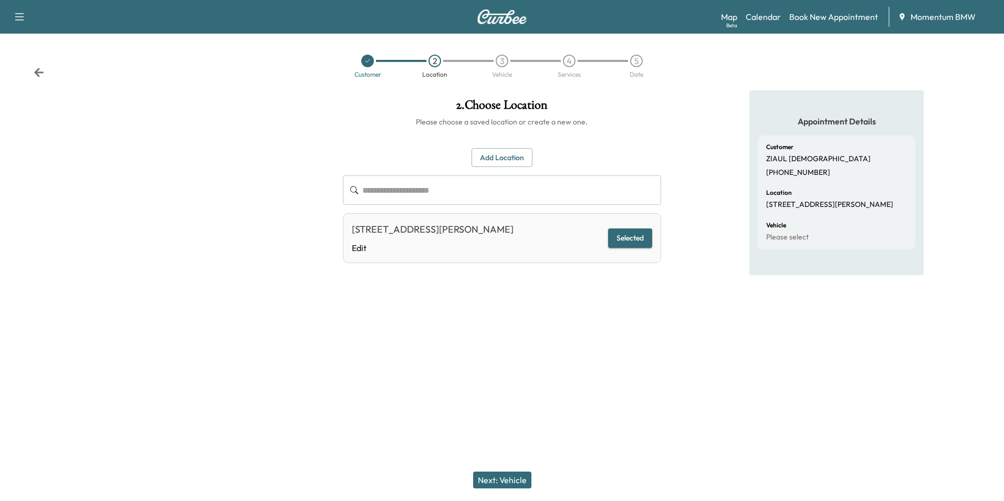
click at [498, 475] on button "Next: Vehicle" at bounding box center [502, 480] width 58 height 17
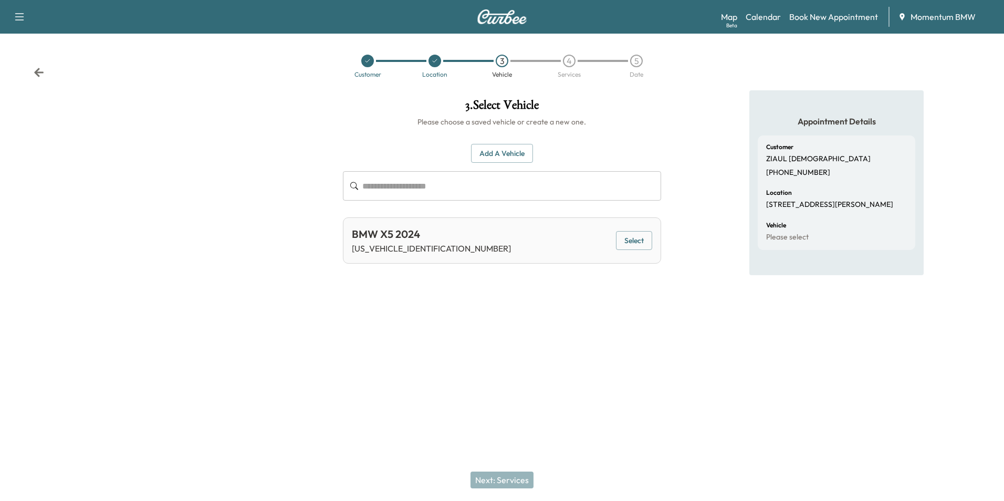
click at [639, 243] on button "Select" at bounding box center [634, 240] width 36 height 19
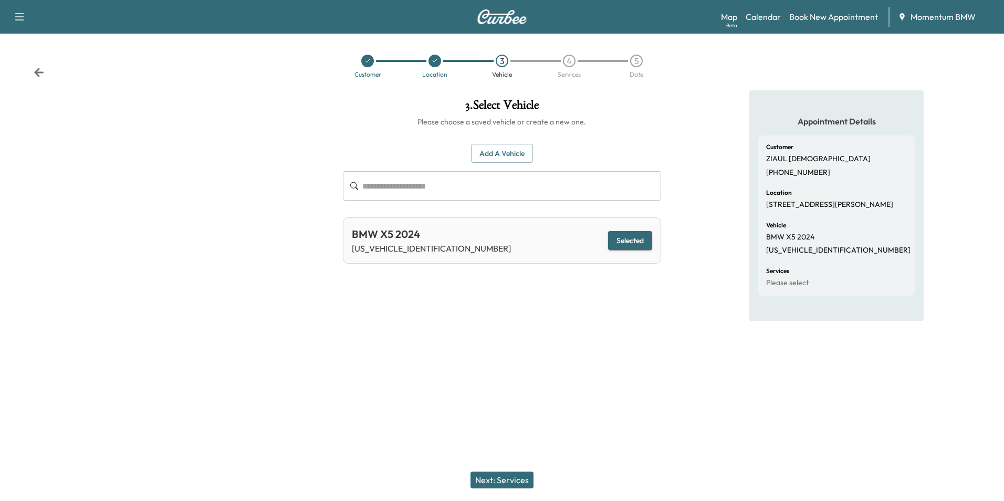
click at [511, 480] on button "Next: Services" at bounding box center [502, 480] width 63 height 17
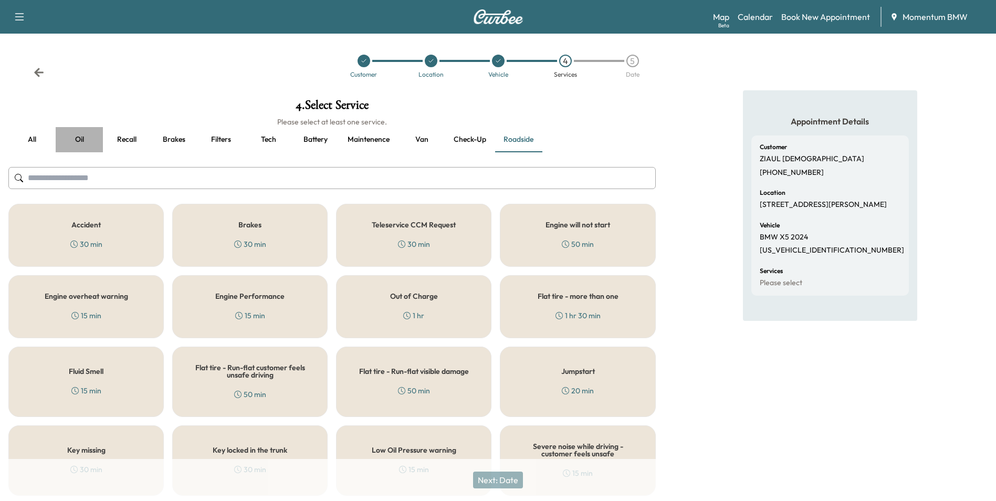
click at [77, 134] on button "Oil" at bounding box center [79, 139] width 47 height 25
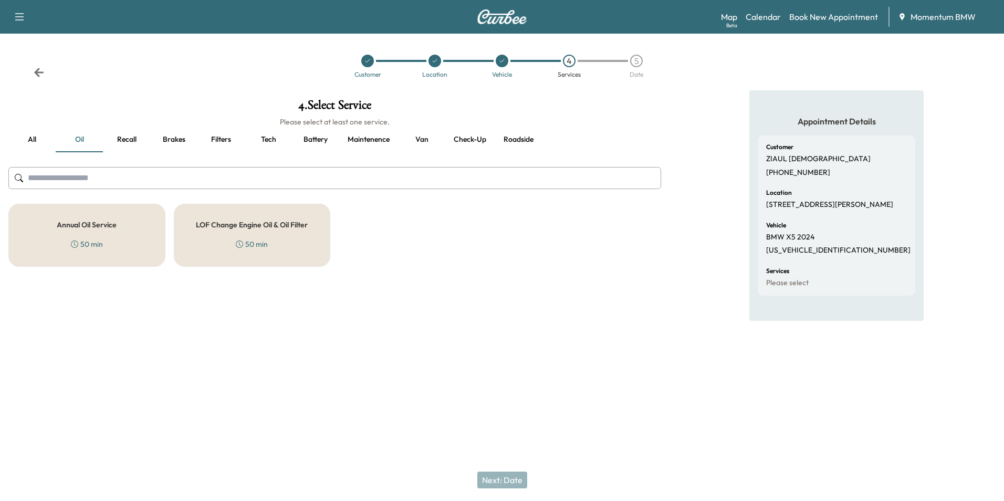
drag, startPoint x: 88, startPoint y: 223, endPoint x: 102, endPoint y: 225, distance: 14.8
click at [88, 223] on h5 "Annual Oil Service" at bounding box center [87, 224] width 60 height 7
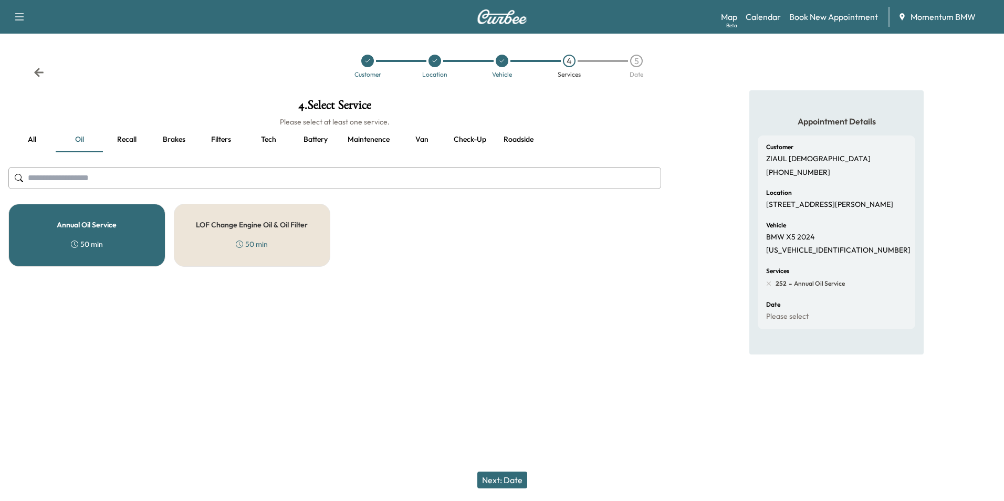
click at [511, 482] on button "Next: Date" at bounding box center [502, 480] width 50 height 17
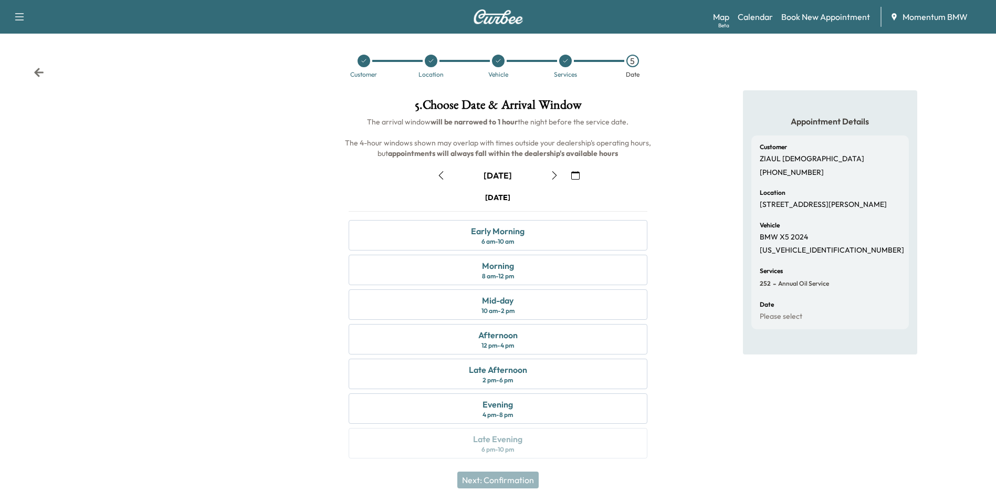
click at [577, 175] on icon "button" at bounding box center [575, 175] width 8 height 8
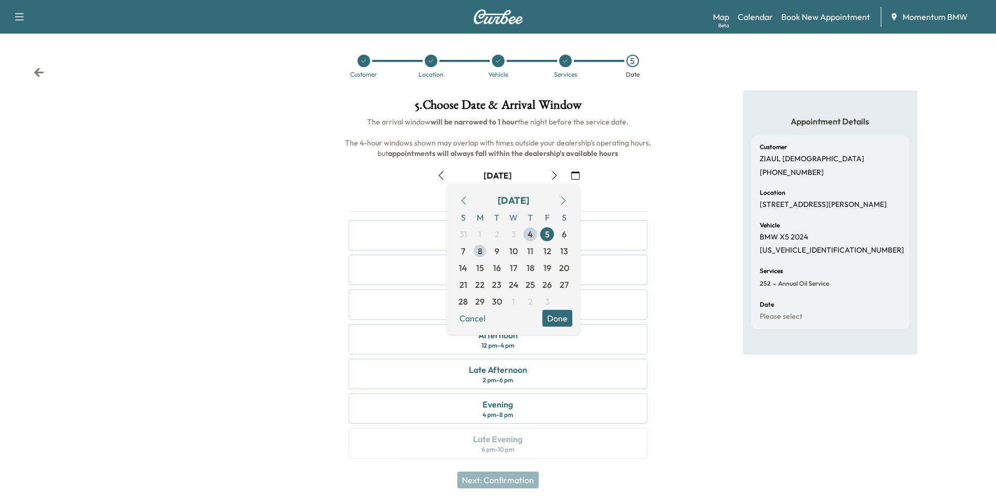
click at [481, 253] on span "8" at bounding box center [480, 251] width 5 height 13
click at [560, 320] on button "Done" at bounding box center [558, 318] width 30 height 17
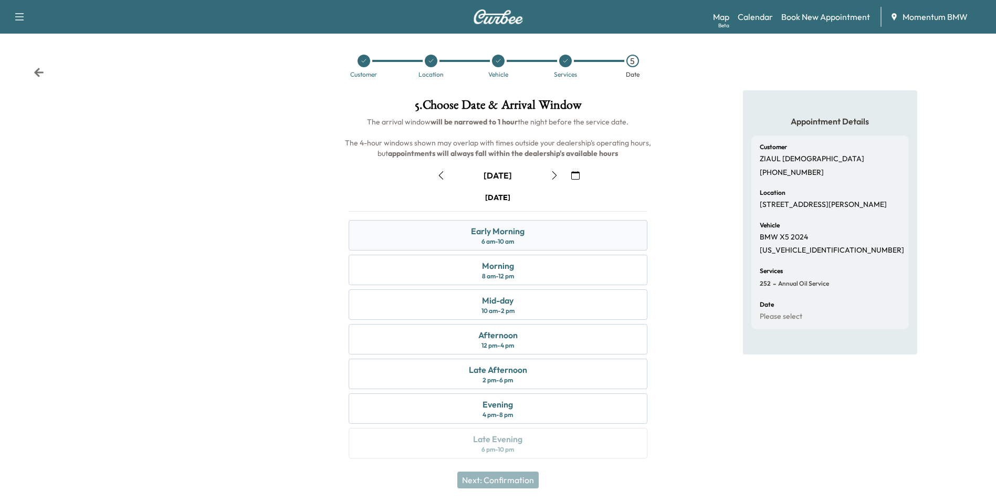
drag, startPoint x: 589, startPoint y: 233, endPoint x: 627, endPoint y: 242, distance: 38.2
click at [589, 233] on div "Early Morning 6 am - 10 am" at bounding box center [498, 235] width 298 height 30
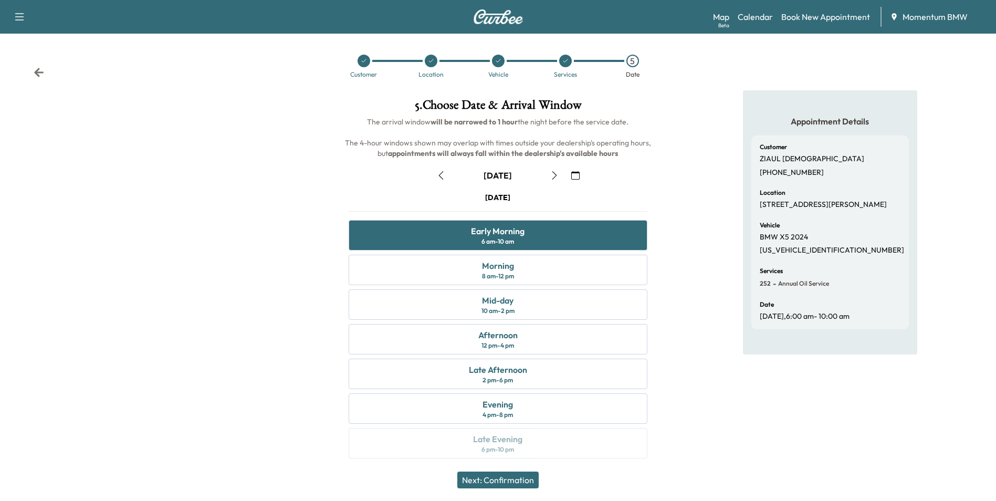
click at [524, 478] on button "Next: Confirmation" at bounding box center [497, 480] width 81 height 17
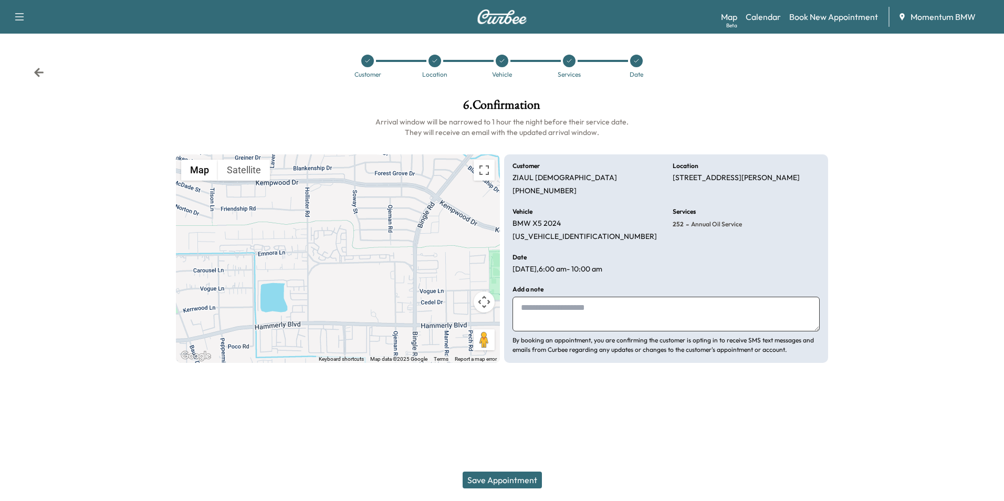
click at [658, 314] on textarea at bounding box center [666, 314] width 307 height 35
type textarea "*"
type textarea "**********"
click at [516, 481] on button "Save Appointment" at bounding box center [502, 480] width 79 height 17
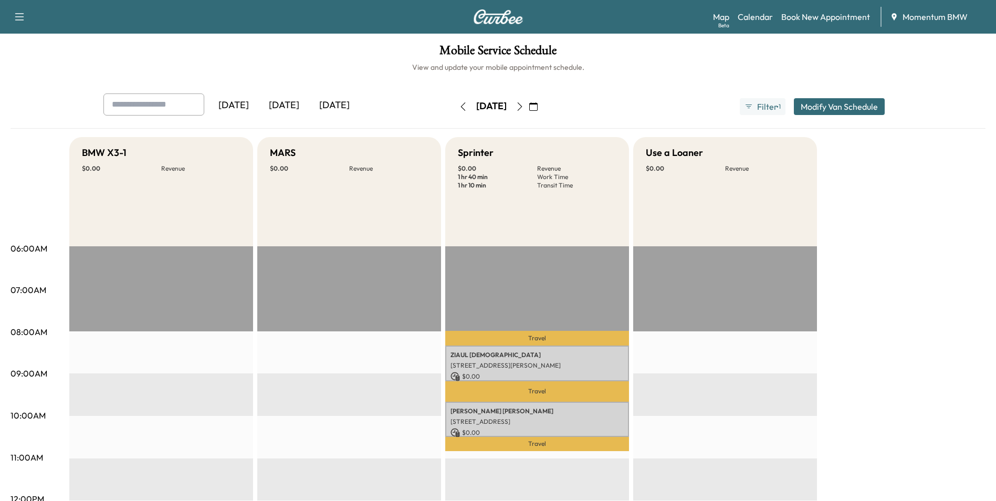
click at [538, 105] on icon "button" at bounding box center [533, 106] width 8 height 8
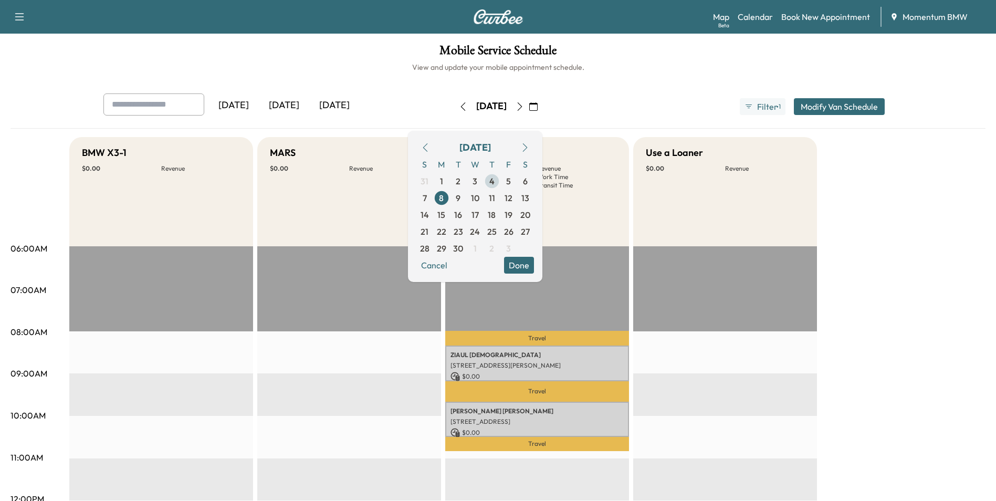
click at [495, 181] on span "4" at bounding box center [492, 181] width 5 height 13
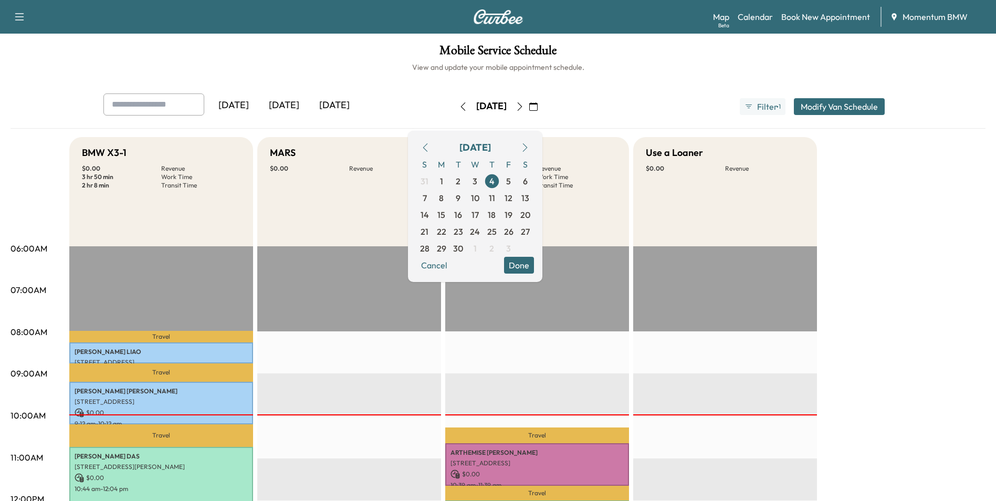
drag, startPoint x: 555, startPoint y: 266, endPoint x: 634, endPoint y: 303, distance: 87.2
click at [534, 267] on button "Done" at bounding box center [519, 265] width 30 height 17
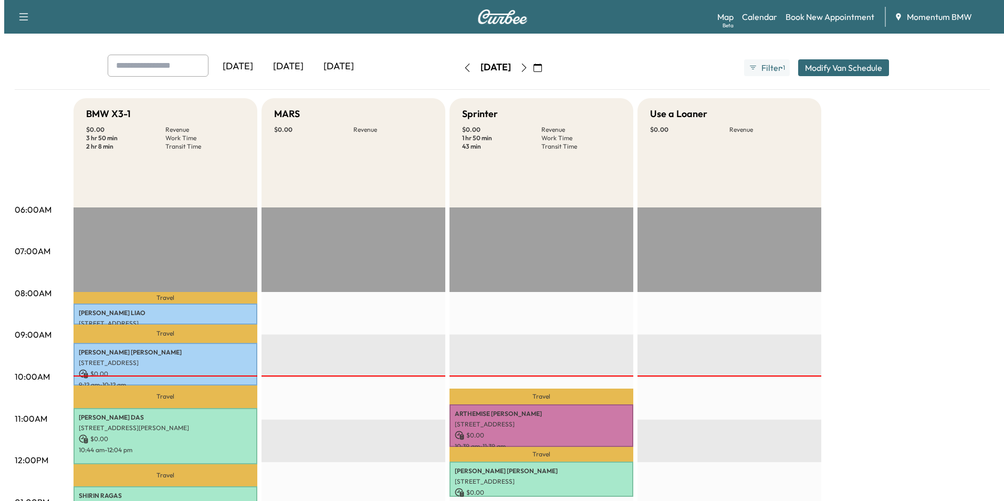
scroll to position [158, 0]
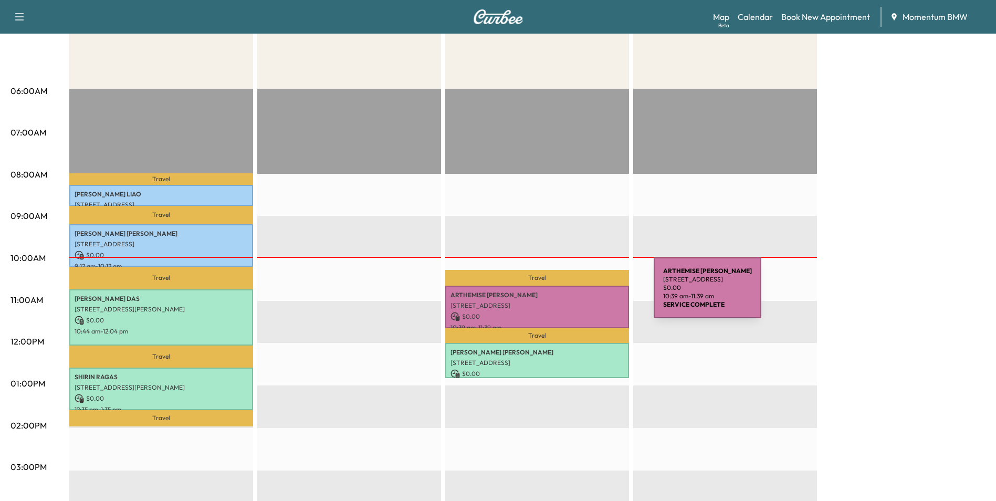
click at [575, 294] on p "[PERSON_NAME]" at bounding box center [537, 295] width 173 height 8
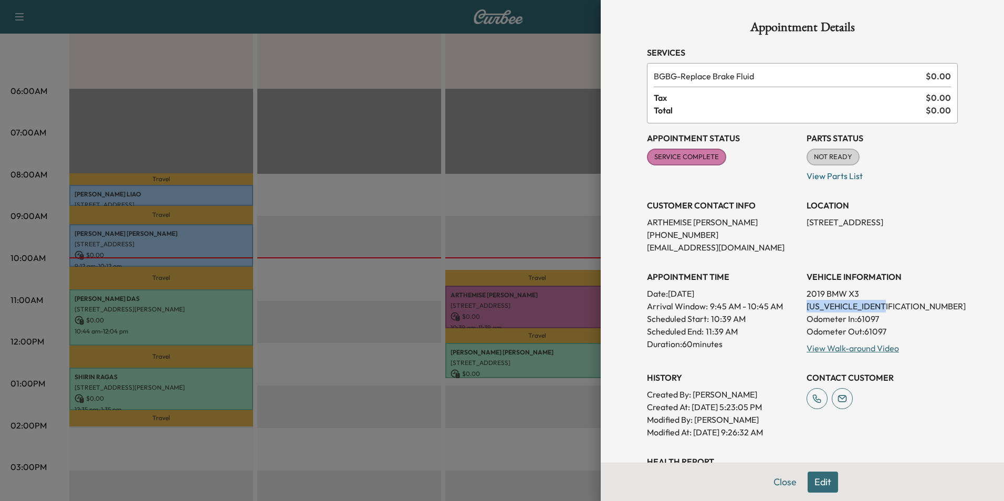
drag, startPoint x: 882, startPoint y: 306, endPoint x: 801, endPoint y: 306, distance: 80.9
click at [807, 306] on p "[US_VEHICLE_IDENTIFICATION_NUMBER]" at bounding box center [882, 306] width 151 height 13
drag, startPoint x: 801, startPoint y: 306, endPoint x: 867, endPoint y: 306, distance: 66.2
copy p "[US_VEHICLE_IDENTIFICATION_NUMBER]"
click at [777, 483] on button "Close" at bounding box center [785, 482] width 37 height 21
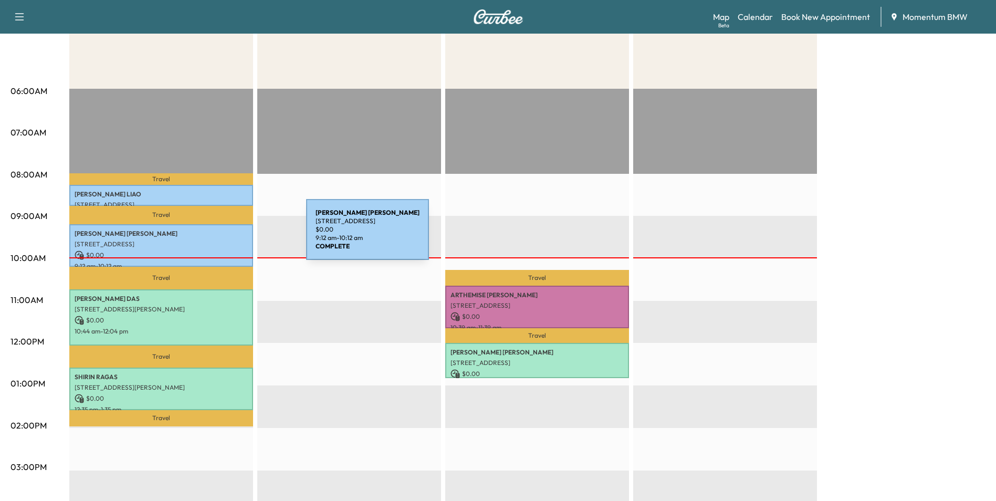
click at [227, 236] on p "[PERSON_NAME]" at bounding box center [161, 234] width 173 height 8
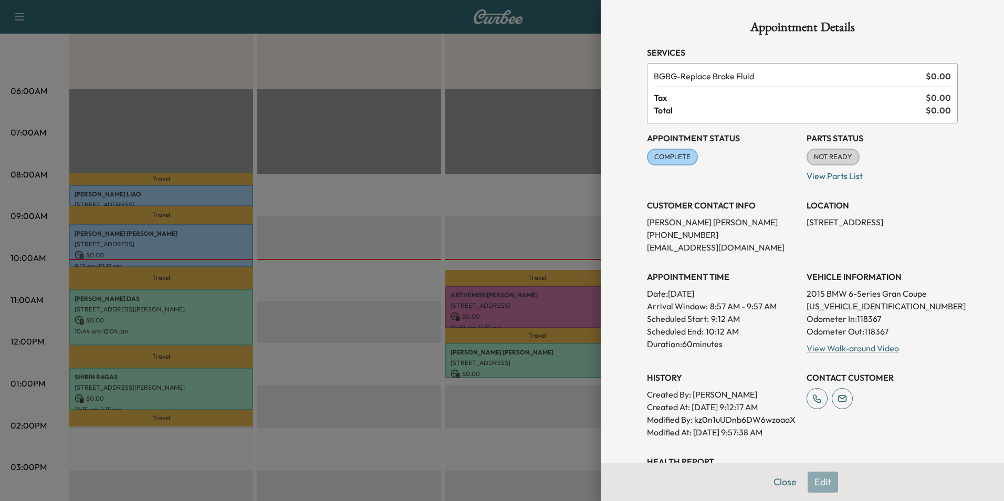
drag, startPoint x: 786, startPoint y: 484, endPoint x: 743, endPoint y: 468, distance: 45.6
click at [786, 484] on button "Close" at bounding box center [785, 482] width 37 height 21
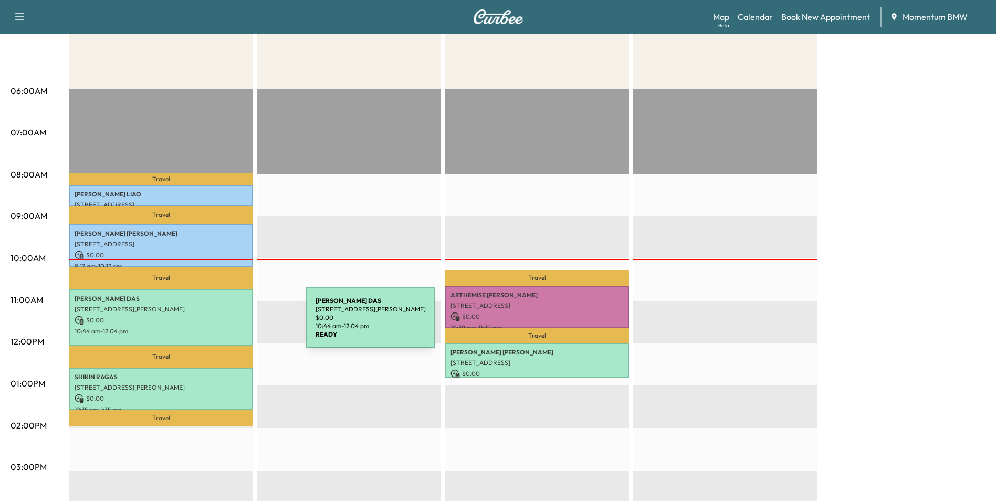
click at [227, 324] on div "[PERSON_NAME] [STREET_ADDRESS][PERSON_NAME] $ 0.00 10:44 am - 12:04 pm" at bounding box center [161, 317] width 184 height 57
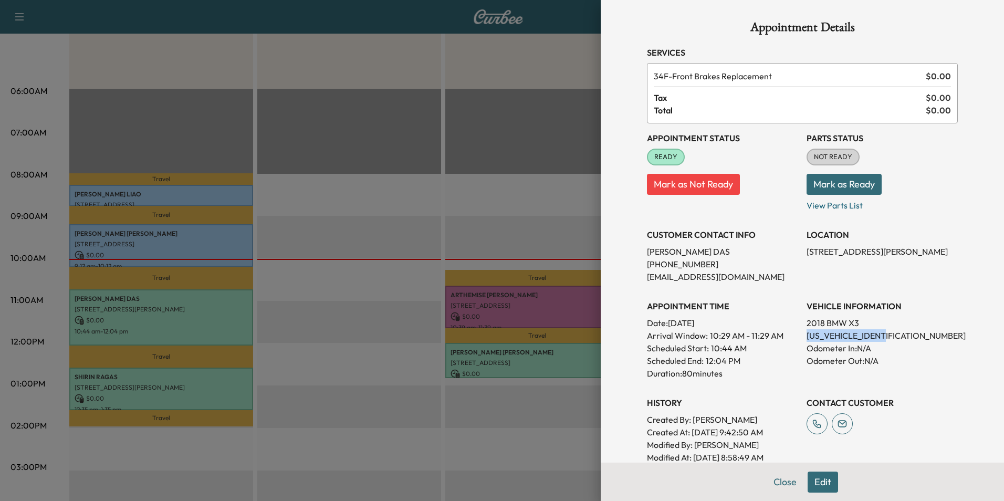
drag, startPoint x: 882, startPoint y: 335, endPoint x: 800, endPoint y: 337, distance: 82.5
click at [807, 337] on p "[US_VEHICLE_IDENTIFICATION_NUMBER]" at bounding box center [882, 335] width 151 height 13
drag, startPoint x: 800, startPoint y: 337, endPoint x: 871, endPoint y: 335, distance: 70.9
copy p "[US_VEHICLE_IDENTIFICATION_NUMBER]"
click at [775, 482] on button "Close" at bounding box center [785, 482] width 37 height 21
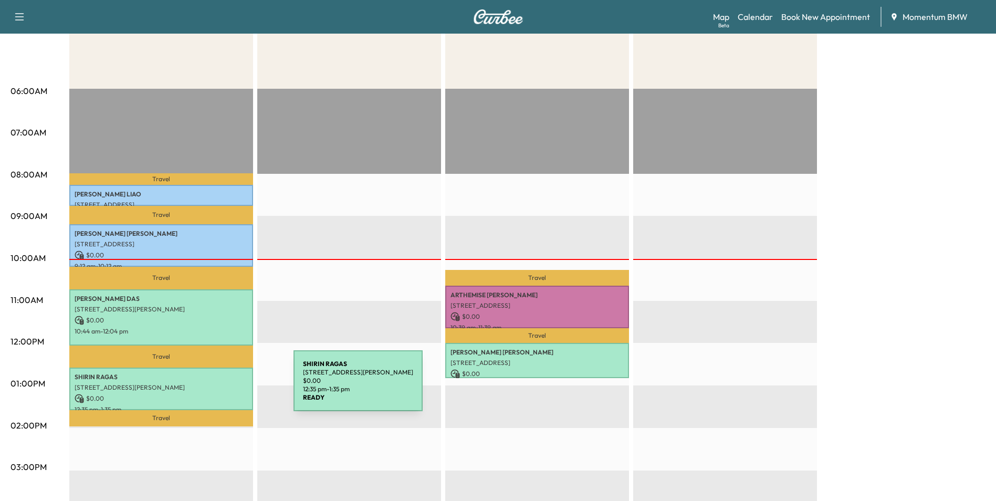
click at [215, 387] on p "[STREET_ADDRESS][PERSON_NAME]" at bounding box center [161, 387] width 173 height 8
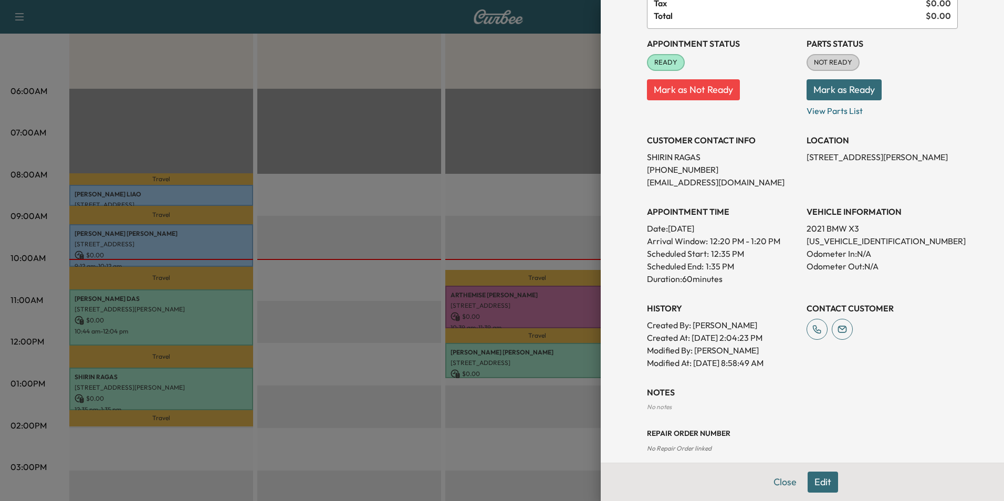
scroll to position [106, 0]
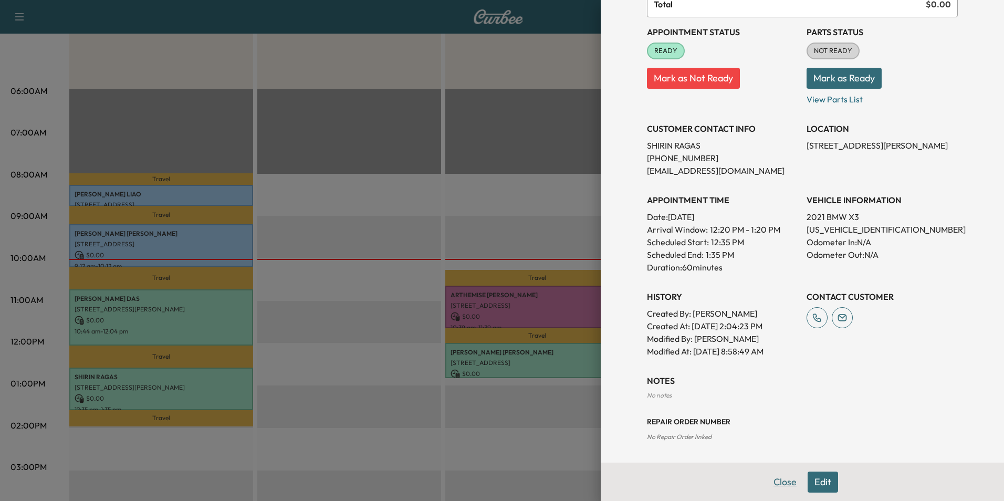
click at [778, 481] on button "Close" at bounding box center [785, 482] width 37 height 21
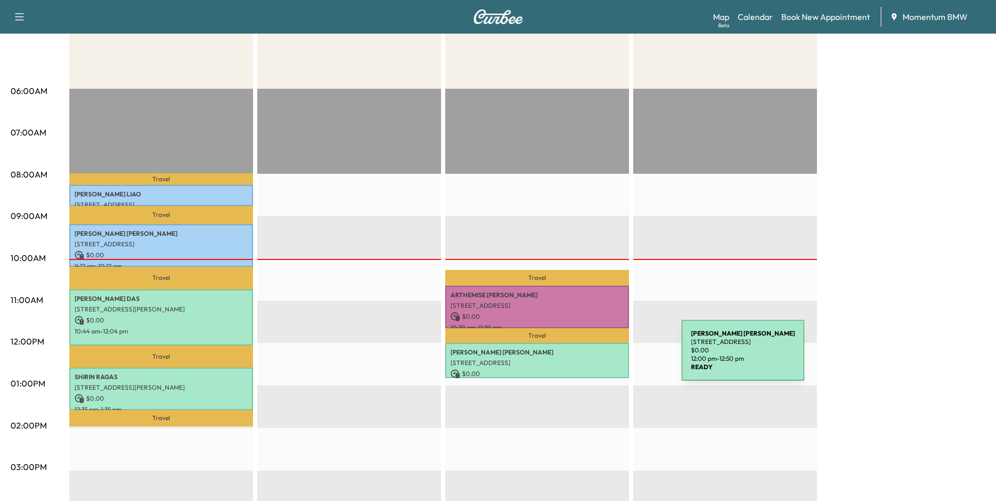
click at [603, 359] on p "[STREET_ADDRESS]" at bounding box center [537, 363] width 173 height 8
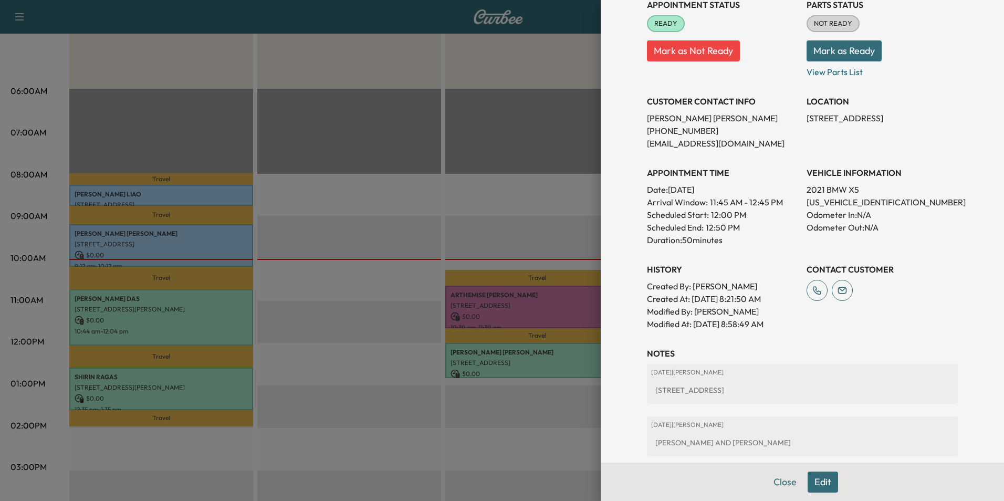
scroll to position [199, 0]
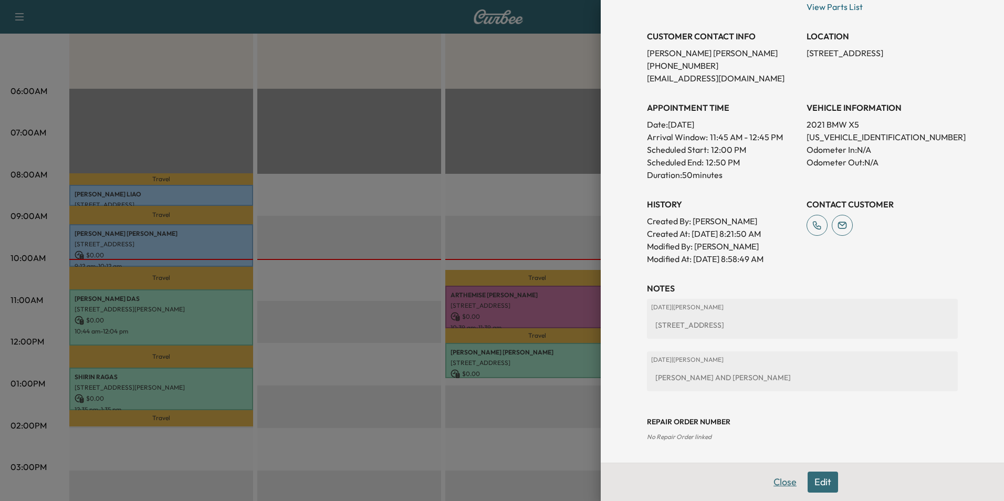
click at [775, 477] on button "Close" at bounding box center [785, 482] width 37 height 21
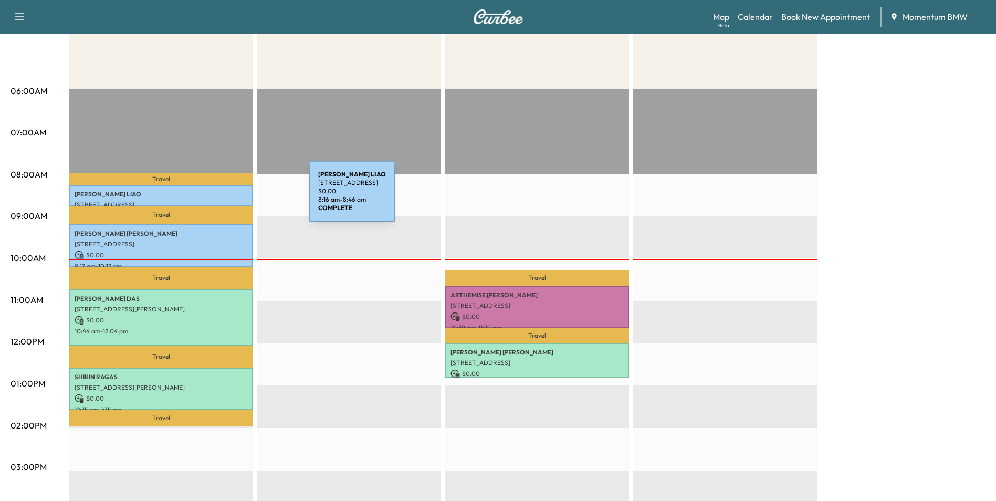
click at [230, 198] on div "[PERSON_NAME] [STREET_ADDRESS] $ 0.00 8:16 am - 8:46 am" at bounding box center [161, 195] width 184 height 21
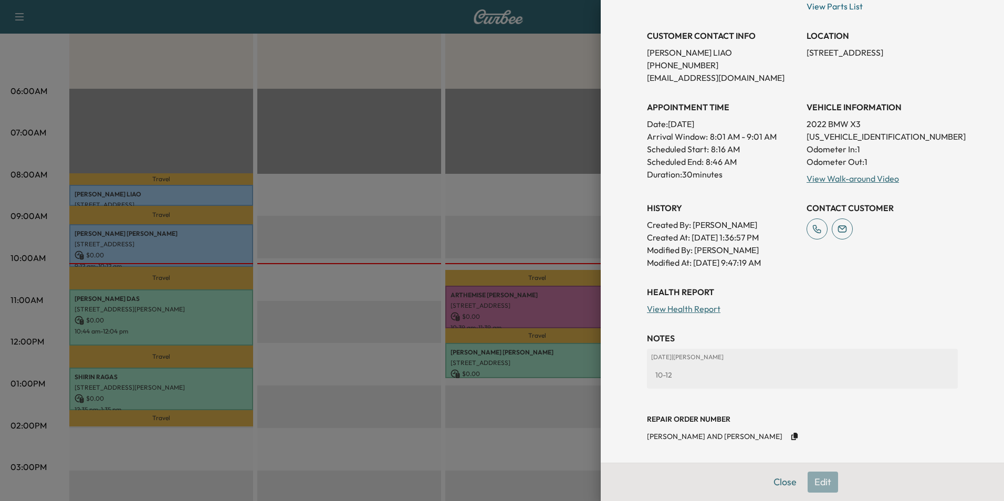
scroll to position [172, 0]
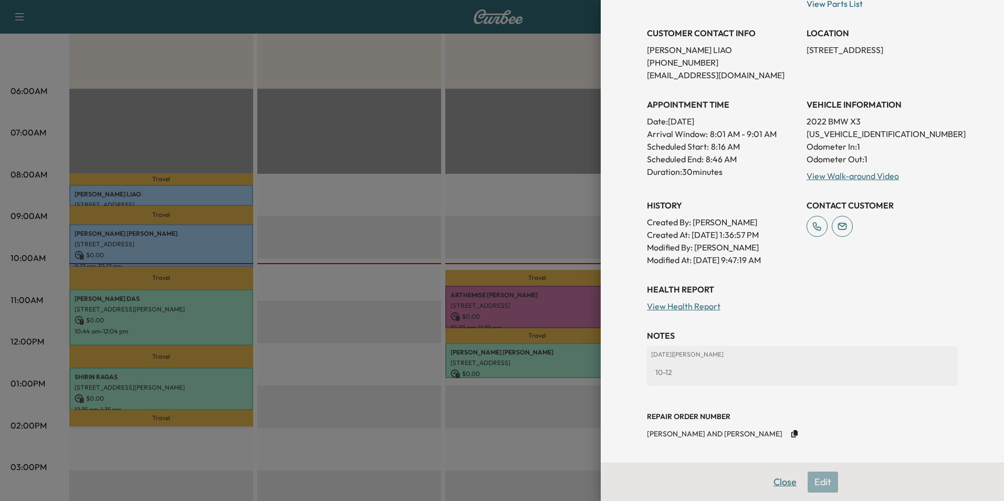
click at [782, 481] on button "Close" at bounding box center [785, 482] width 37 height 21
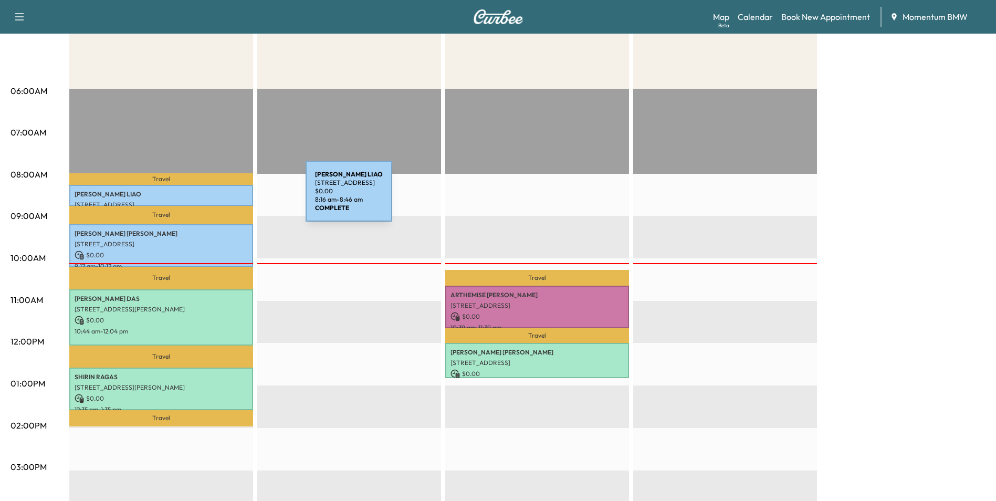
click at [227, 197] on div "[PERSON_NAME] [STREET_ADDRESS] $ 0.00 8:16 am - 8:46 am" at bounding box center [161, 195] width 184 height 21
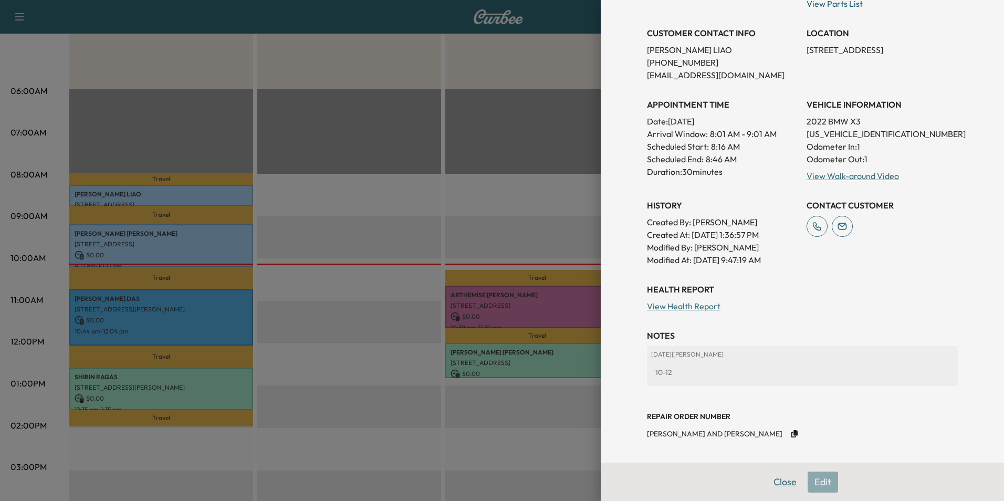
click at [774, 479] on button "Close" at bounding box center [785, 482] width 37 height 21
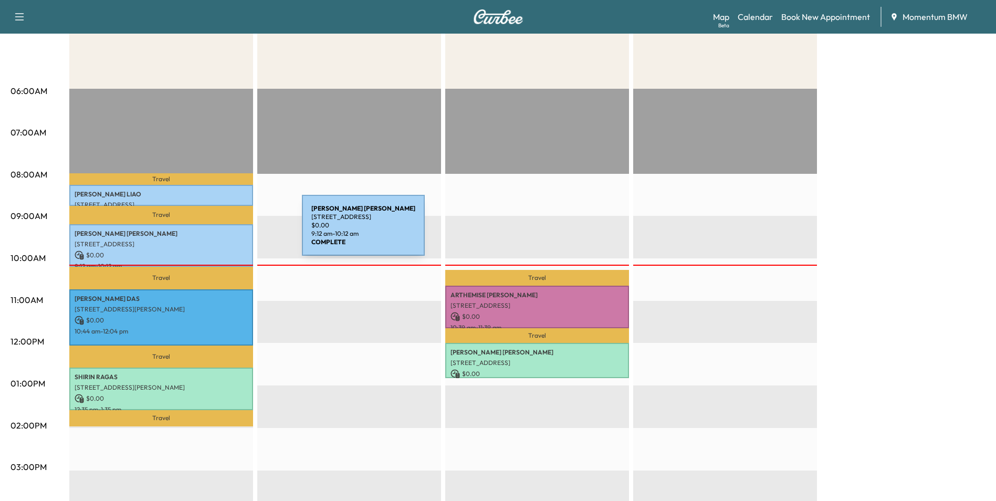
click at [223, 232] on p "[PERSON_NAME]" at bounding box center [161, 234] width 173 height 8
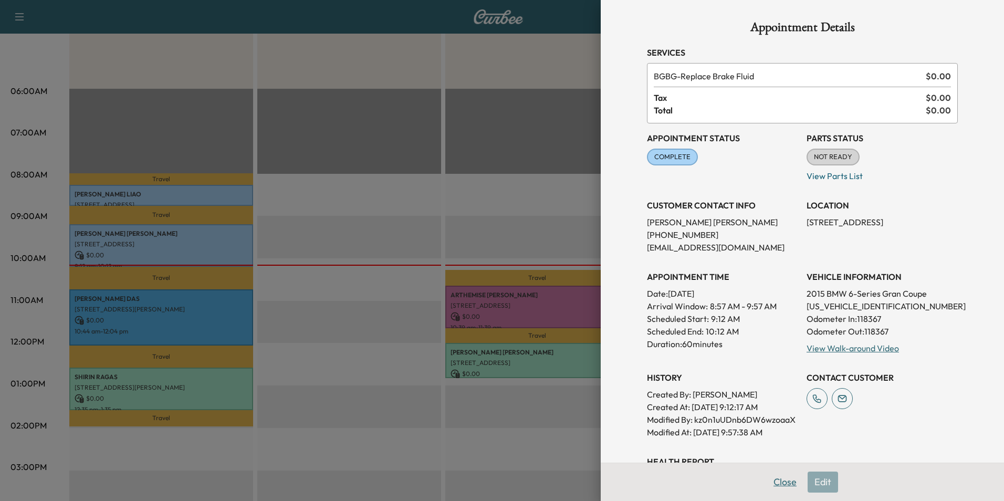
click at [782, 485] on button "Close" at bounding box center [785, 482] width 37 height 21
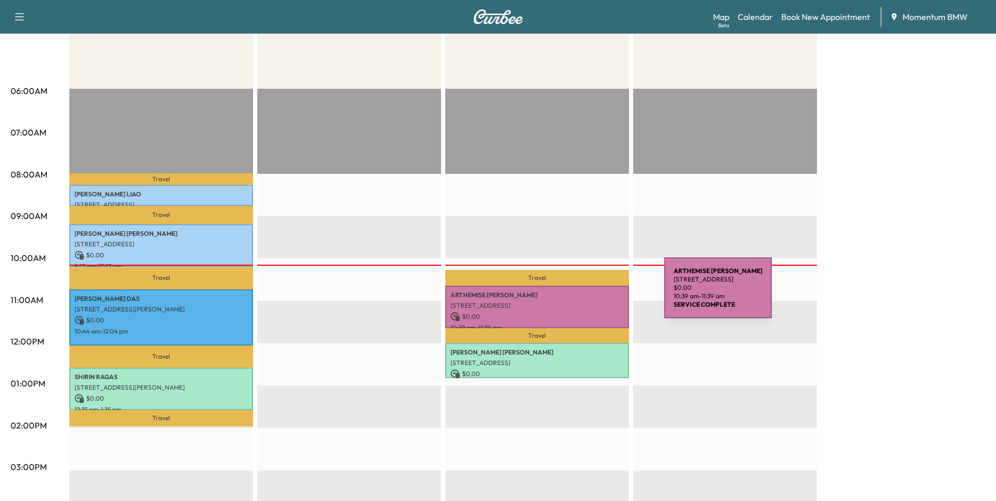
click at [586, 294] on p "[PERSON_NAME]" at bounding box center [537, 295] width 173 height 8
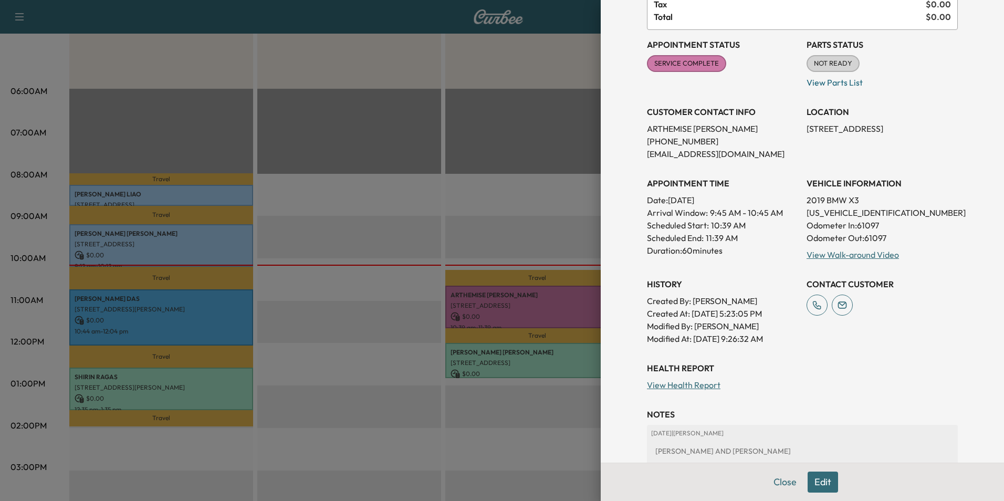
scroll to position [167, 0]
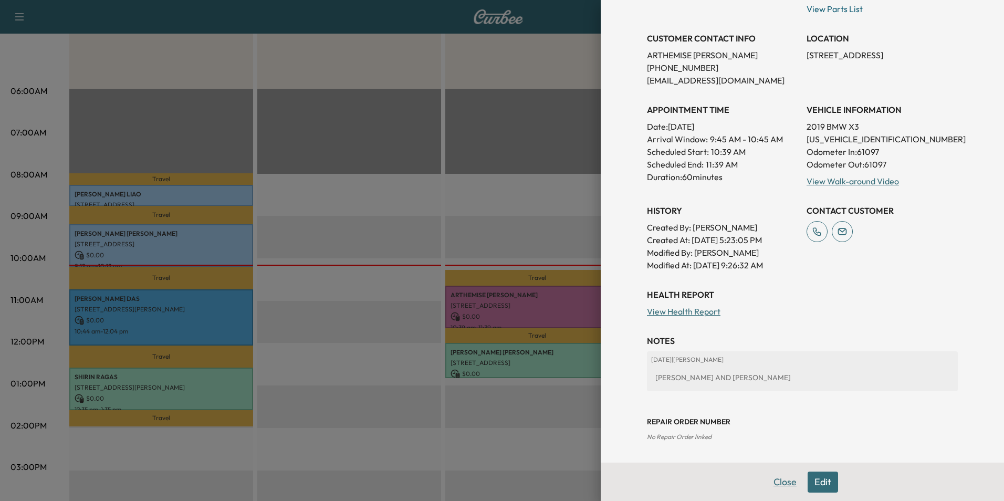
click at [784, 483] on button "Close" at bounding box center [785, 482] width 37 height 21
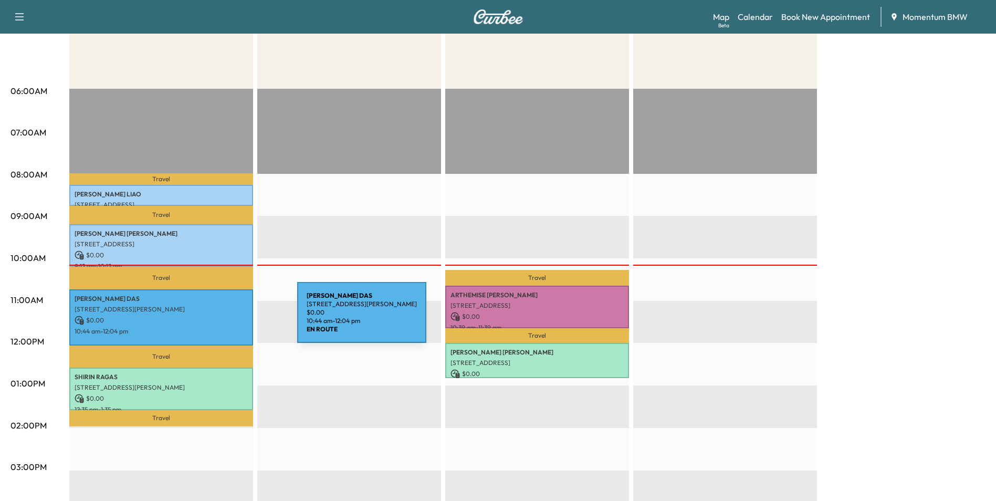
click at [219, 319] on p "$ 0.00" at bounding box center [161, 320] width 173 height 9
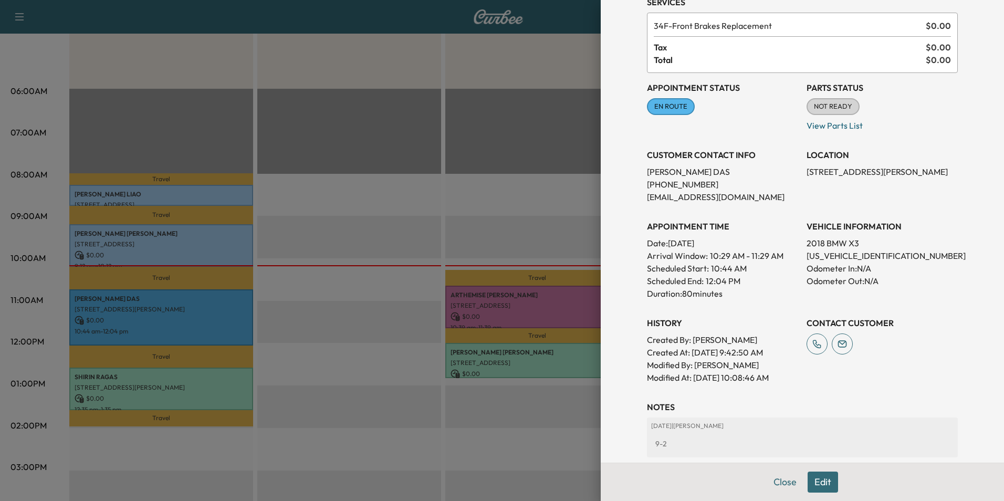
scroll to position [117, 0]
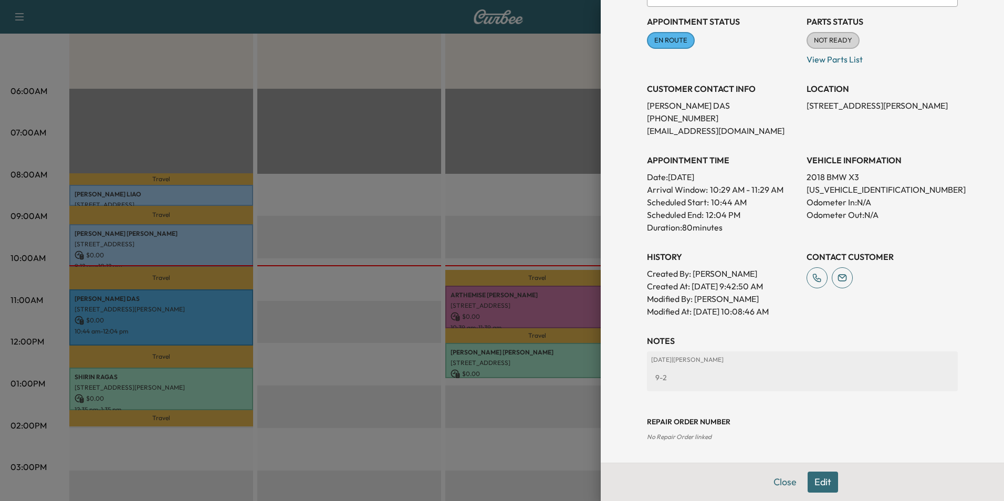
click at [812, 480] on button "Edit" at bounding box center [823, 482] width 30 height 21
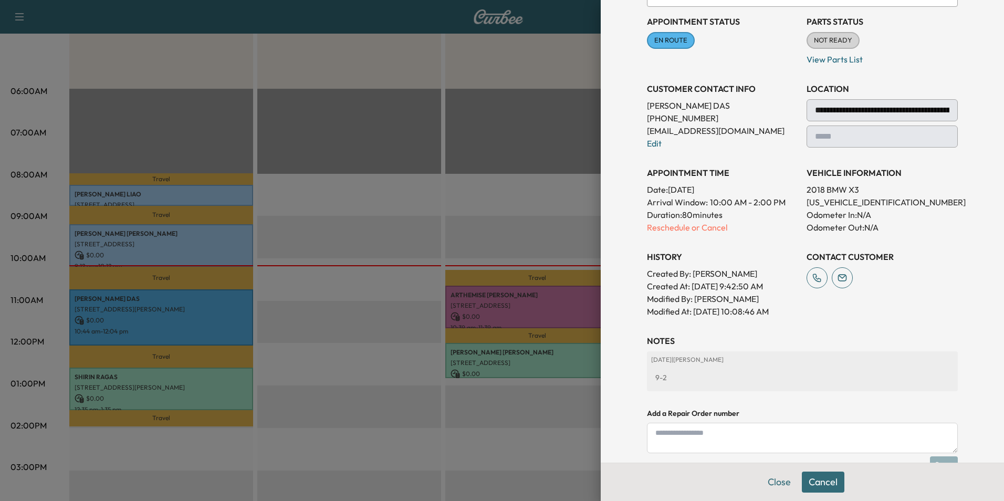
scroll to position [205, 0]
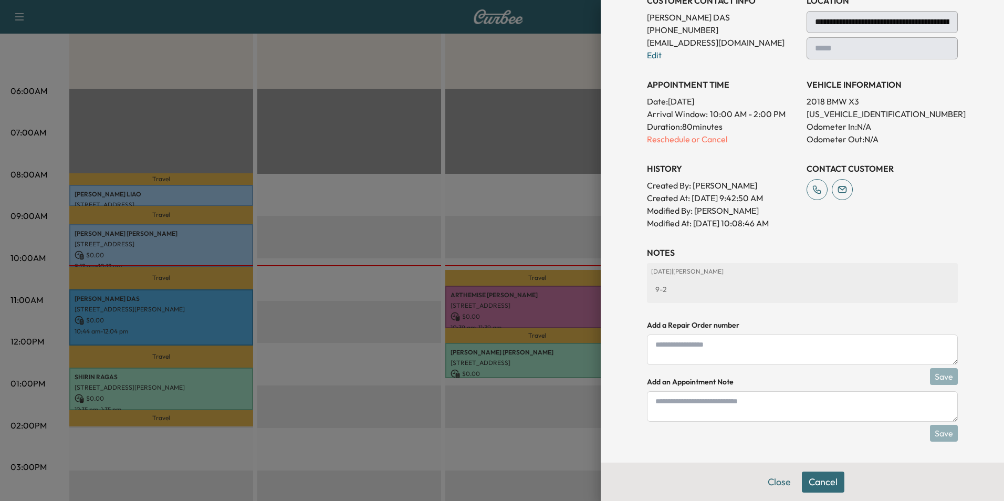
click at [762, 411] on textarea at bounding box center [802, 406] width 311 height 30
type textarea "*"
type textarea "****"
click at [933, 437] on button "Save" at bounding box center [944, 433] width 28 height 17
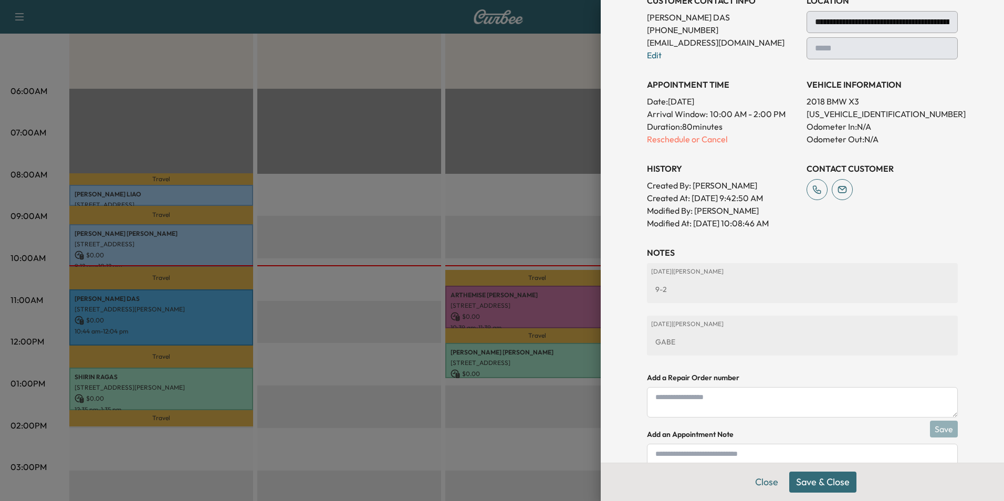
click at [815, 484] on button "Save & Close" at bounding box center [822, 482] width 67 height 21
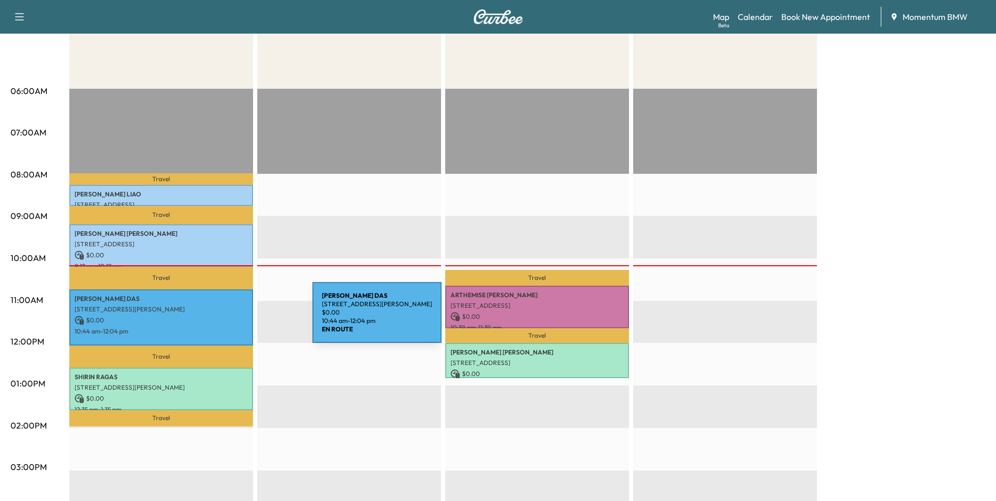
click at [234, 319] on p "$ 0.00" at bounding box center [161, 320] width 173 height 9
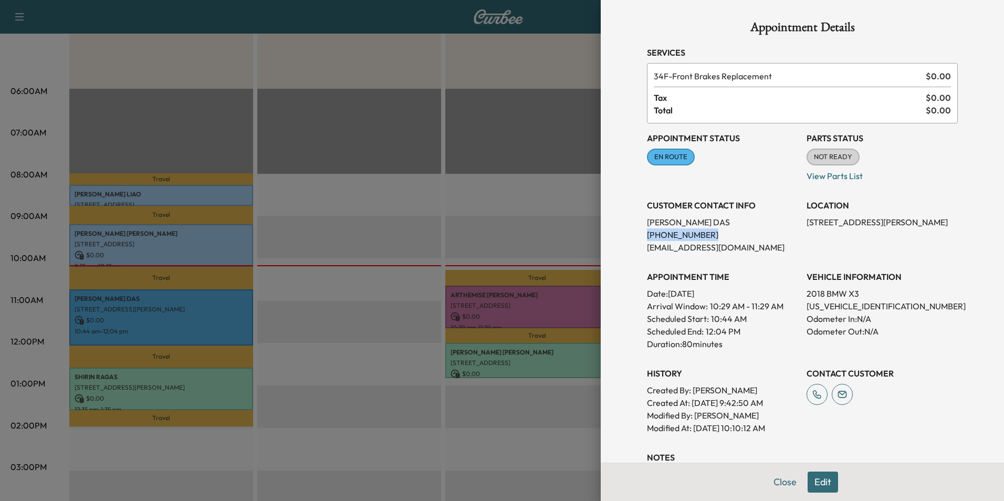
drag, startPoint x: 700, startPoint y: 233, endPoint x: 639, endPoint y: 235, distance: 61.0
click at [647, 235] on p "[PHONE_NUMBER]" at bounding box center [722, 234] width 151 height 13
drag, startPoint x: 639, startPoint y: 235, endPoint x: 688, endPoint y: 236, distance: 48.3
copy p "[PHONE_NUMBER]"
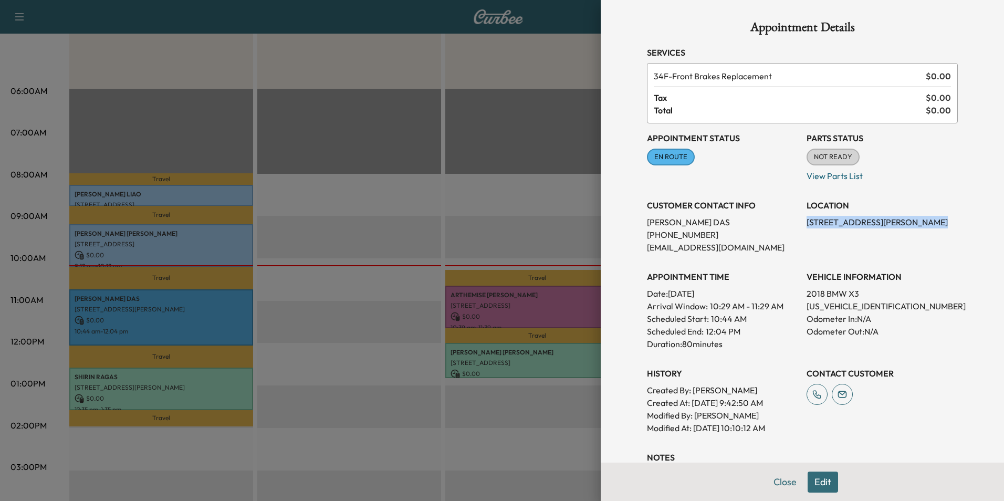
drag, startPoint x: 910, startPoint y: 222, endPoint x: 800, endPoint y: 223, distance: 109.8
click at [807, 223] on p "[STREET_ADDRESS][PERSON_NAME]" at bounding box center [882, 222] width 151 height 13
drag, startPoint x: 800, startPoint y: 223, endPoint x: 870, endPoint y: 224, distance: 70.4
copy p "30527 [PERSON_NAME]"
click at [783, 484] on button "Close" at bounding box center [785, 482] width 37 height 21
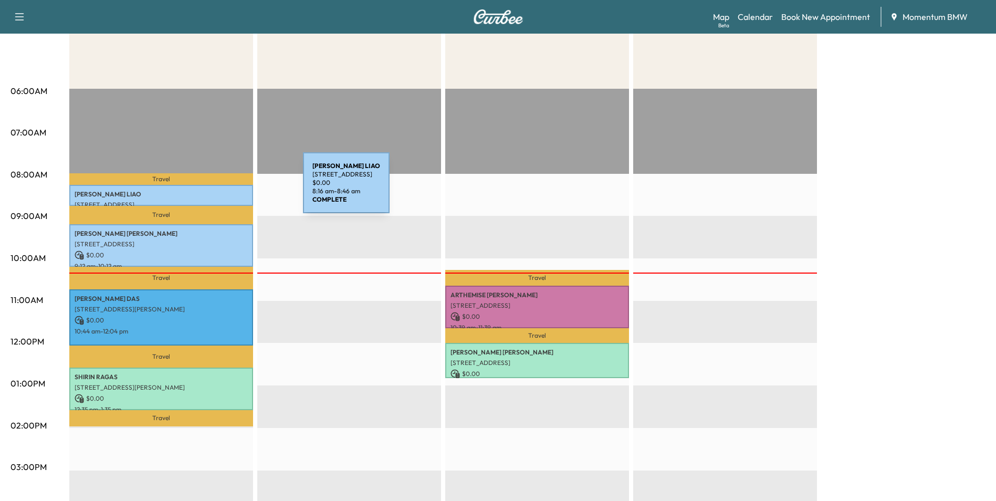
click at [224, 190] on p "[PERSON_NAME]" at bounding box center [161, 194] width 173 height 8
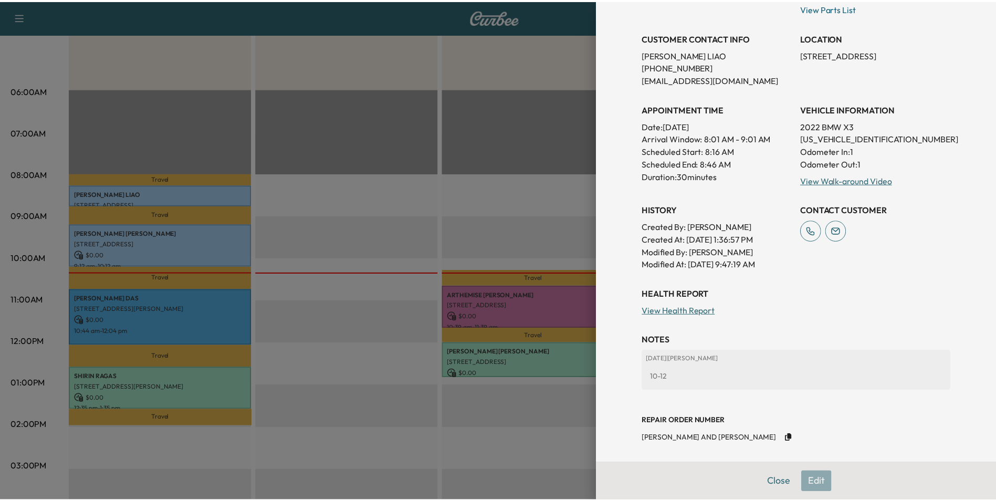
scroll to position [172, 0]
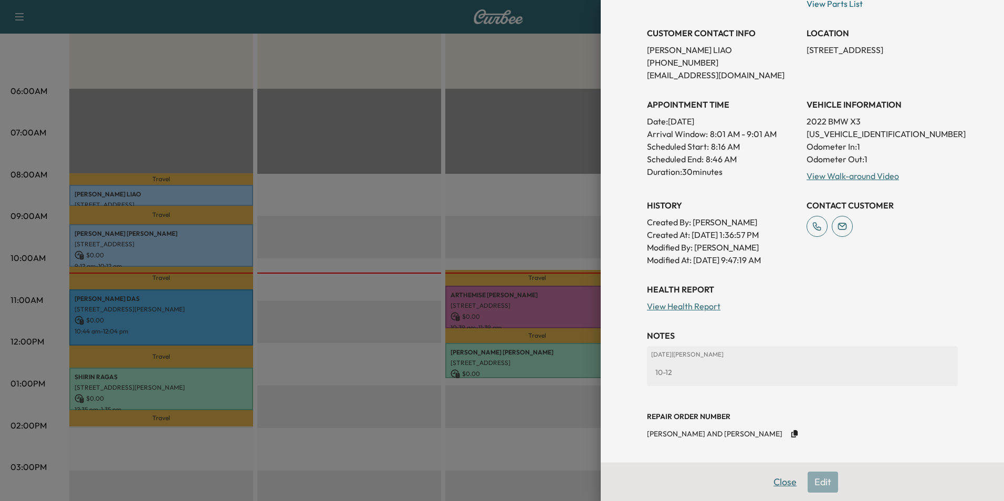
click at [779, 479] on button "Close" at bounding box center [785, 482] width 37 height 21
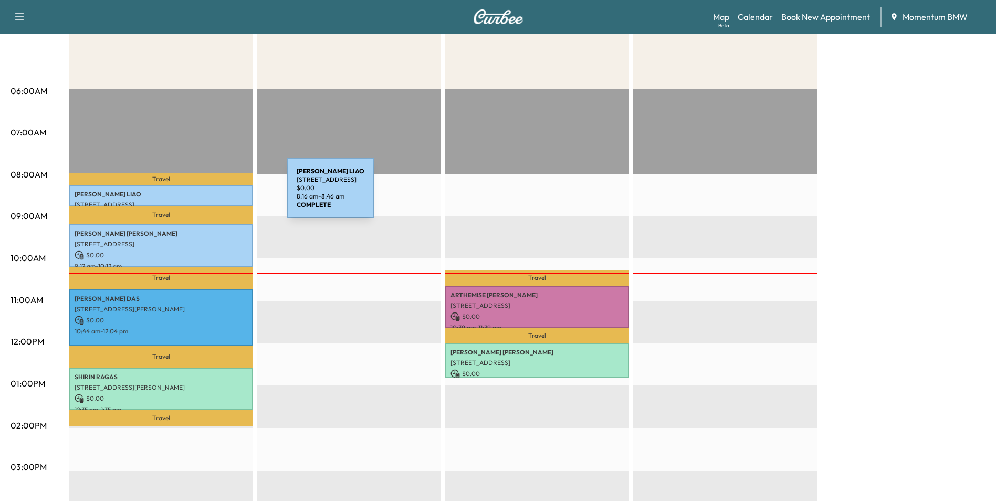
click at [209, 194] on p "[PERSON_NAME]" at bounding box center [161, 194] width 173 height 8
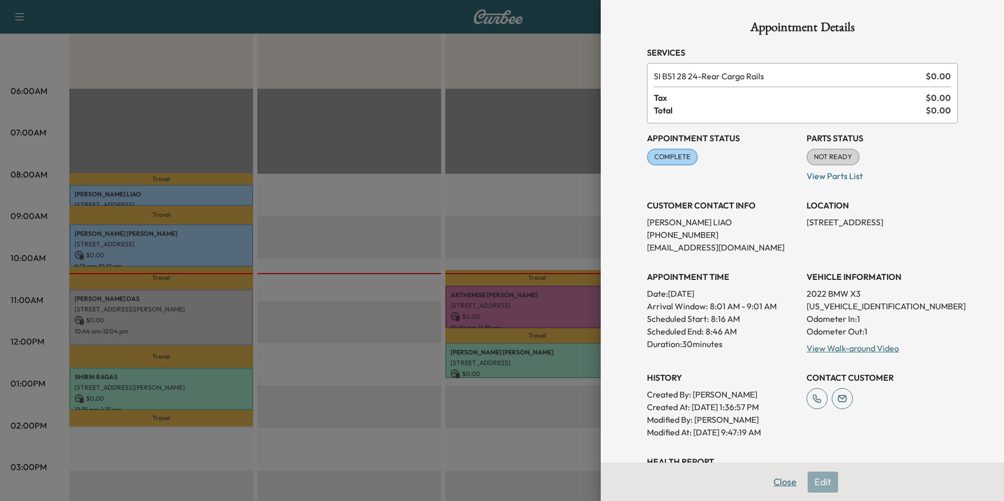
click at [781, 481] on button "Close" at bounding box center [785, 482] width 37 height 21
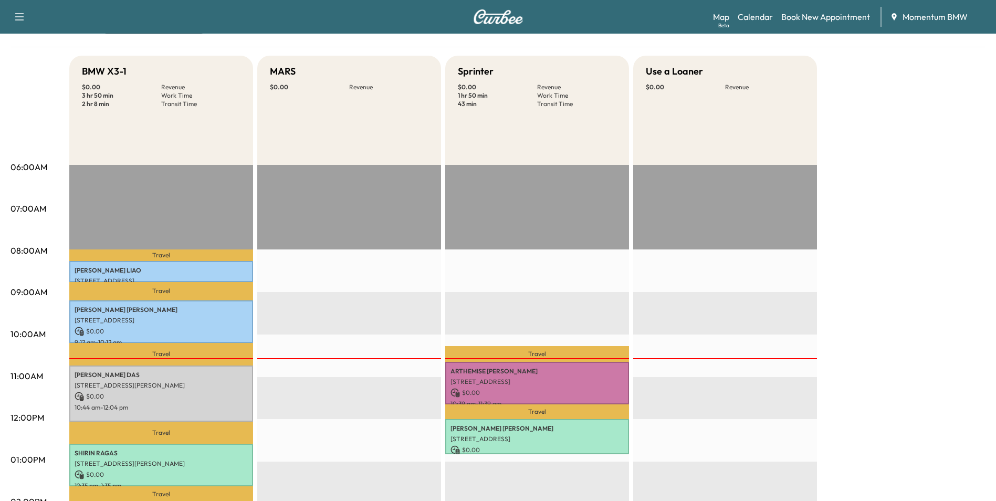
scroll to position [0, 0]
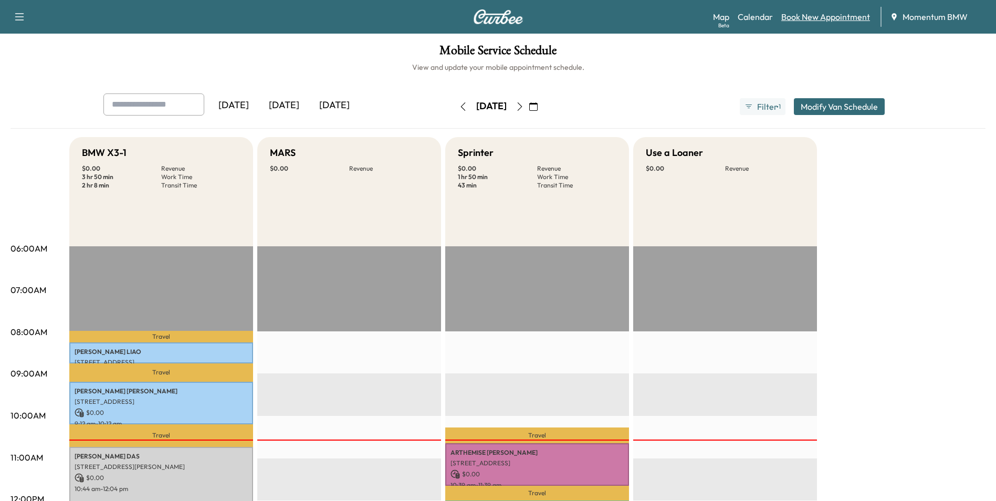
click at [842, 20] on link "Book New Appointment" at bounding box center [826, 17] width 89 height 13
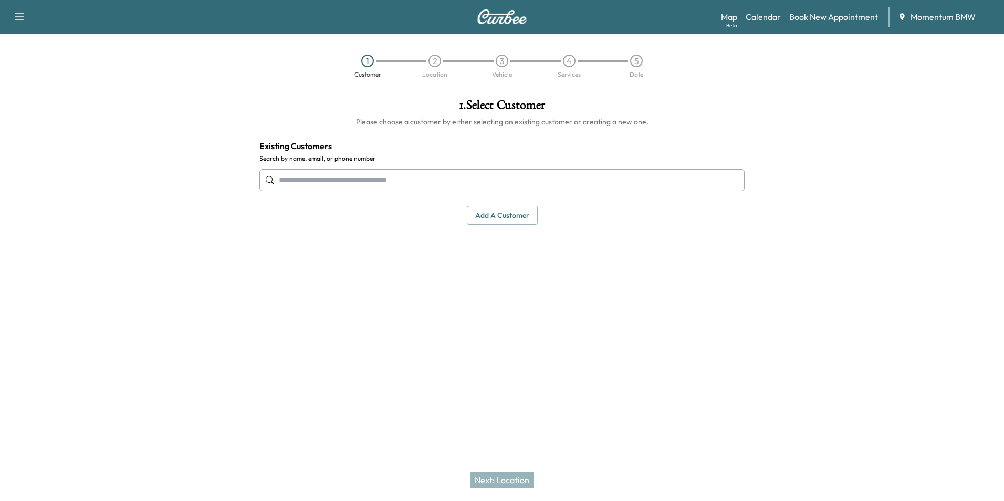
click at [450, 182] on input "text" at bounding box center [501, 180] width 485 height 22
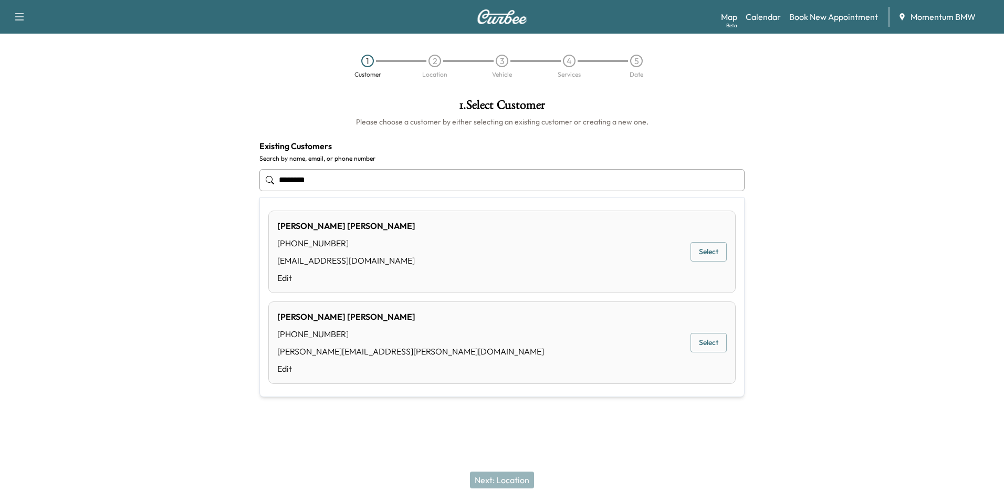
click at [701, 252] on button "Select" at bounding box center [709, 251] width 36 height 19
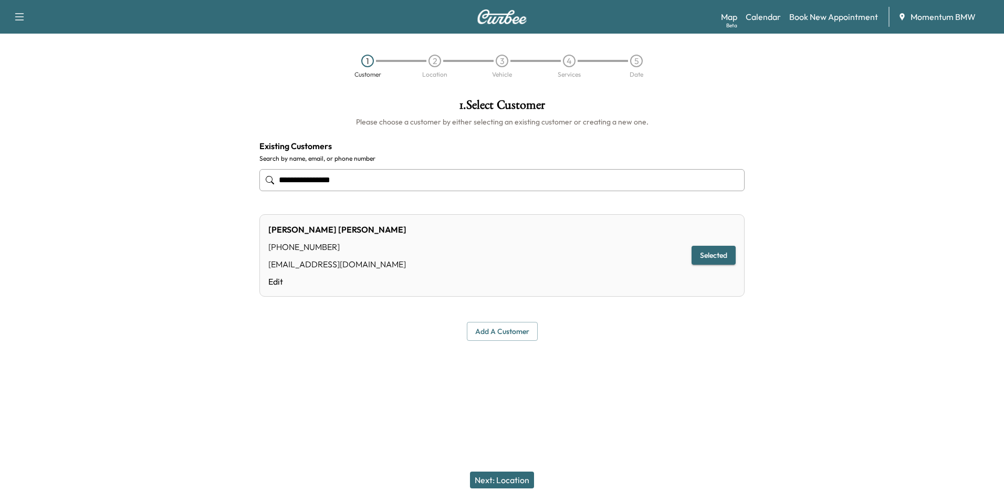
type input "**********"
click at [509, 480] on button "Next: Location" at bounding box center [502, 480] width 64 height 17
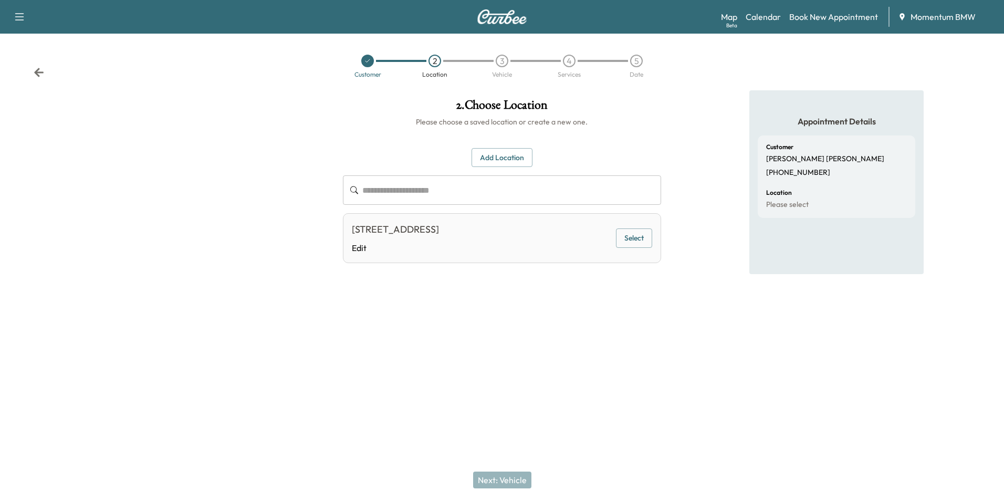
click at [639, 237] on button "Select" at bounding box center [634, 237] width 36 height 19
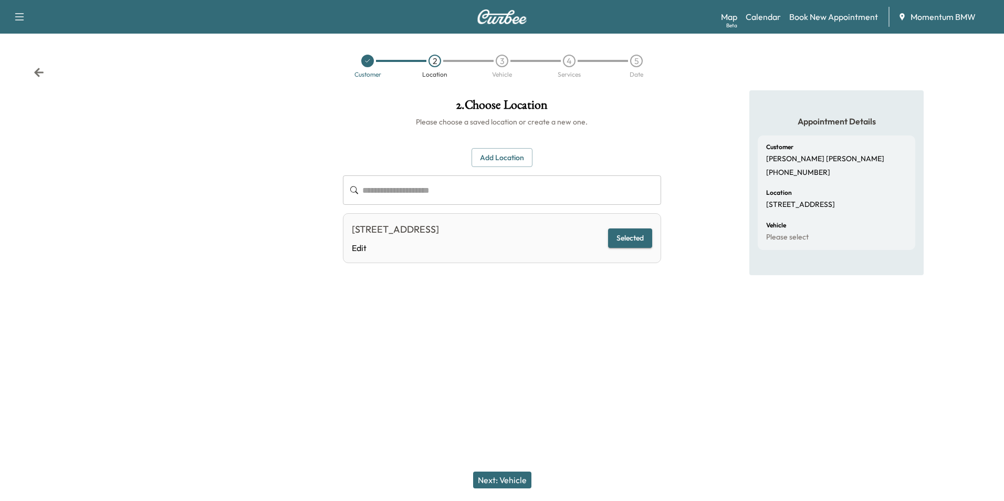
click at [510, 476] on button "Next: Vehicle" at bounding box center [502, 480] width 58 height 17
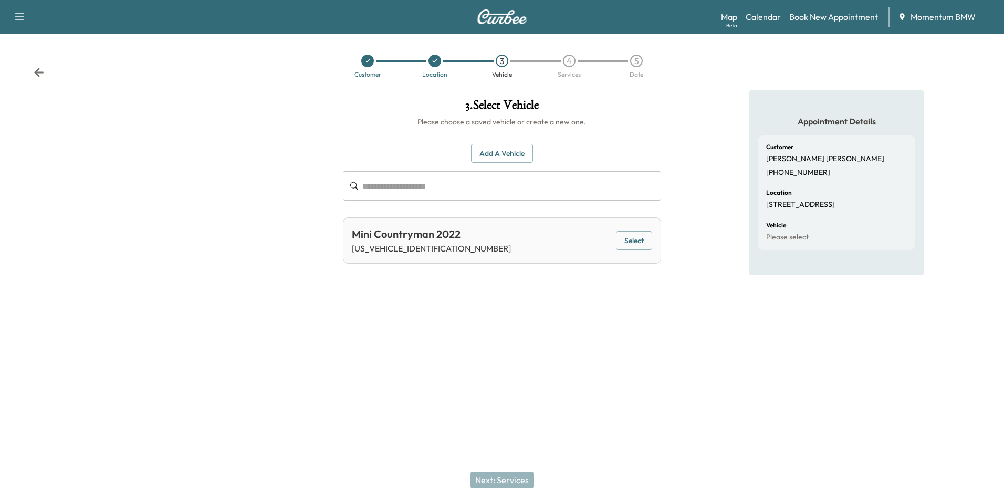
click at [636, 237] on button "Select" at bounding box center [634, 240] width 36 height 19
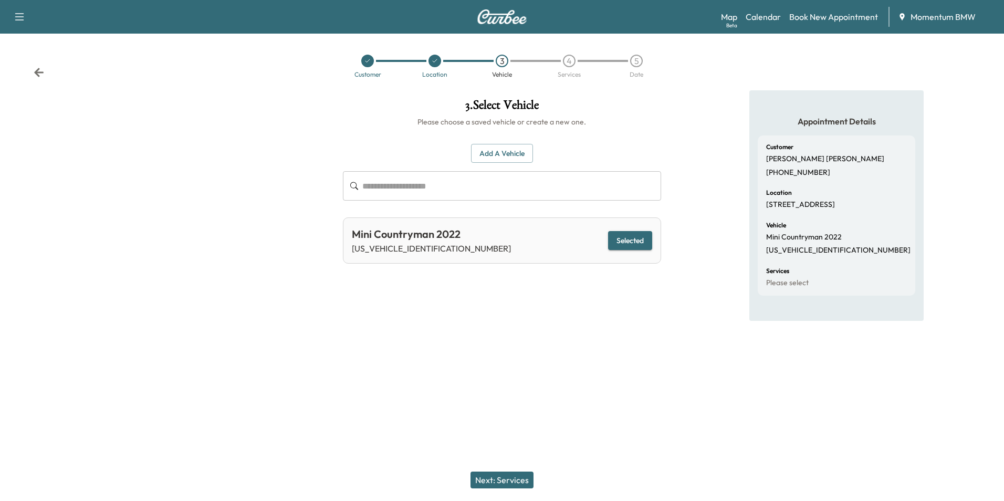
click at [513, 481] on button "Next: Services" at bounding box center [502, 480] width 63 height 17
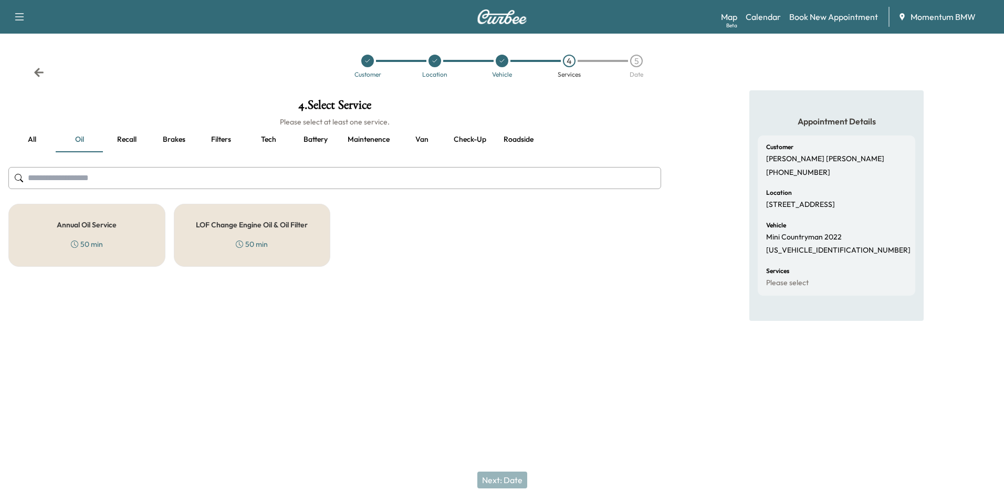
click at [106, 226] on h5 "Annual Oil Service" at bounding box center [87, 224] width 60 height 7
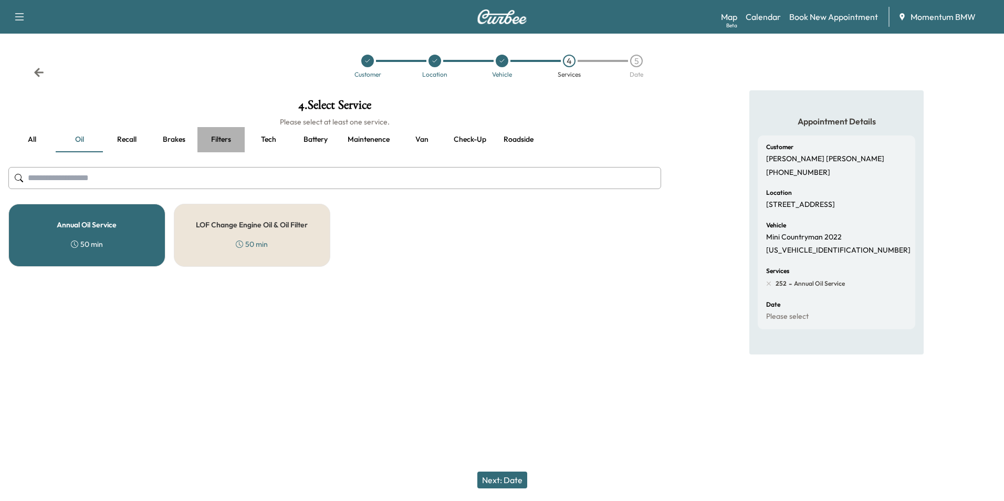
click at [214, 136] on button "Filters" at bounding box center [220, 139] width 47 height 25
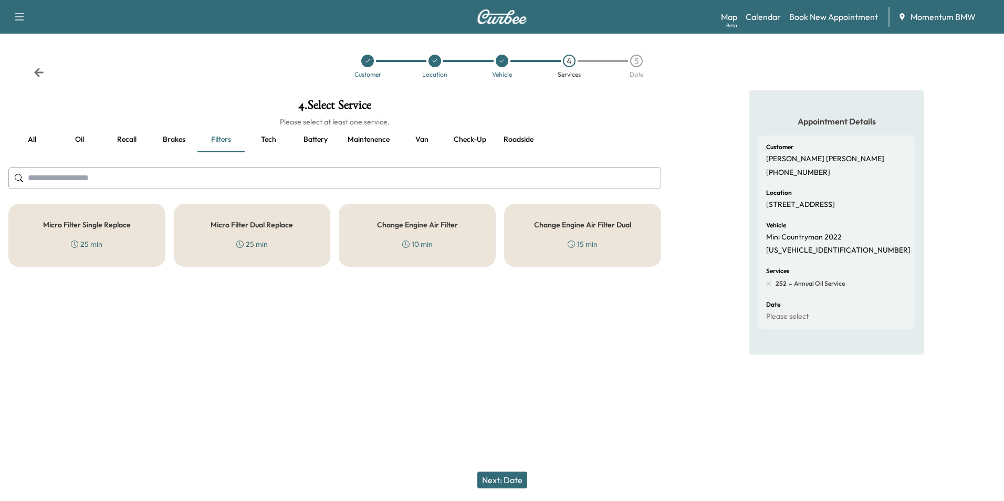
click at [108, 231] on div "Micro Filter Single Replace 25 min" at bounding box center [86, 235] width 157 height 63
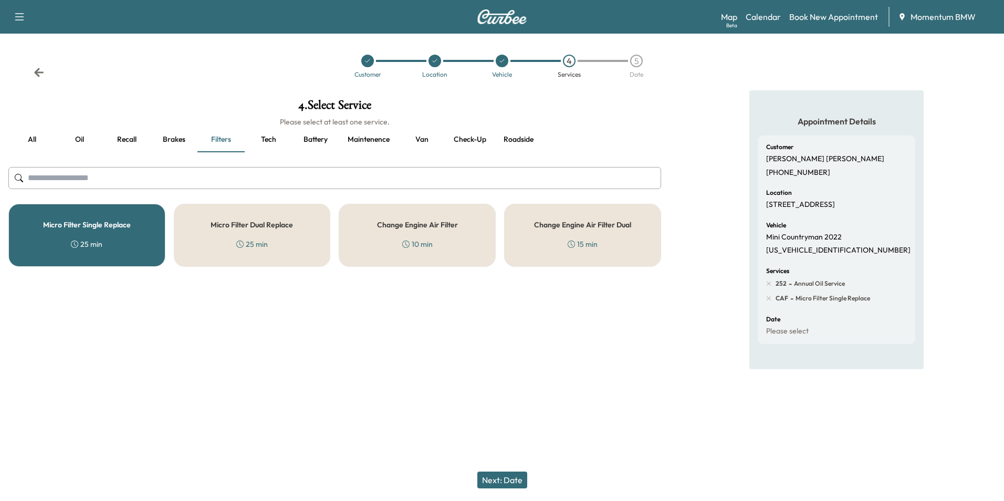
click at [443, 235] on div "Change Engine Air Filter 10 min" at bounding box center [417, 235] width 157 height 63
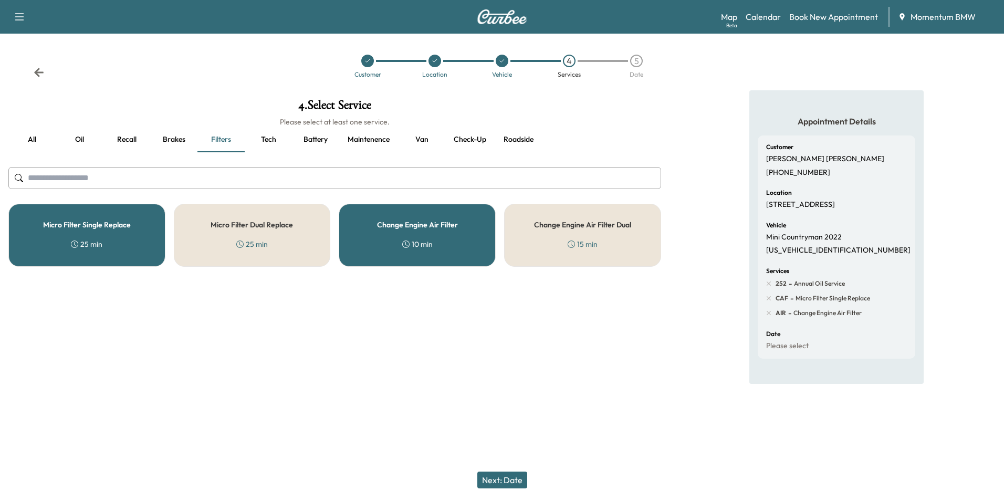
click at [504, 481] on button "Next: Date" at bounding box center [502, 480] width 50 height 17
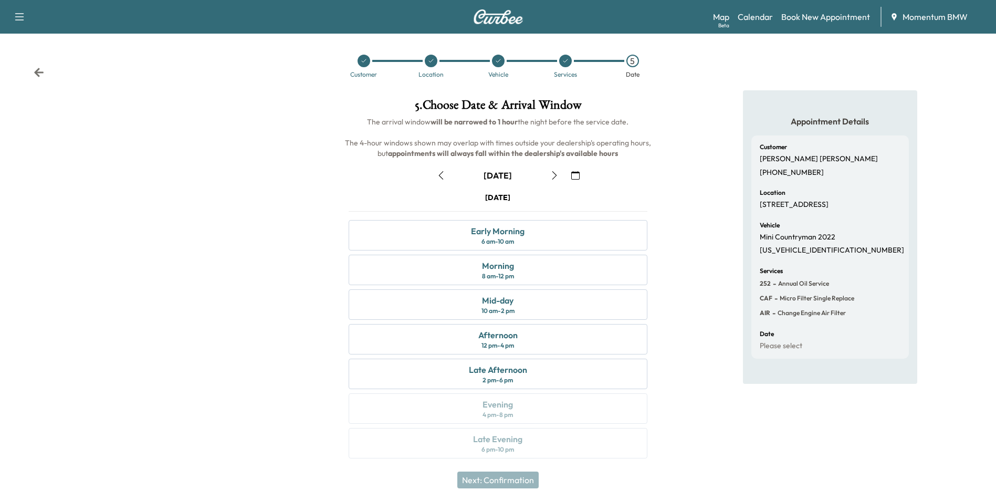
click at [575, 175] on icon "button" at bounding box center [575, 175] width 8 height 8
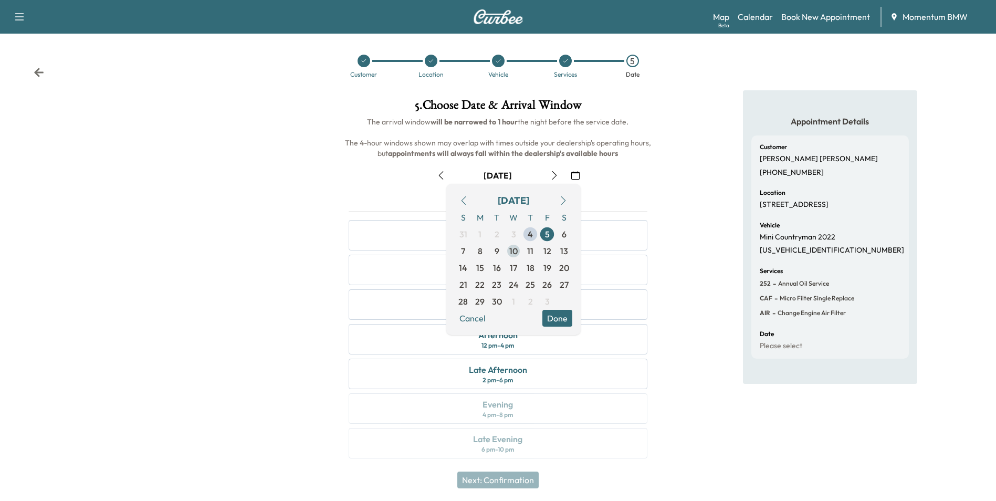
click at [511, 252] on span "10" at bounding box center [513, 251] width 8 height 13
click at [564, 317] on button "Done" at bounding box center [558, 318] width 30 height 17
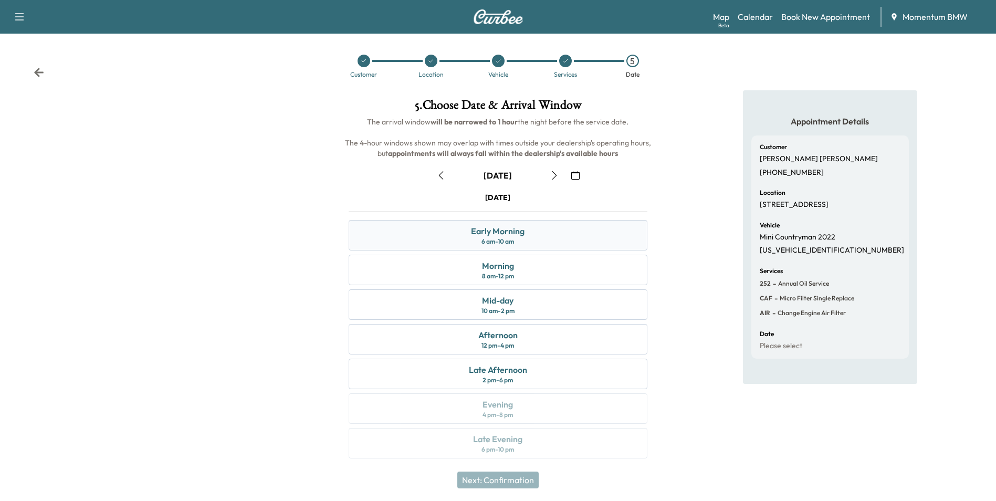
click at [556, 239] on div "Early Morning 6 am - 10 am" at bounding box center [498, 235] width 298 height 30
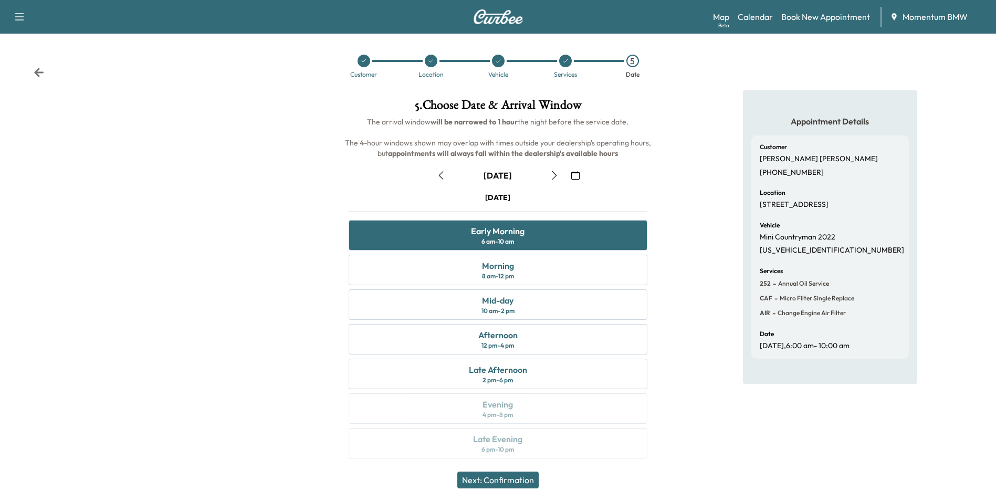
click at [523, 477] on button "Next: Confirmation" at bounding box center [497, 480] width 81 height 17
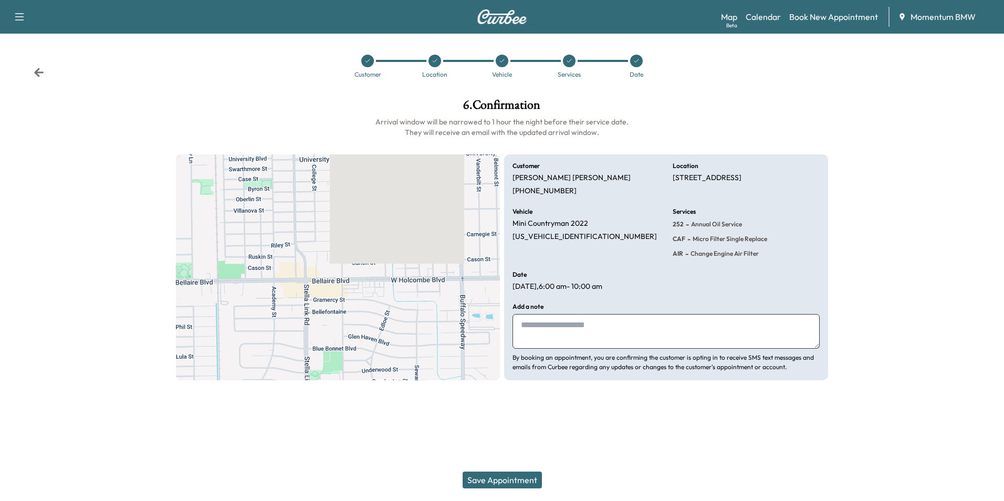
click at [632, 337] on textarea at bounding box center [666, 331] width 307 height 35
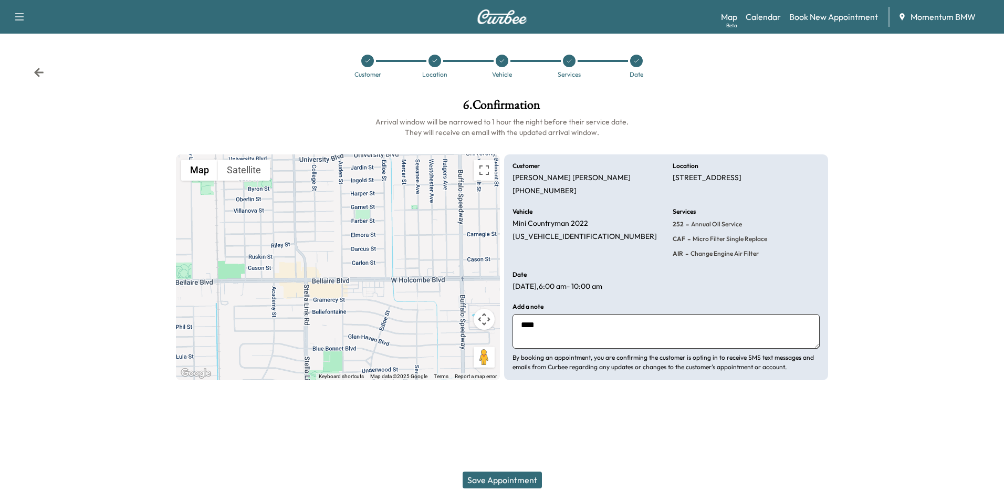
type textarea "****"
click at [527, 479] on button "Save Appointment" at bounding box center [502, 480] width 79 height 17
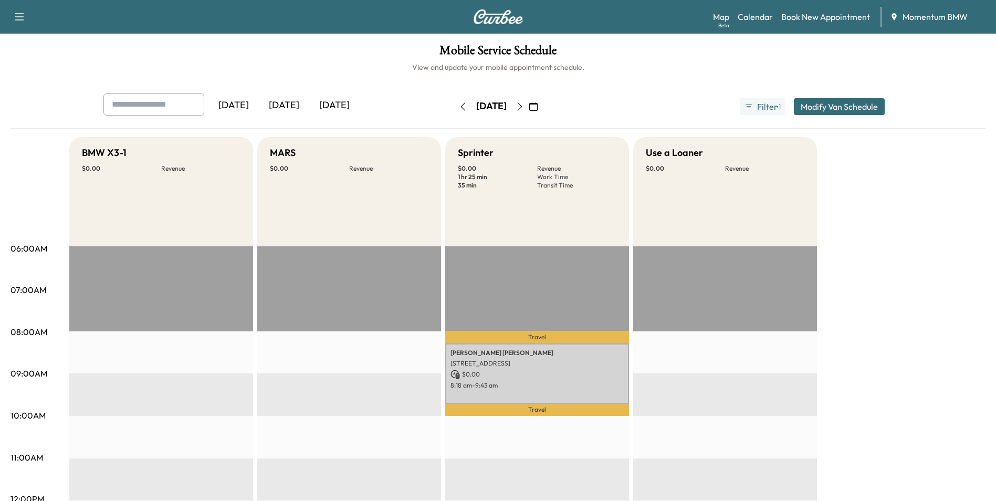
click at [538, 107] on icon "button" at bounding box center [533, 106] width 8 height 8
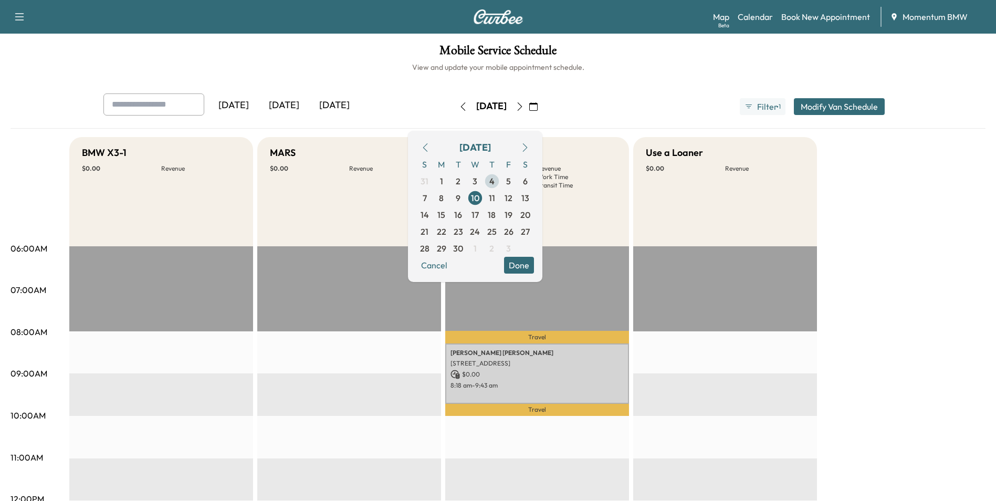
click at [495, 181] on span "4" at bounding box center [492, 181] width 5 height 13
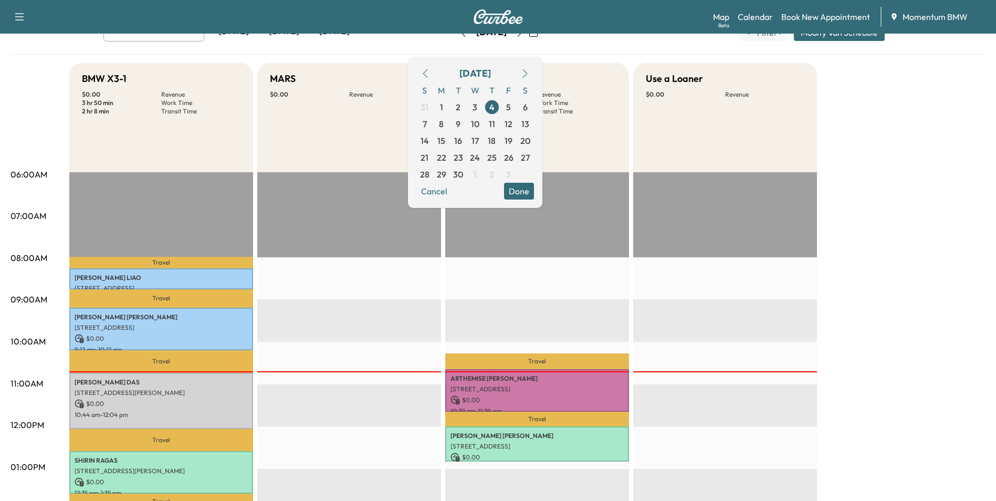
scroll to position [105, 0]
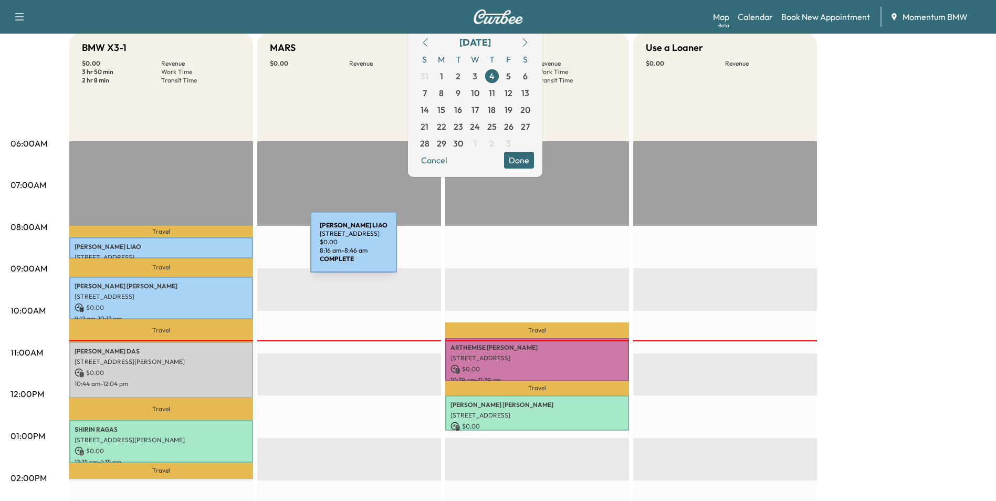
click at [232, 248] on p "[PERSON_NAME]" at bounding box center [161, 247] width 173 height 8
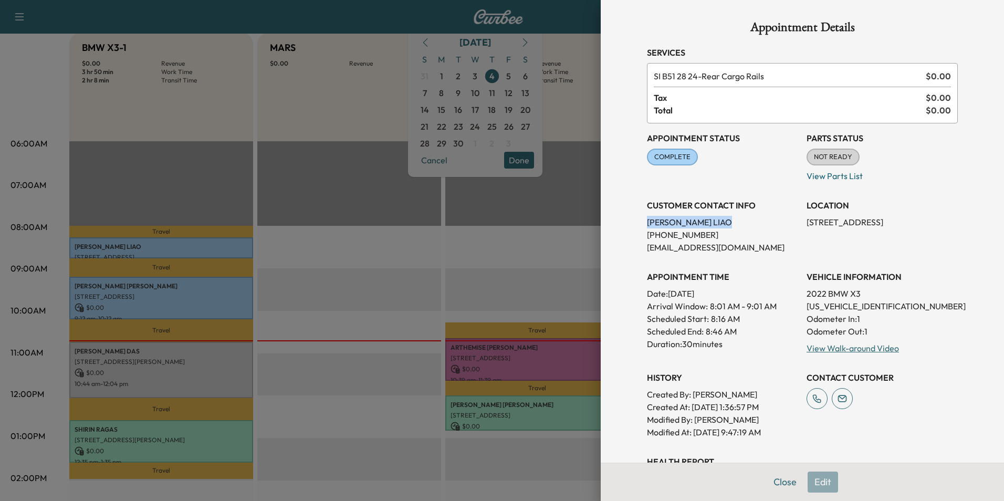
drag, startPoint x: 717, startPoint y: 220, endPoint x: 639, endPoint y: 223, distance: 78.3
click at [647, 223] on p "[PERSON_NAME]" at bounding box center [722, 222] width 151 height 13
drag, startPoint x: 639, startPoint y: 223, endPoint x: 703, endPoint y: 222, distance: 63.6
copy p "[PERSON_NAME]"
click at [782, 486] on button "Close" at bounding box center [785, 482] width 37 height 21
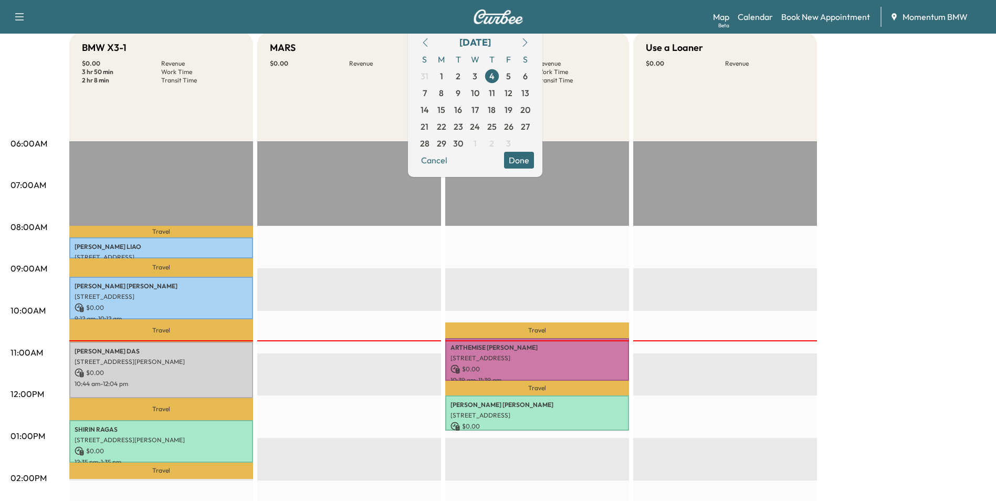
click at [534, 160] on button "Done" at bounding box center [519, 160] width 30 height 17
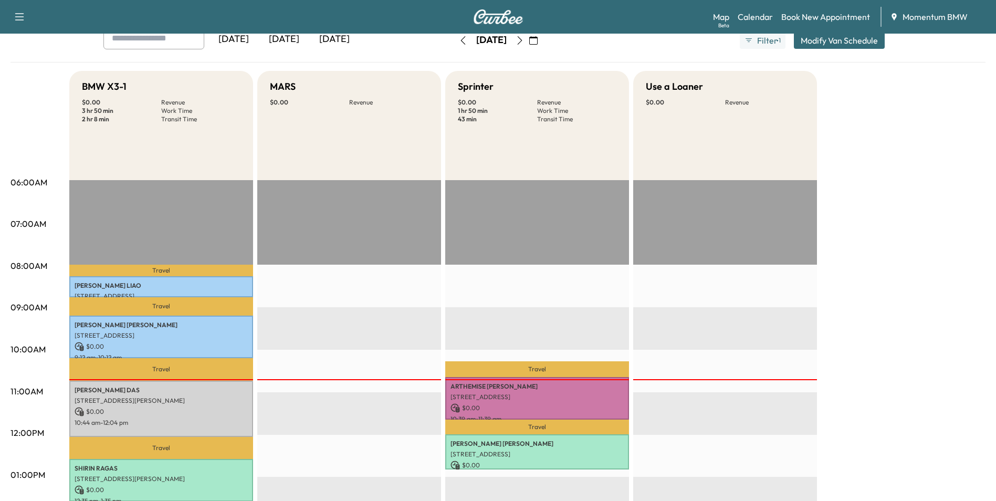
scroll to position [0, 0]
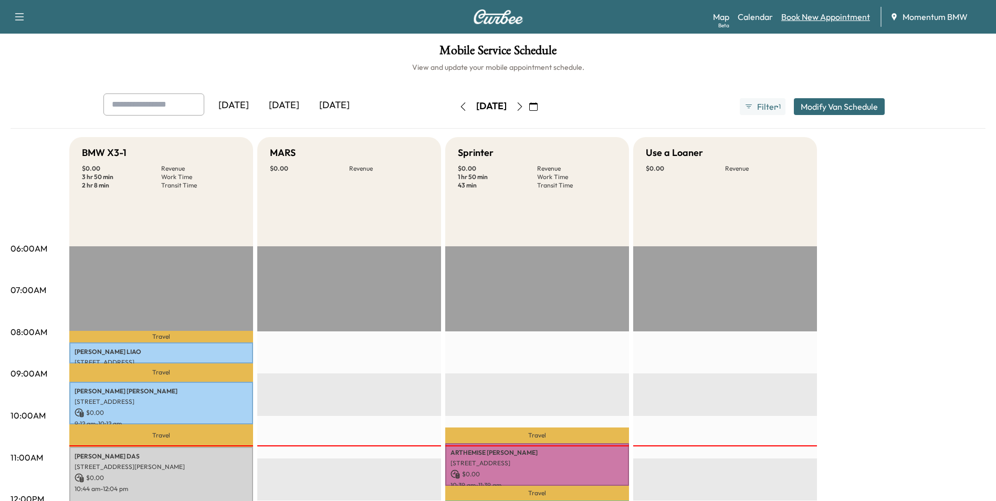
click at [829, 17] on link "Book New Appointment" at bounding box center [826, 17] width 89 height 13
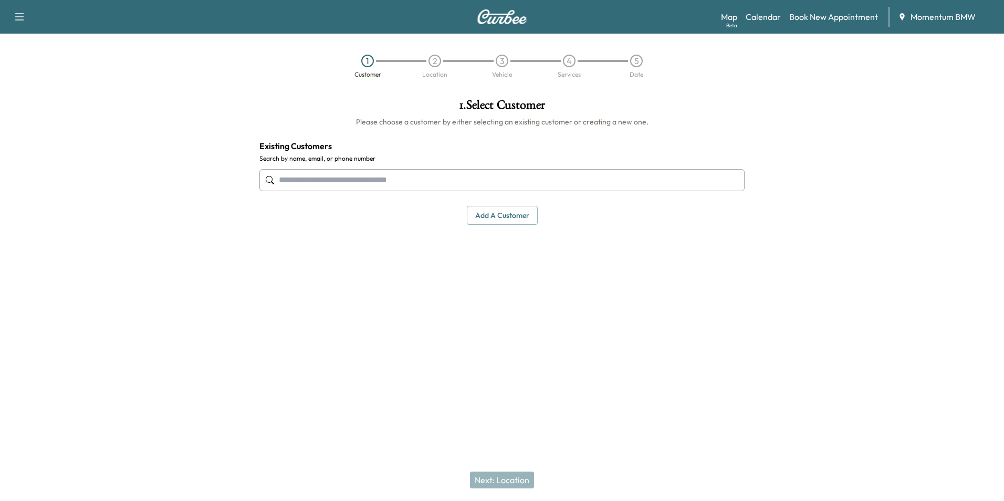
paste input "**********"
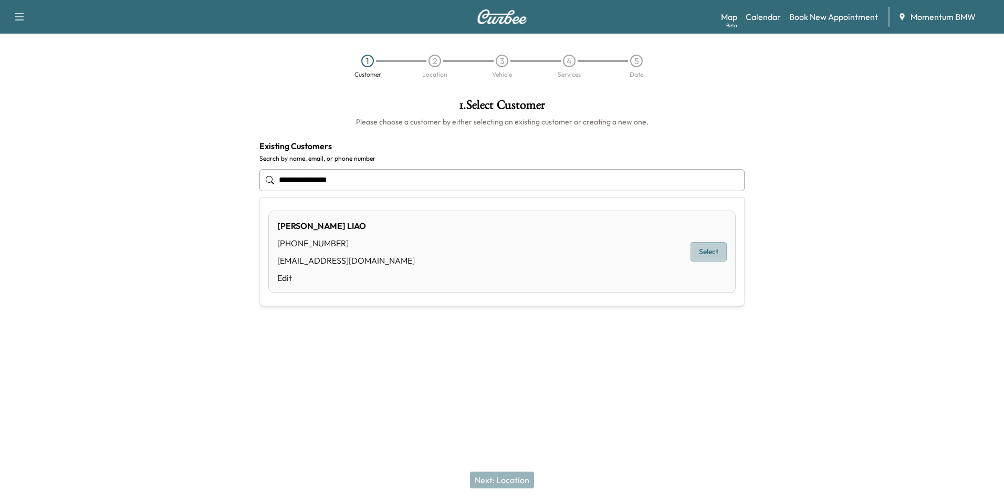
click at [711, 251] on button "Select" at bounding box center [709, 251] width 36 height 19
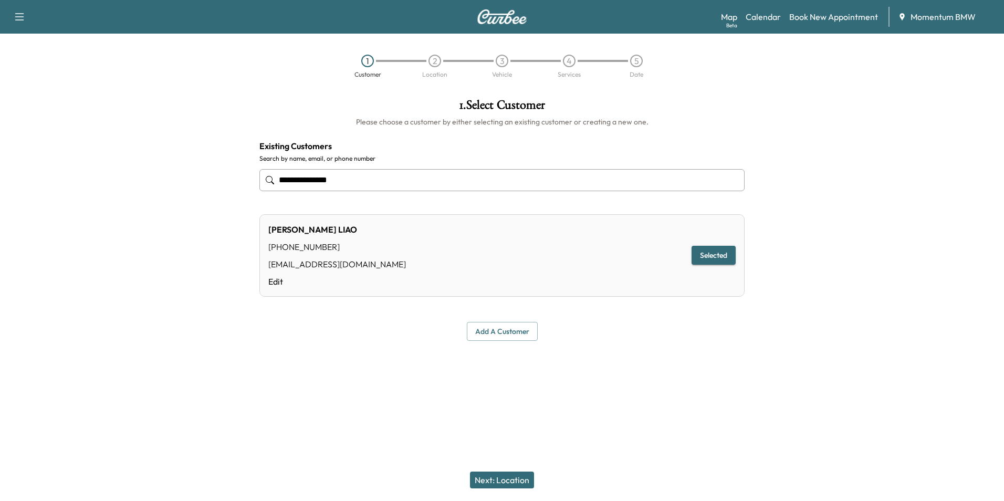
type input "**********"
click at [514, 479] on button "Next: Location" at bounding box center [502, 480] width 64 height 17
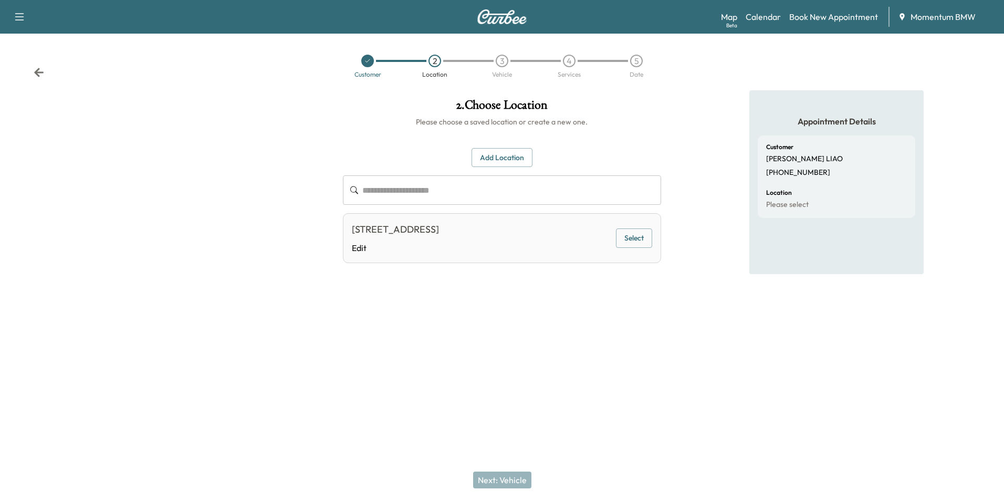
click at [636, 241] on button "Select" at bounding box center [634, 237] width 36 height 19
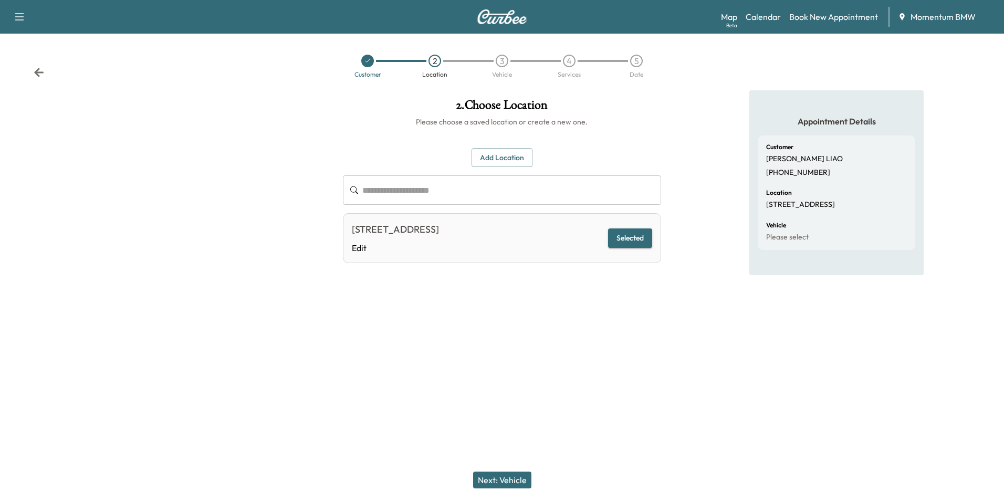
click at [519, 483] on button "Next: Vehicle" at bounding box center [502, 480] width 58 height 17
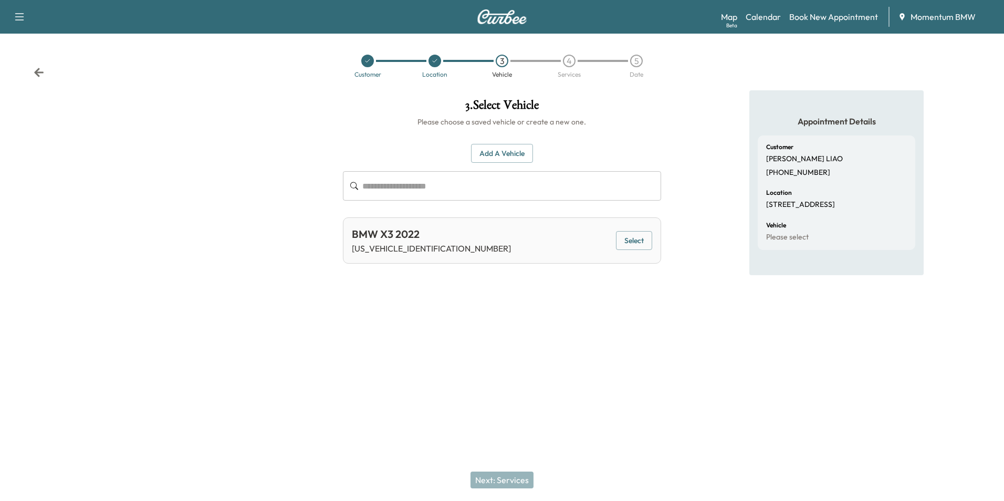
click at [638, 236] on button "Select" at bounding box center [634, 240] width 36 height 19
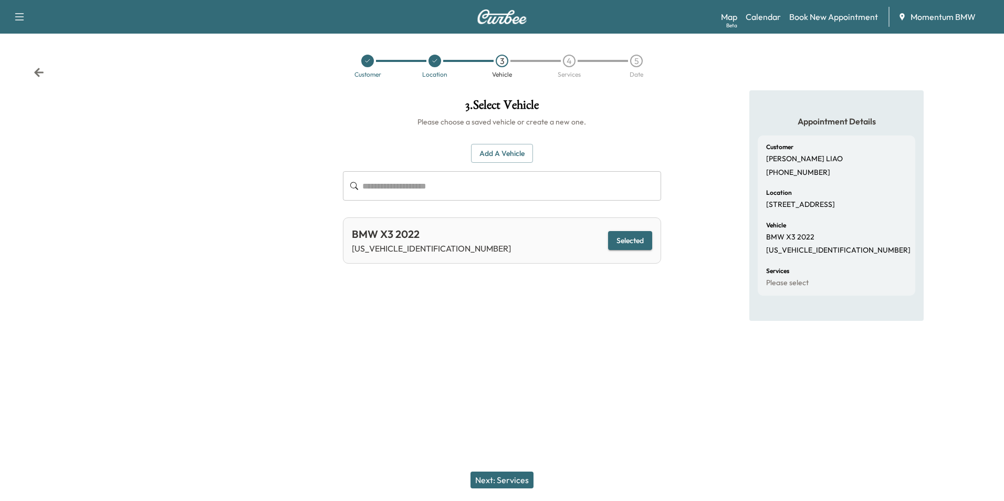
click at [517, 479] on button "Next: Services" at bounding box center [502, 480] width 63 height 17
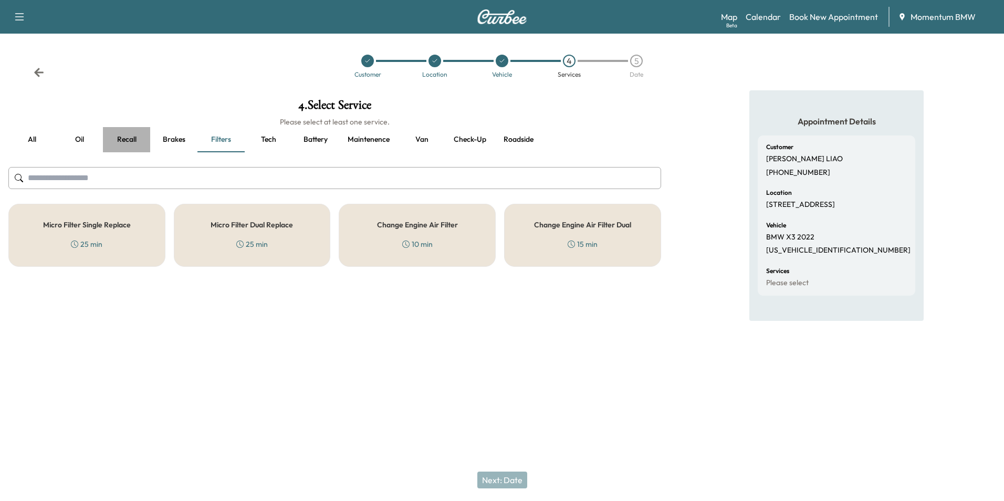
click at [117, 139] on button "Recall" at bounding box center [126, 139] width 47 height 25
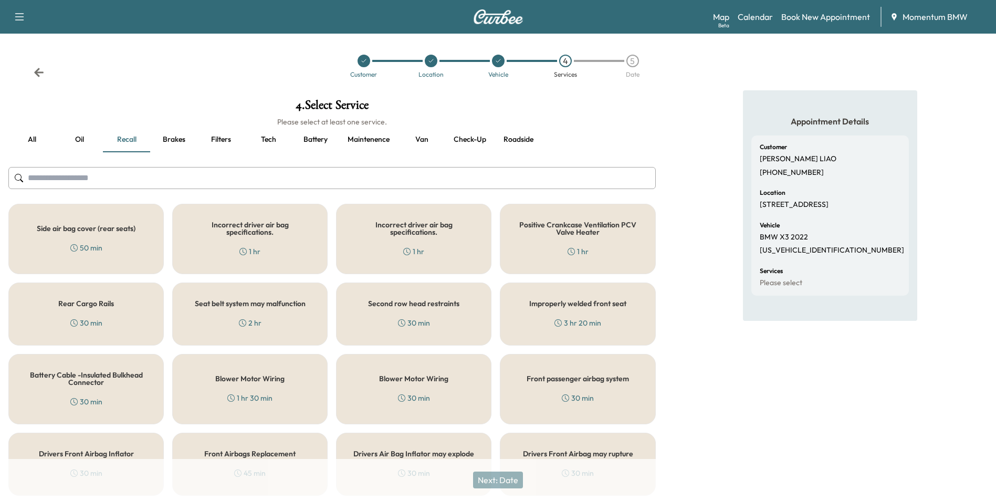
click at [126, 305] on div "Rear Cargo Rails 30 min" at bounding box center [85, 314] width 155 height 63
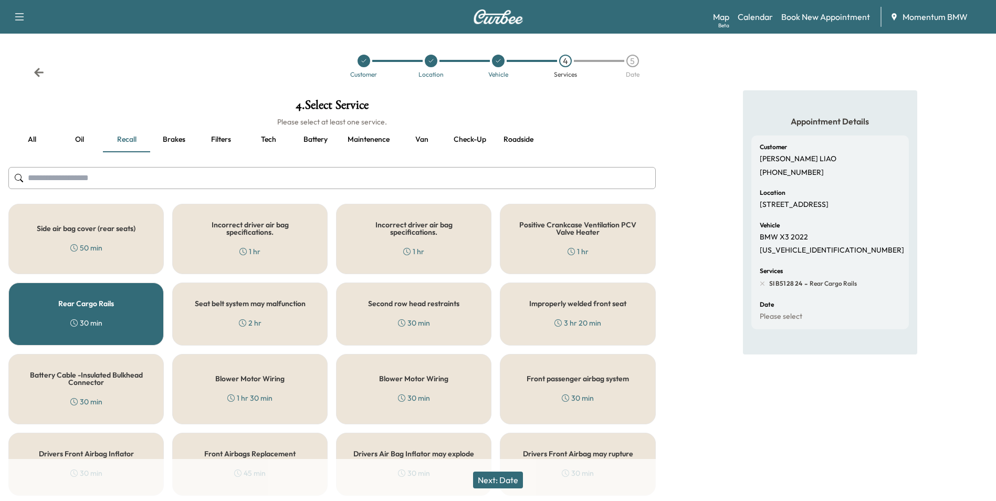
click at [515, 480] on button "Next: Date" at bounding box center [498, 480] width 50 height 17
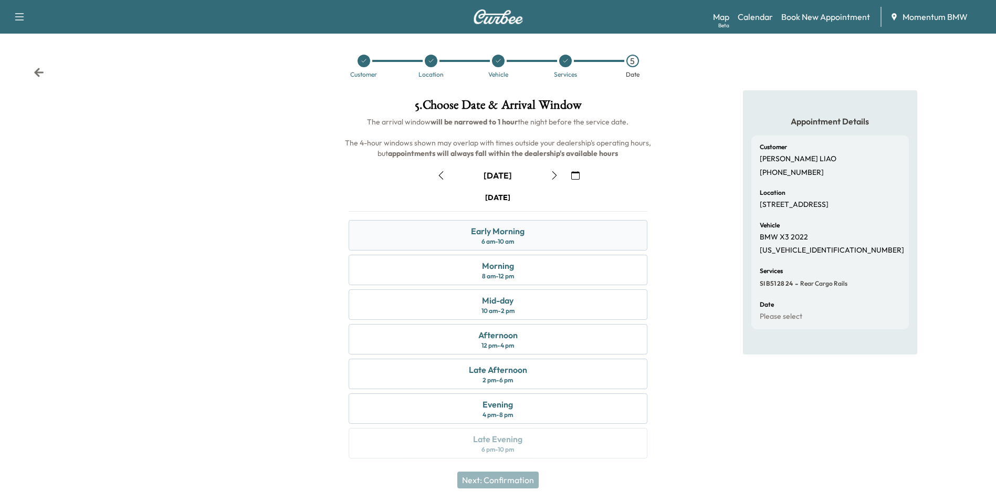
click at [509, 232] on div "Early Morning" at bounding box center [498, 231] width 54 height 13
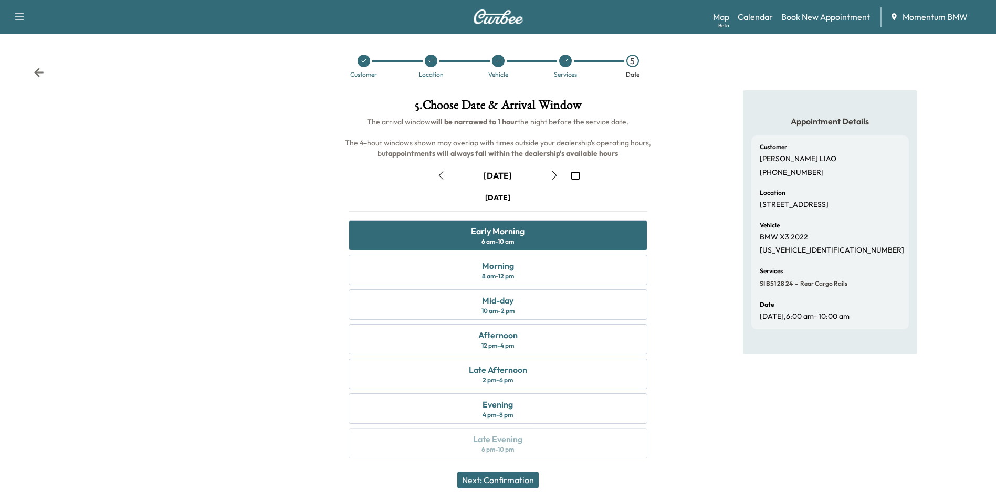
click at [523, 479] on button "Next: Confirmation" at bounding box center [497, 480] width 81 height 17
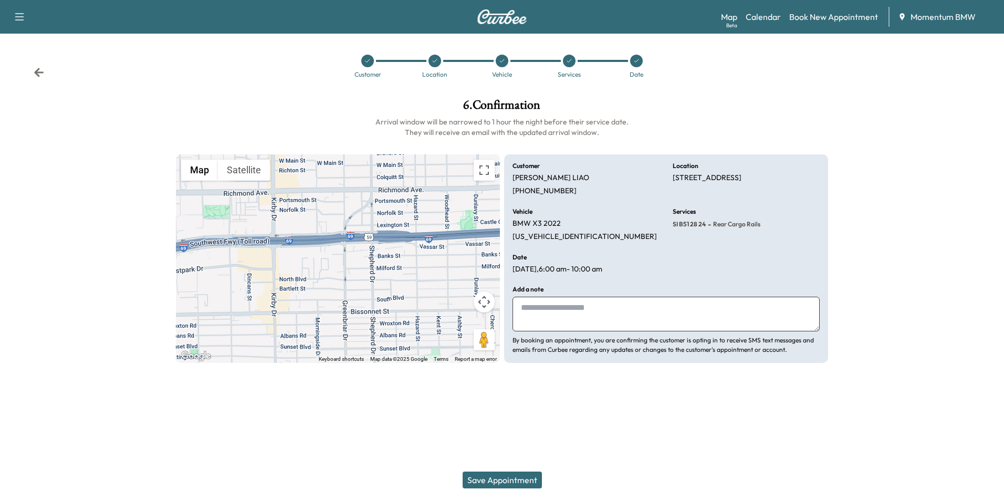
click at [515, 484] on button "Save Appointment" at bounding box center [502, 480] width 79 height 17
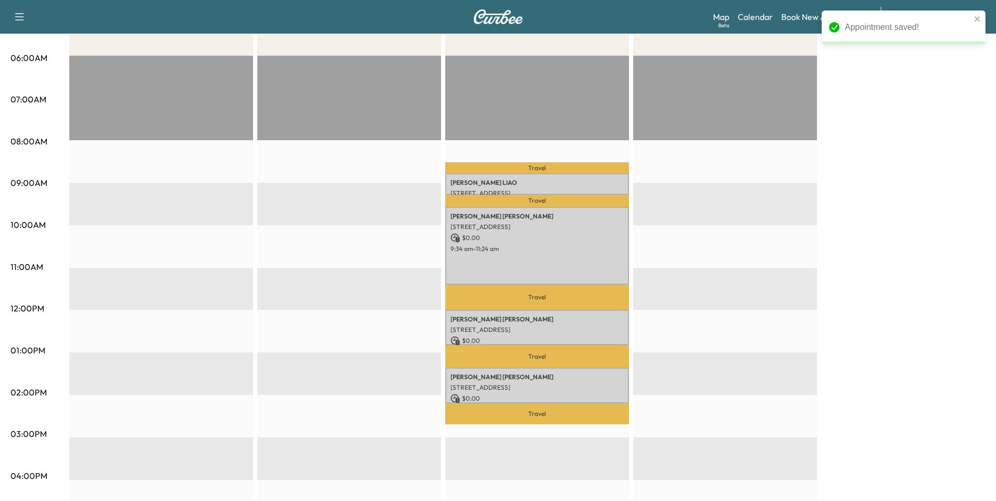
scroll to position [210, 0]
